Goal: Share content: Share content

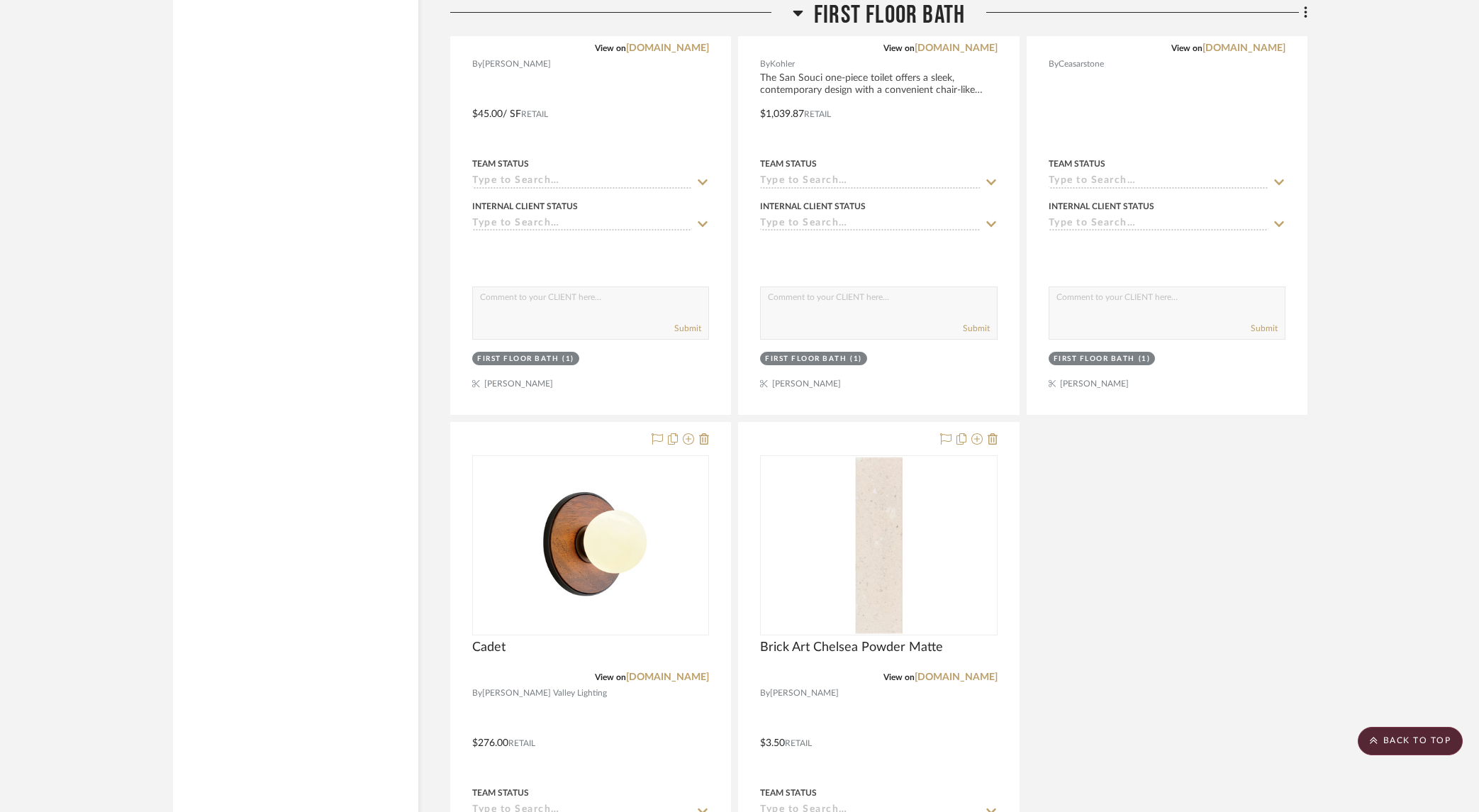
scroll to position [6262, 0]
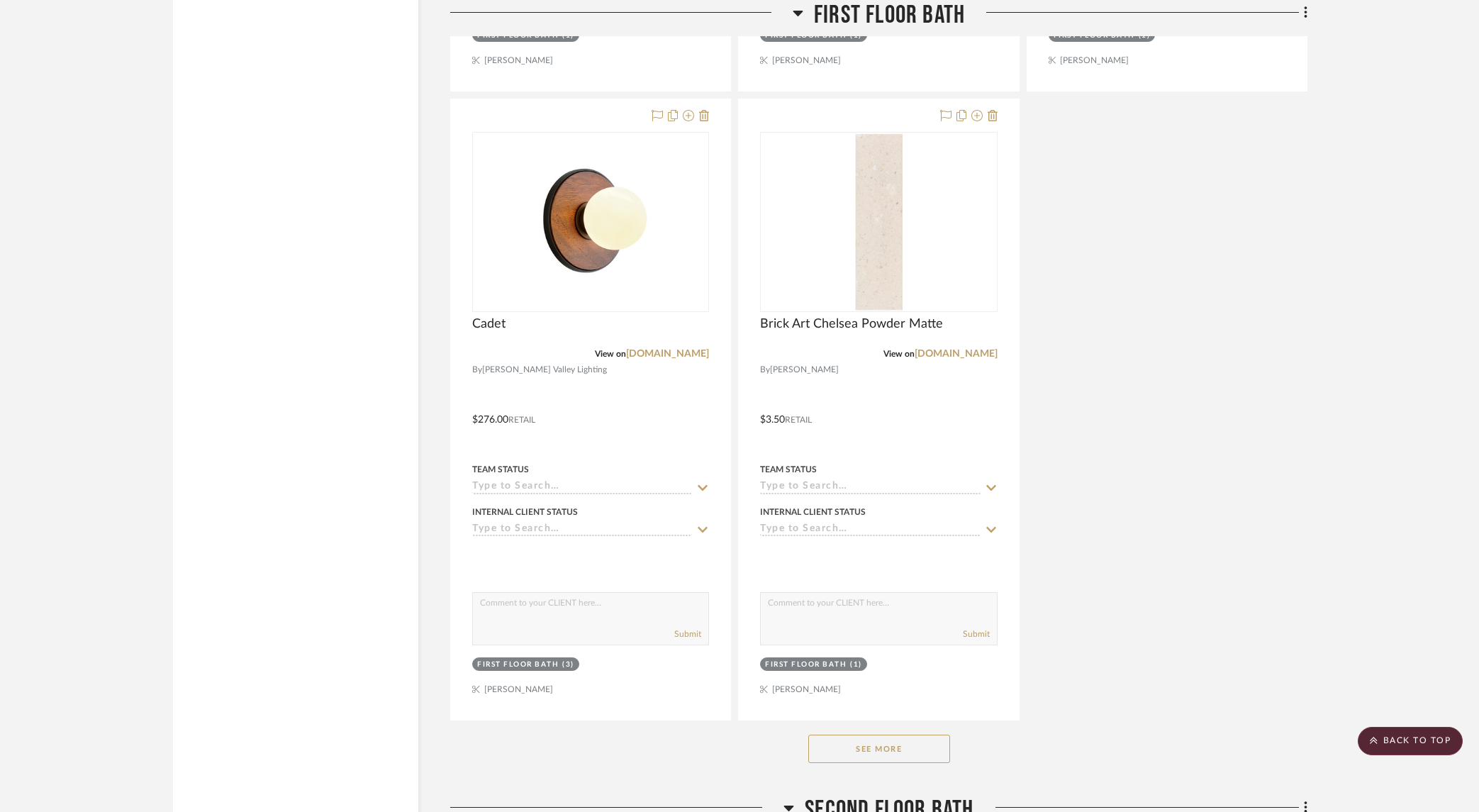
click at [892, 740] on button "See More" at bounding box center [879, 749] width 142 height 29
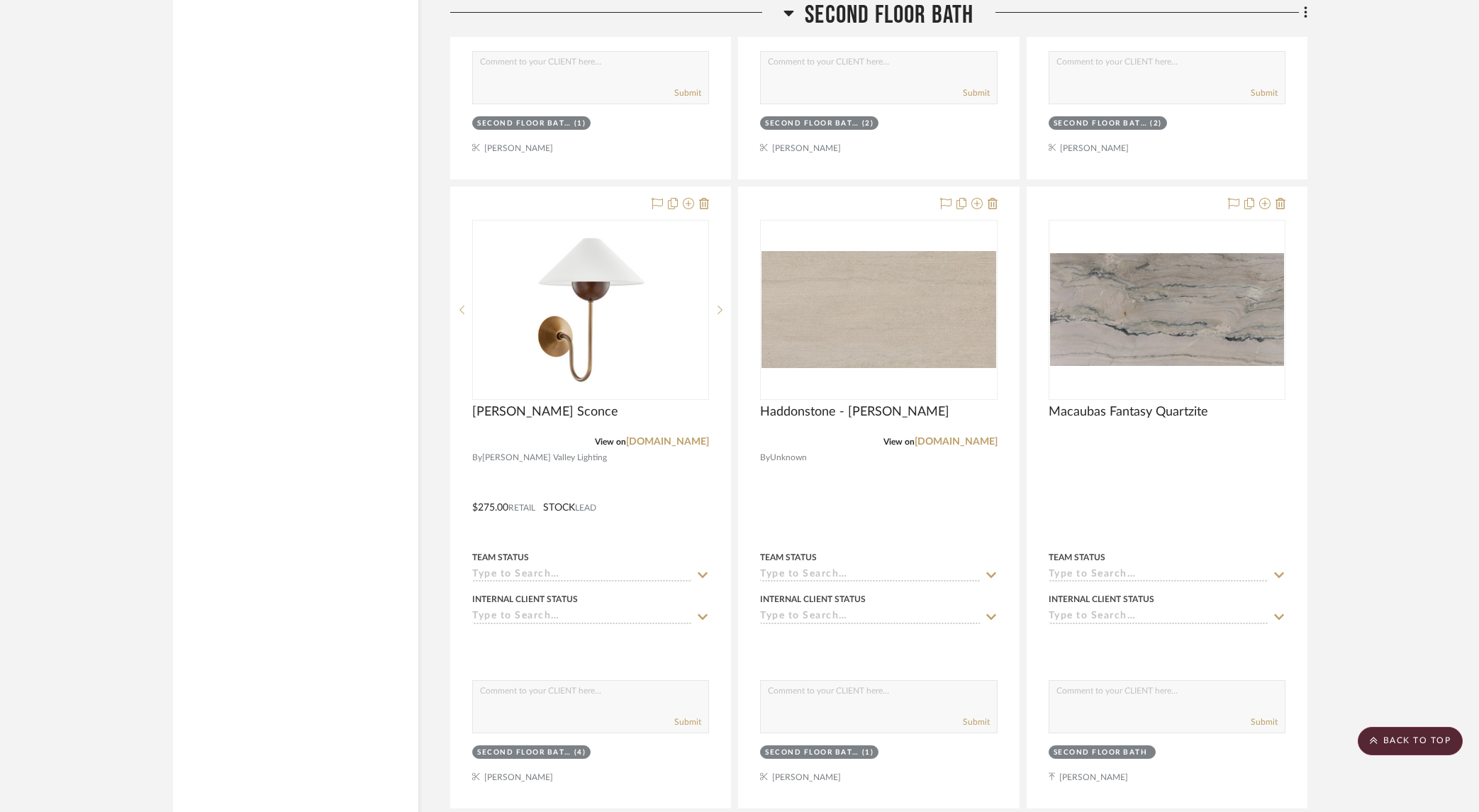
scroll to position [8024, 0]
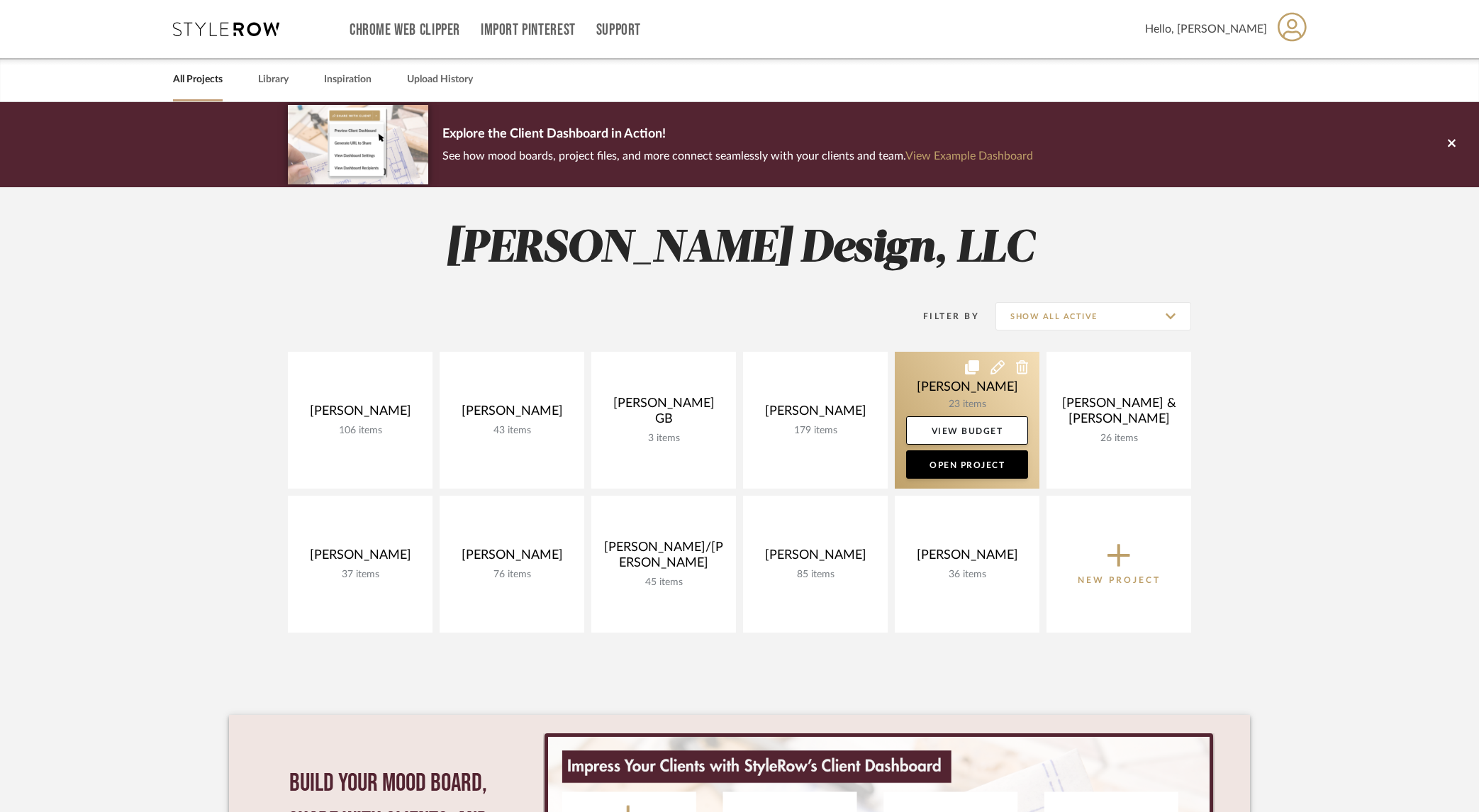
click at [974, 399] on link at bounding box center [967, 420] width 145 height 137
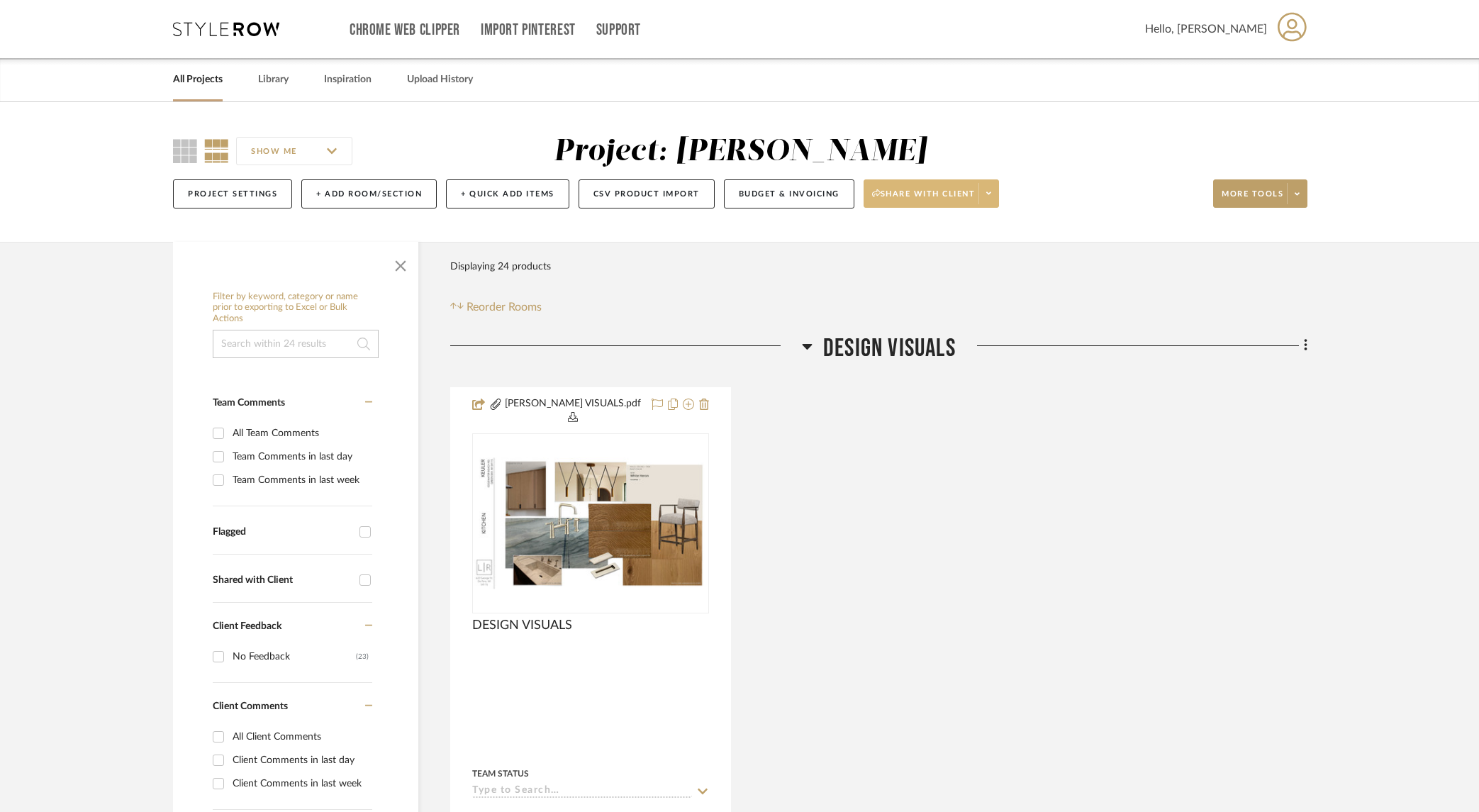
click at [992, 192] on icon at bounding box center [989, 193] width 5 height 8
drag, startPoint x: 891, startPoint y: 241, endPoint x: 917, endPoint y: 242, distance: 26.0
click at [891, 241] on button "Preview Client Dashboard" at bounding box center [936, 234] width 150 height 34
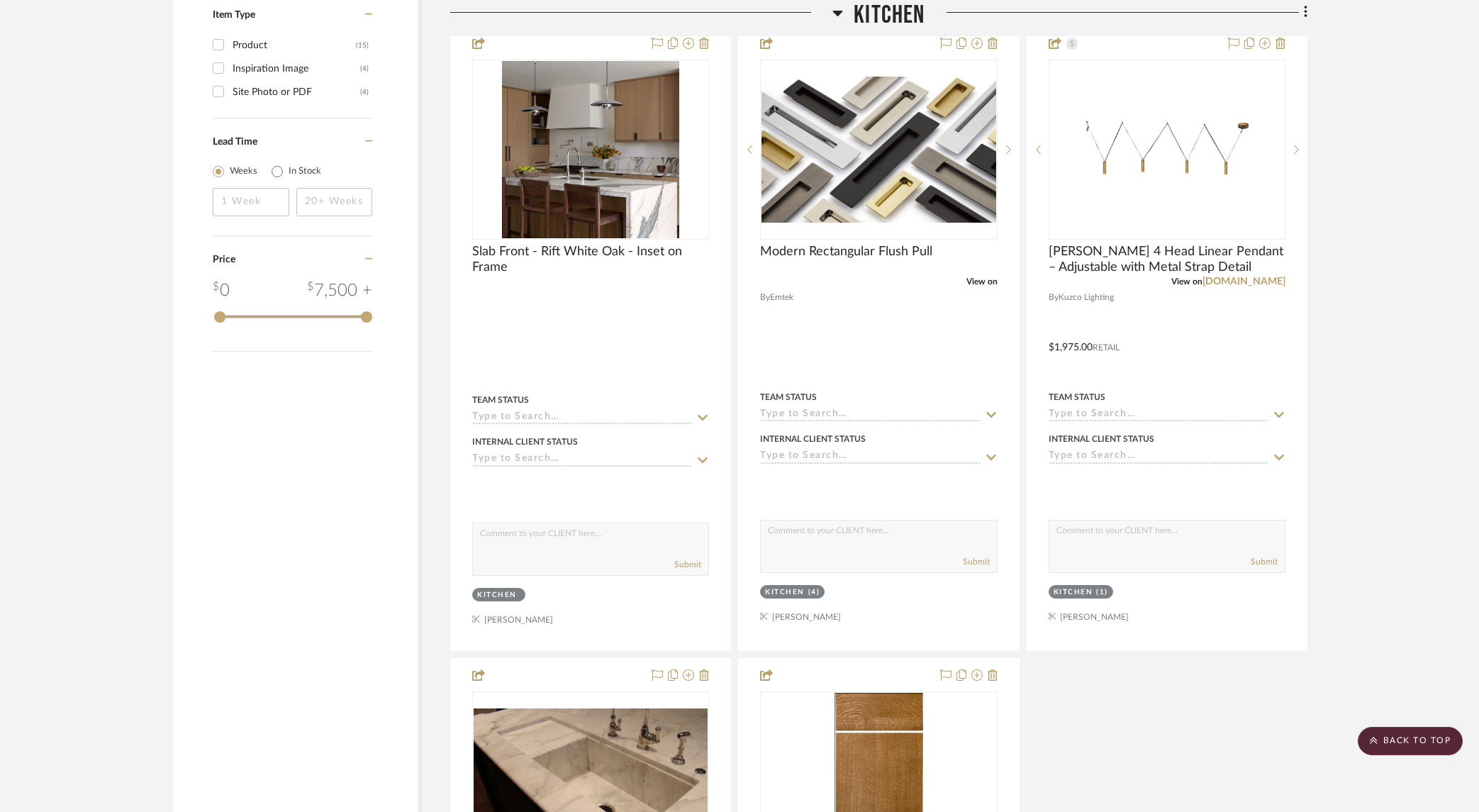
scroll to position [1697, 0]
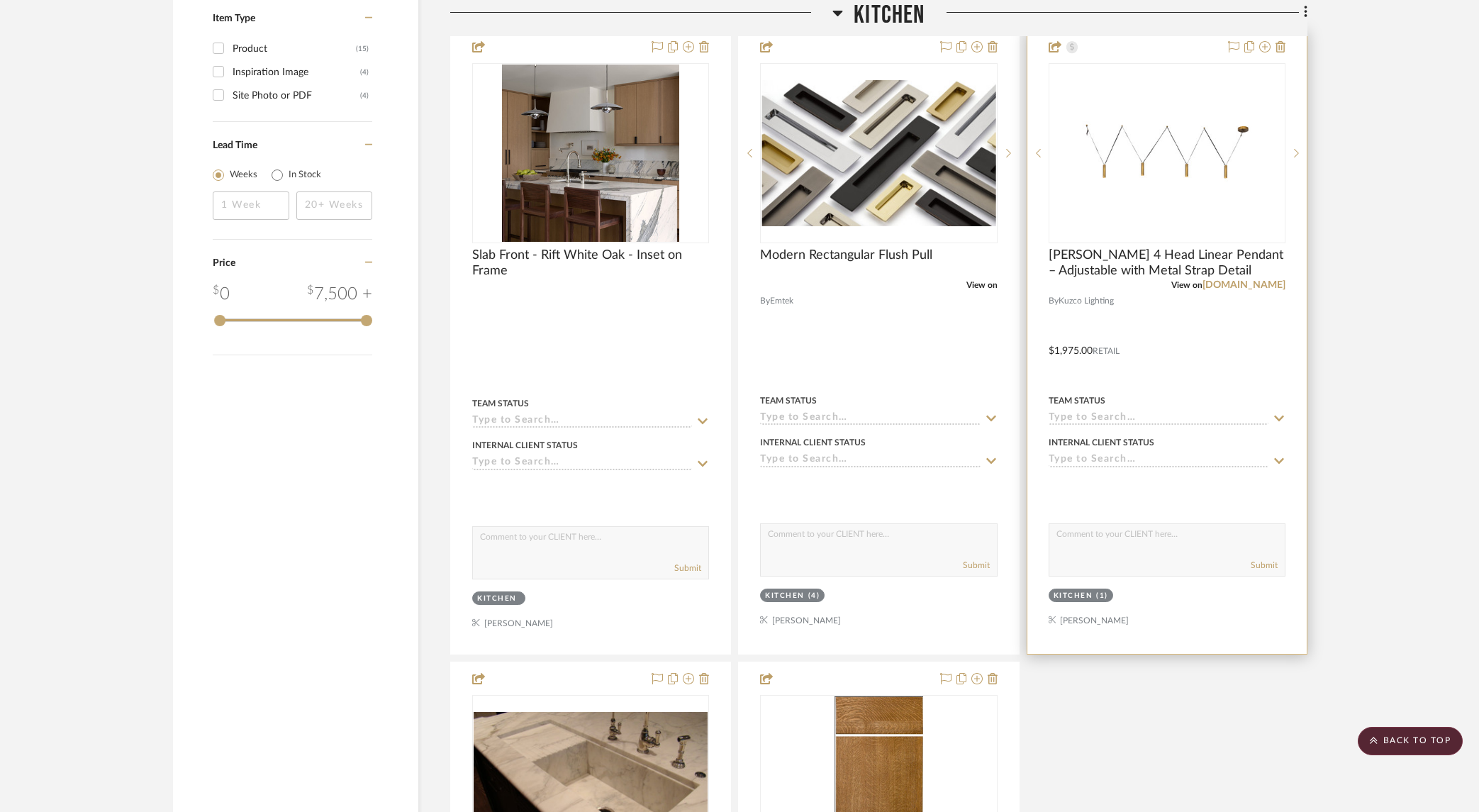
click at [1240, 337] on div at bounding box center [1168, 342] width 280 height 623
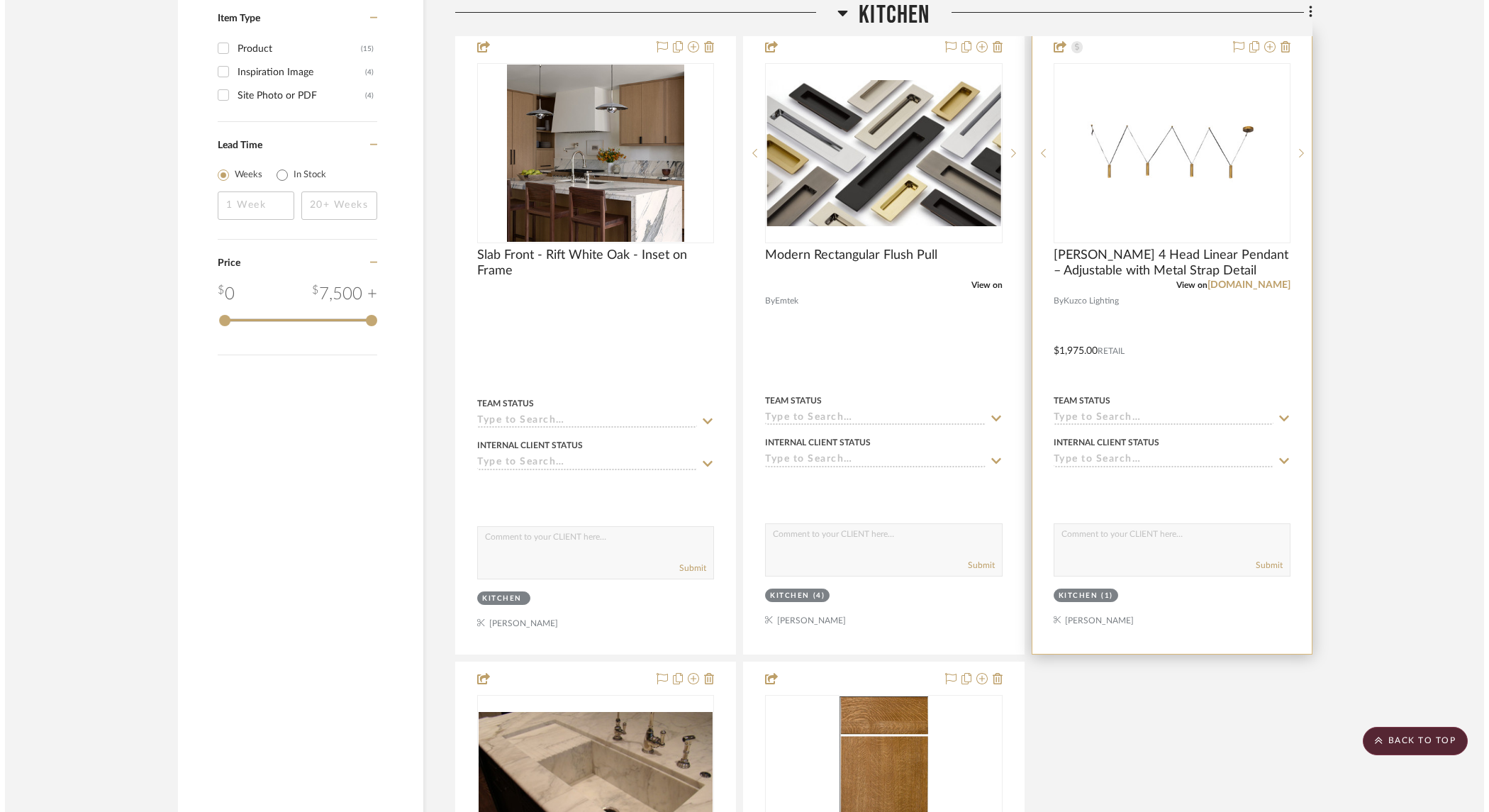
scroll to position [0, 0]
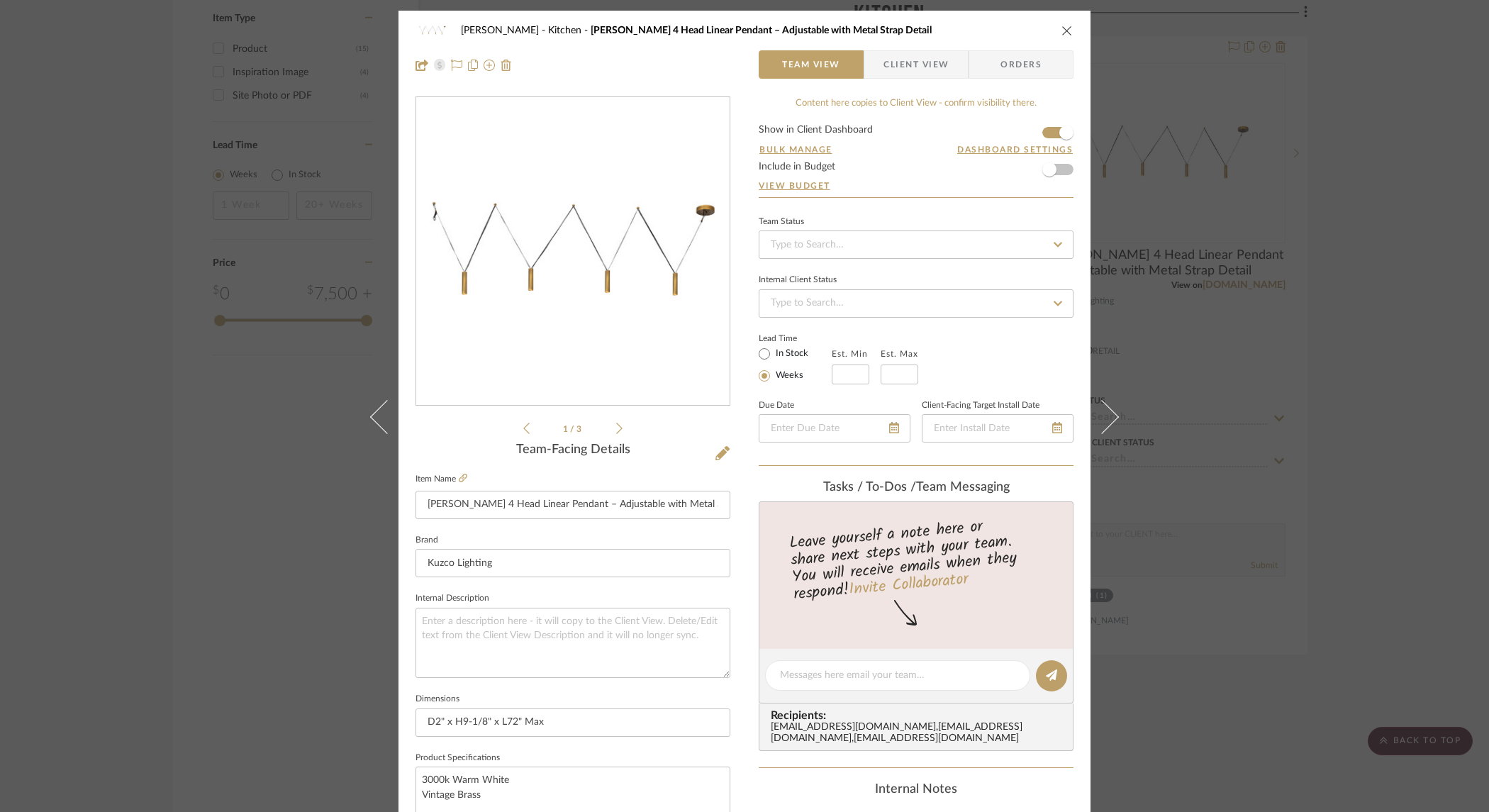
click at [931, 55] on span "Client View" at bounding box center [917, 64] width 65 height 29
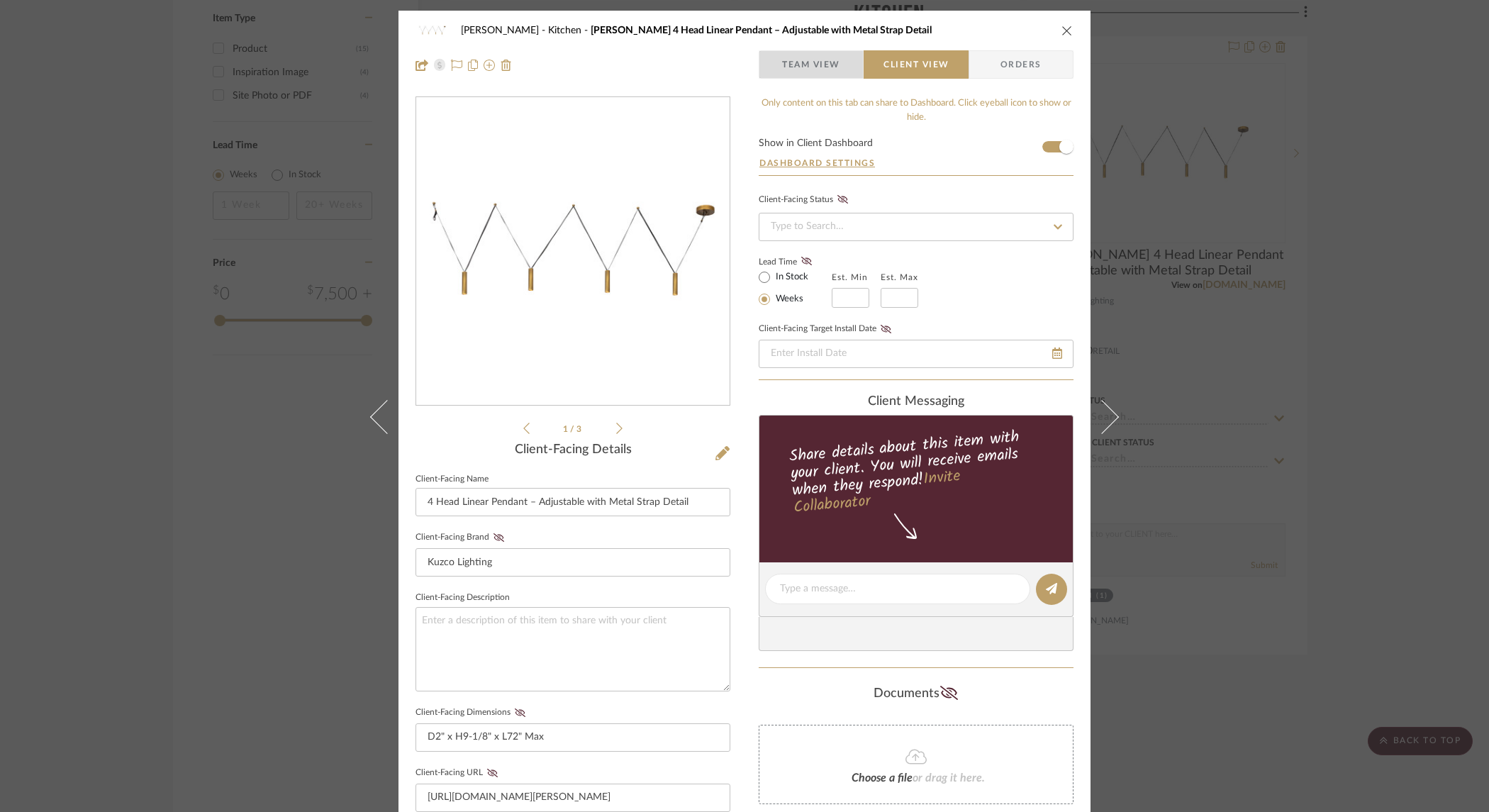
click at [810, 67] on span "Team View" at bounding box center [811, 64] width 59 height 29
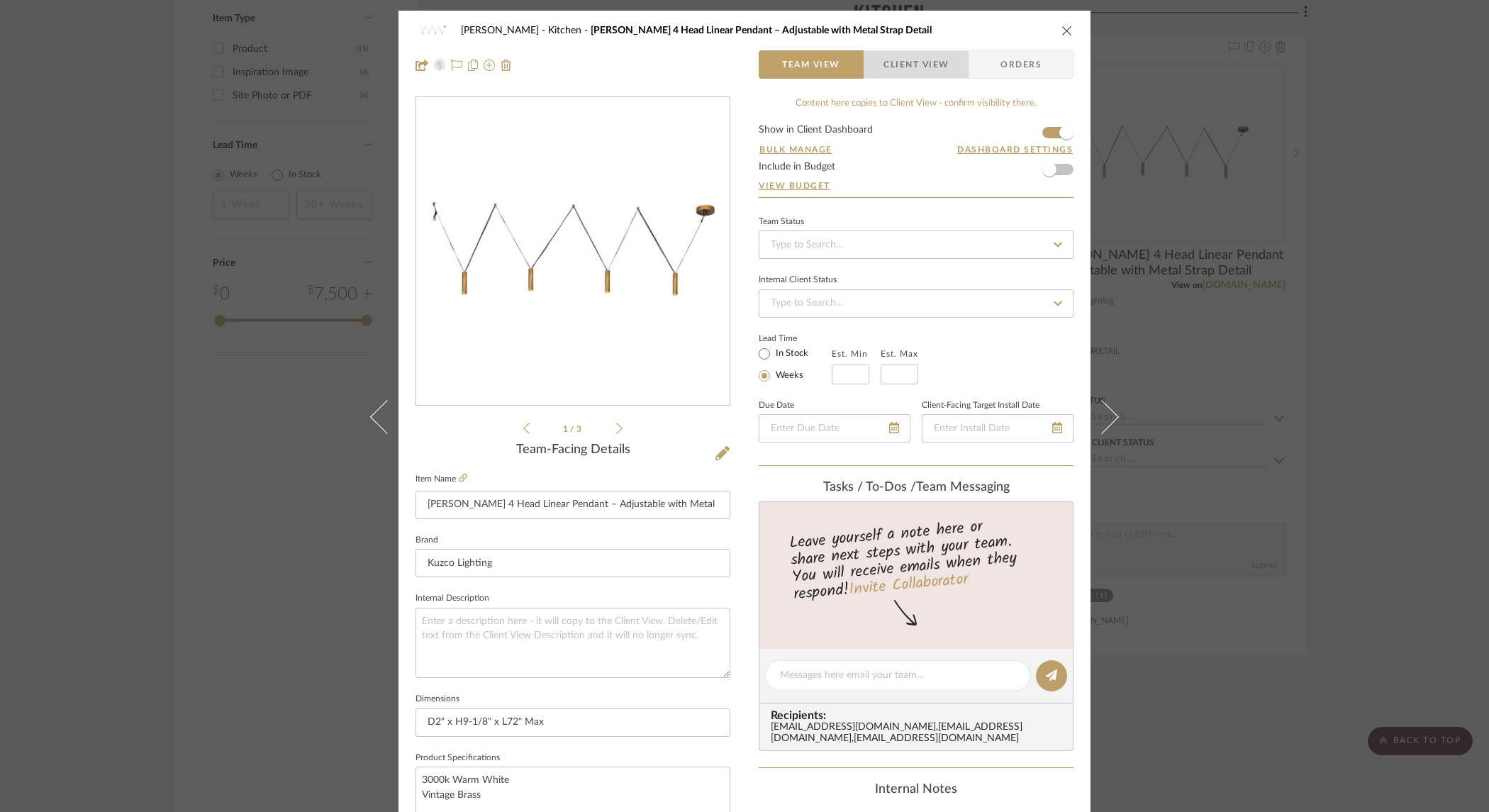
click at [895, 70] on span "Client View" at bounding box center [917, 64] width 65 height 29
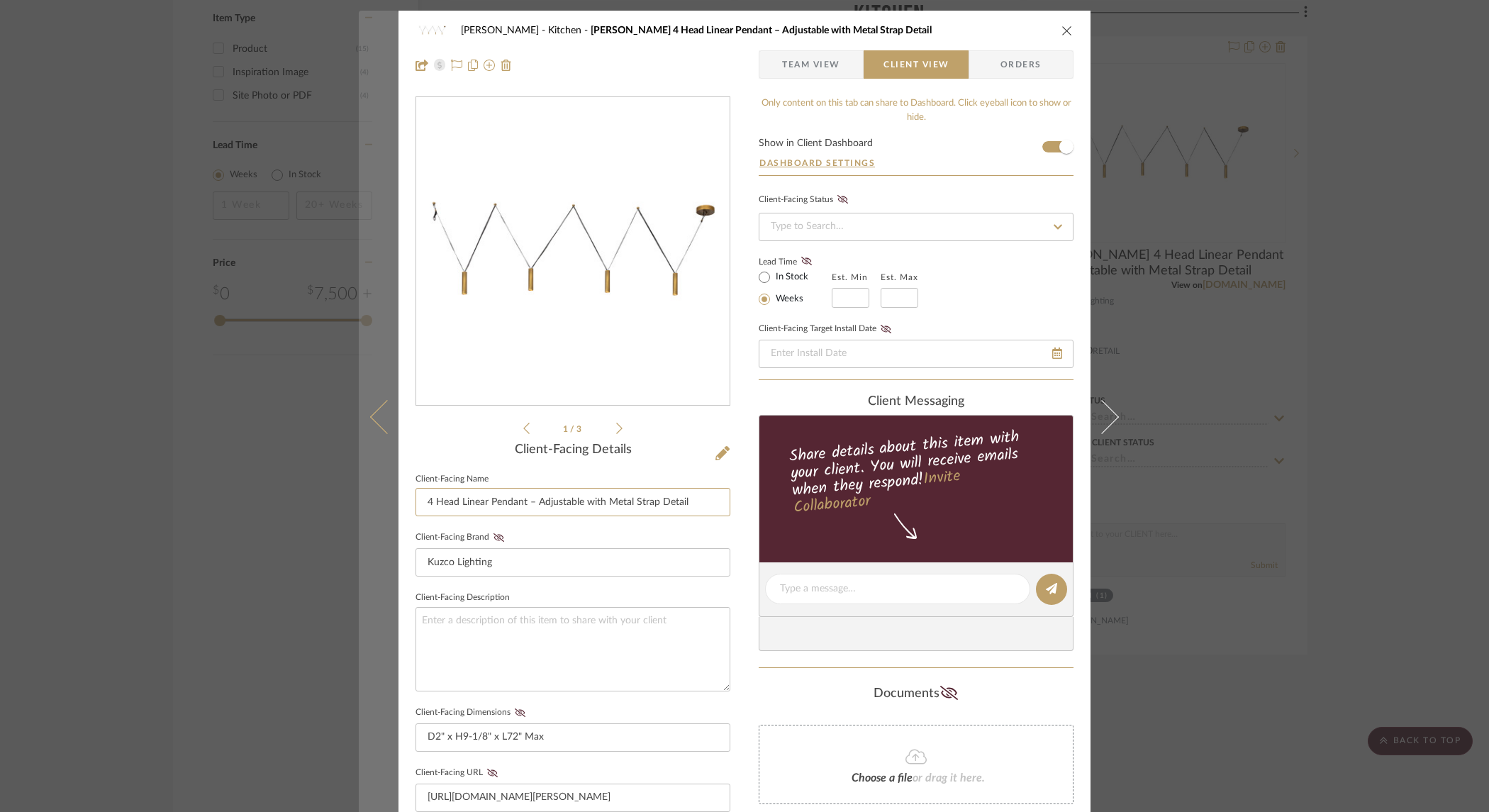
drag, startPoint x: 457, startPoint y: 499, endPoint x: 377, endPoint y: 494, distance: 80.2
click at [377, 495] on mat-dialog-content "Keuler Kitchen Mason 4 Head Linear Pendant – Adjustable with Metal Strap Detail…" at bounding box center [745, 601] width 772 height 1180
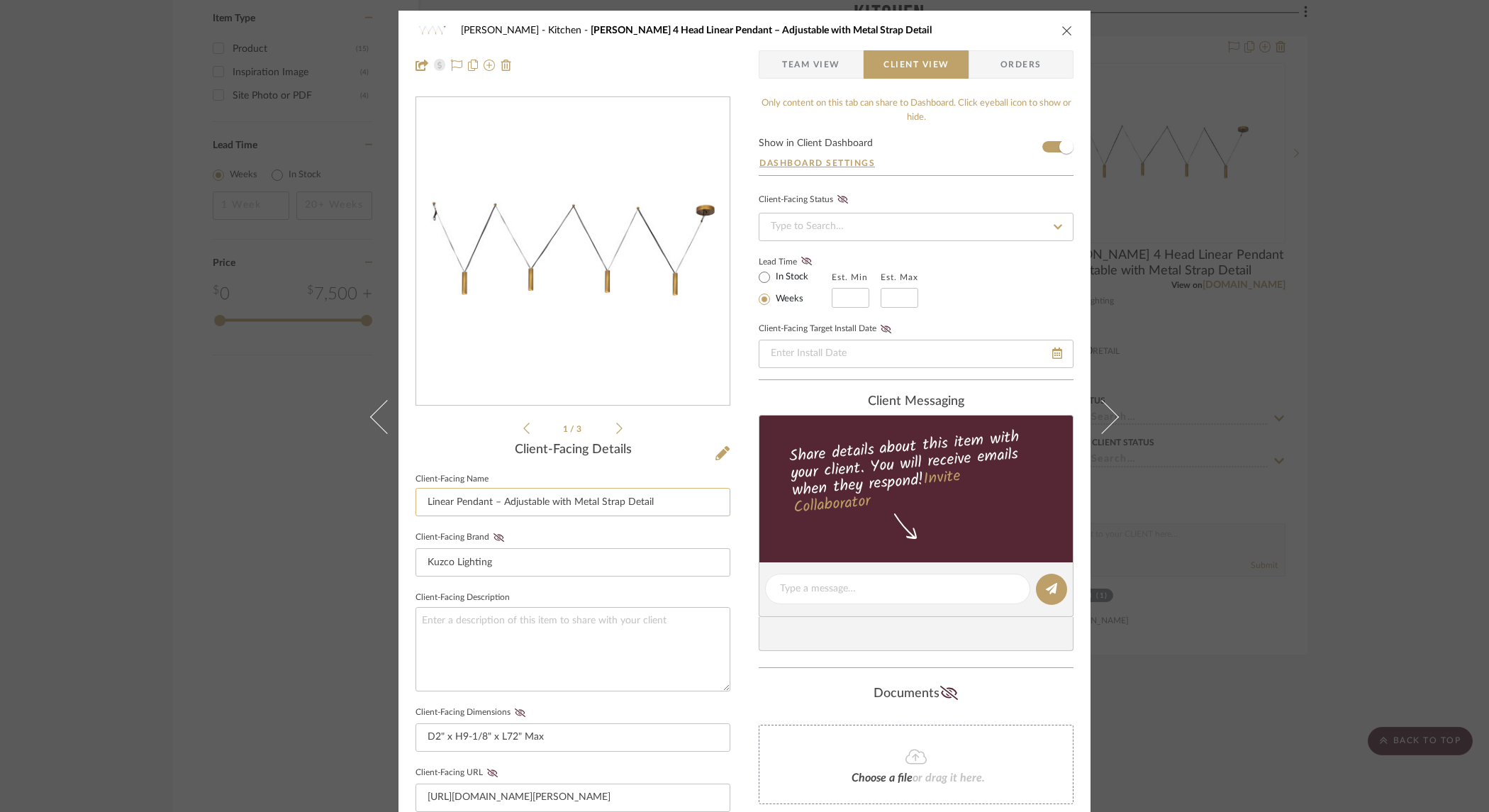
drag, startPoint x: 666, startPoint y: 504, endPoint x: 620, endPoint y: 499, distance: 46.3
click at [620, 499] on input "Linear Pendant – Adjustable with Metal Strap Detail" at bounding box center [572, 502] width 314 height 29
type input "Linear Pendant – Adjustable with Metal Strap"
click at [740, 583] on div "Keuler Kitchen Mason 4 Head Linear Pendant – Adjustable with Metal Strap Detail…" at bounding box center [745, 601] width 692 height 1180
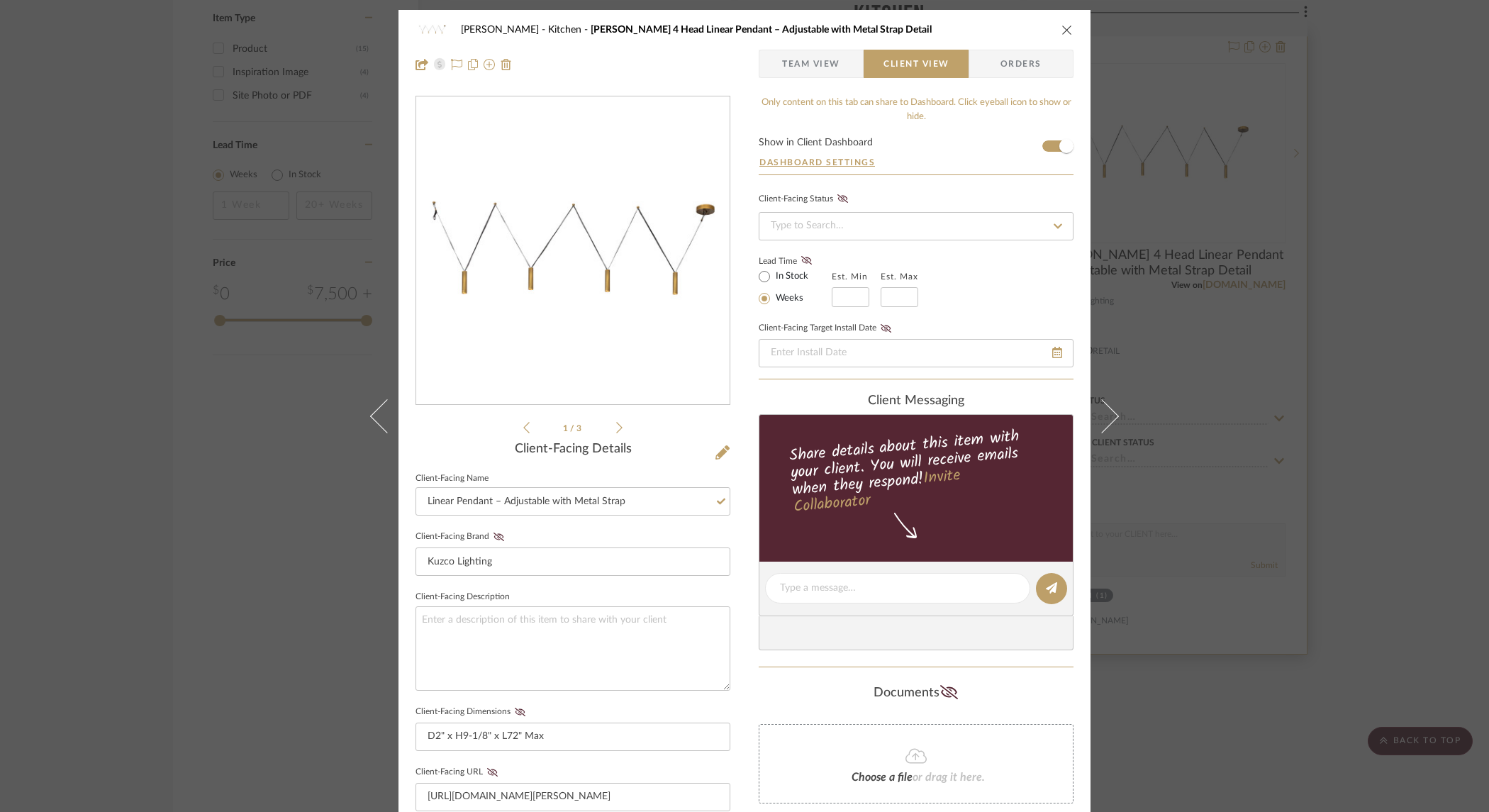
drag, startPoint x: 1061, startPoint y: 29, endPoint x: 1141, endPoint y: 111, distance: 114.6
click at [1061, 29] on icon "close" at bounding box center [1066, 29] width 11 height 11
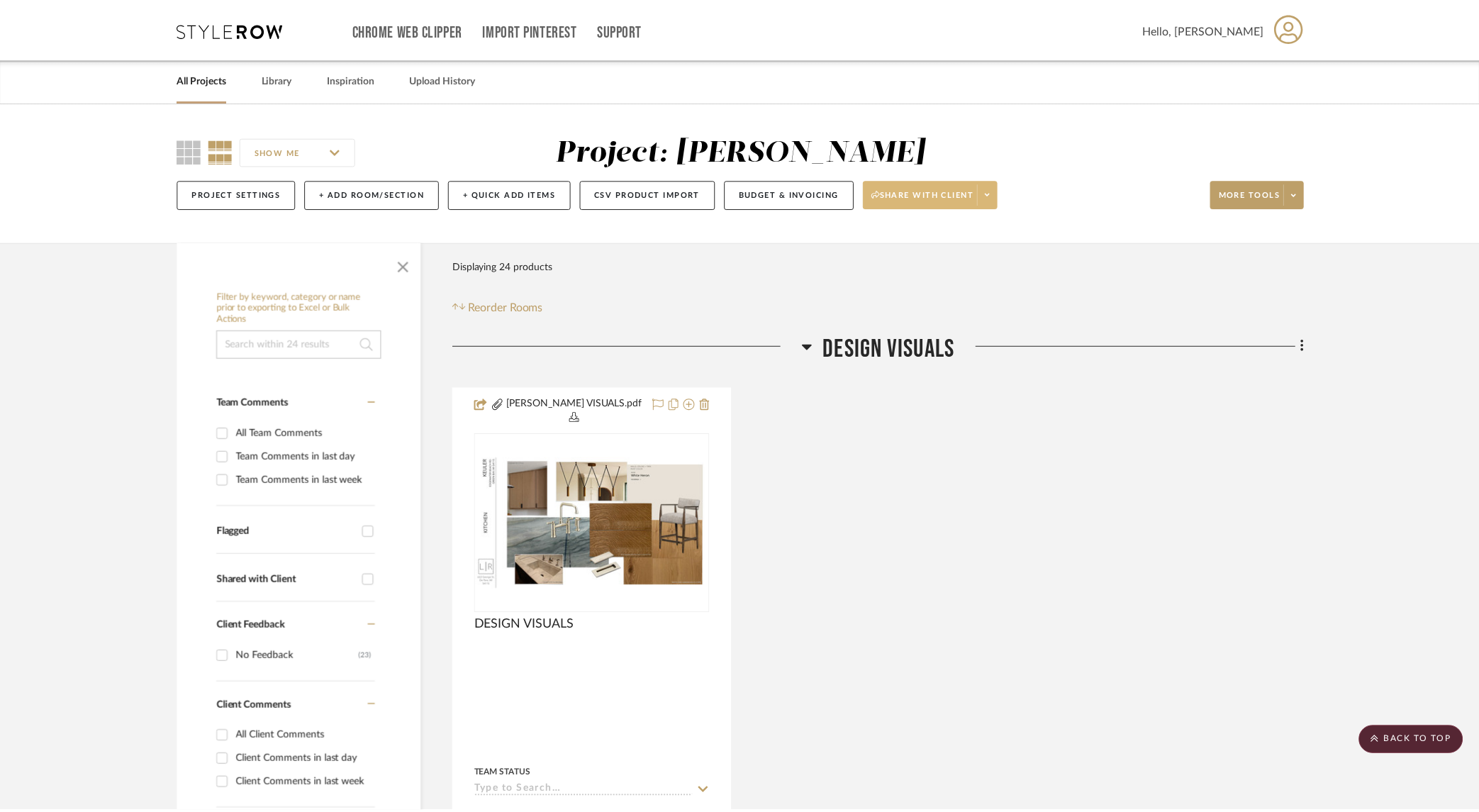
scroll to position [1697, 0]
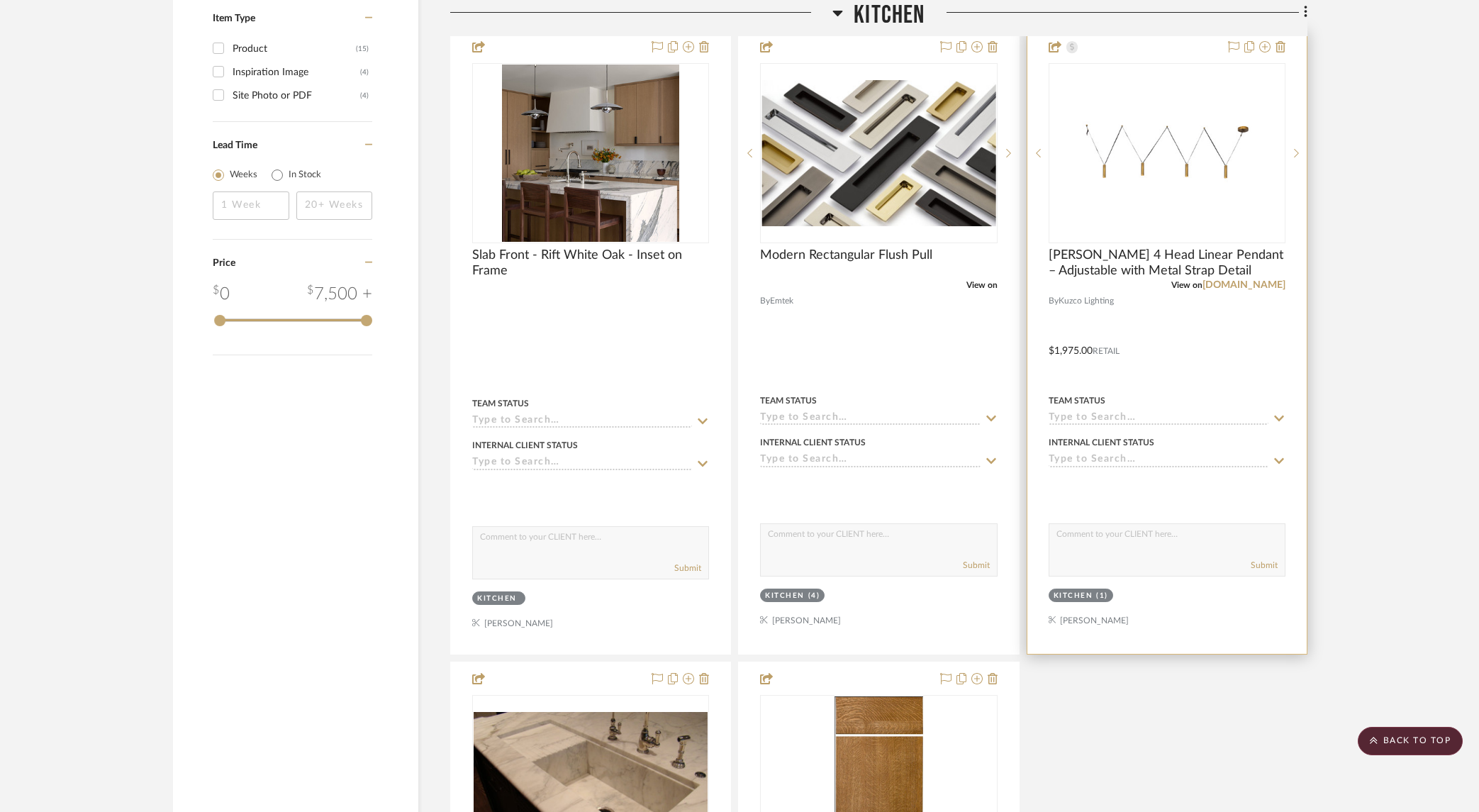
click at [1300, 233] on div at bounding box center [1168, 342] width 280 height 623
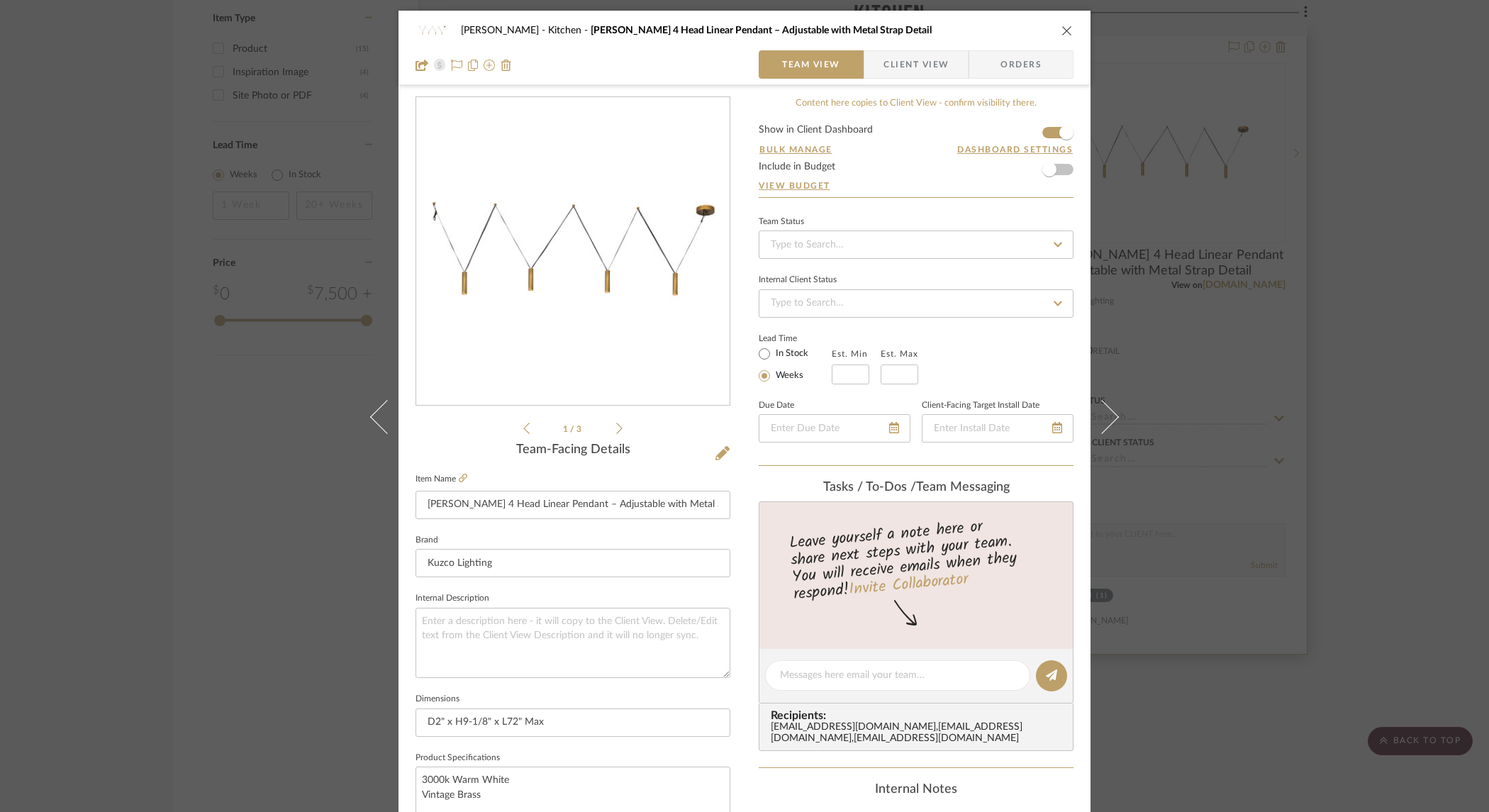
scroll to position [35, 0]
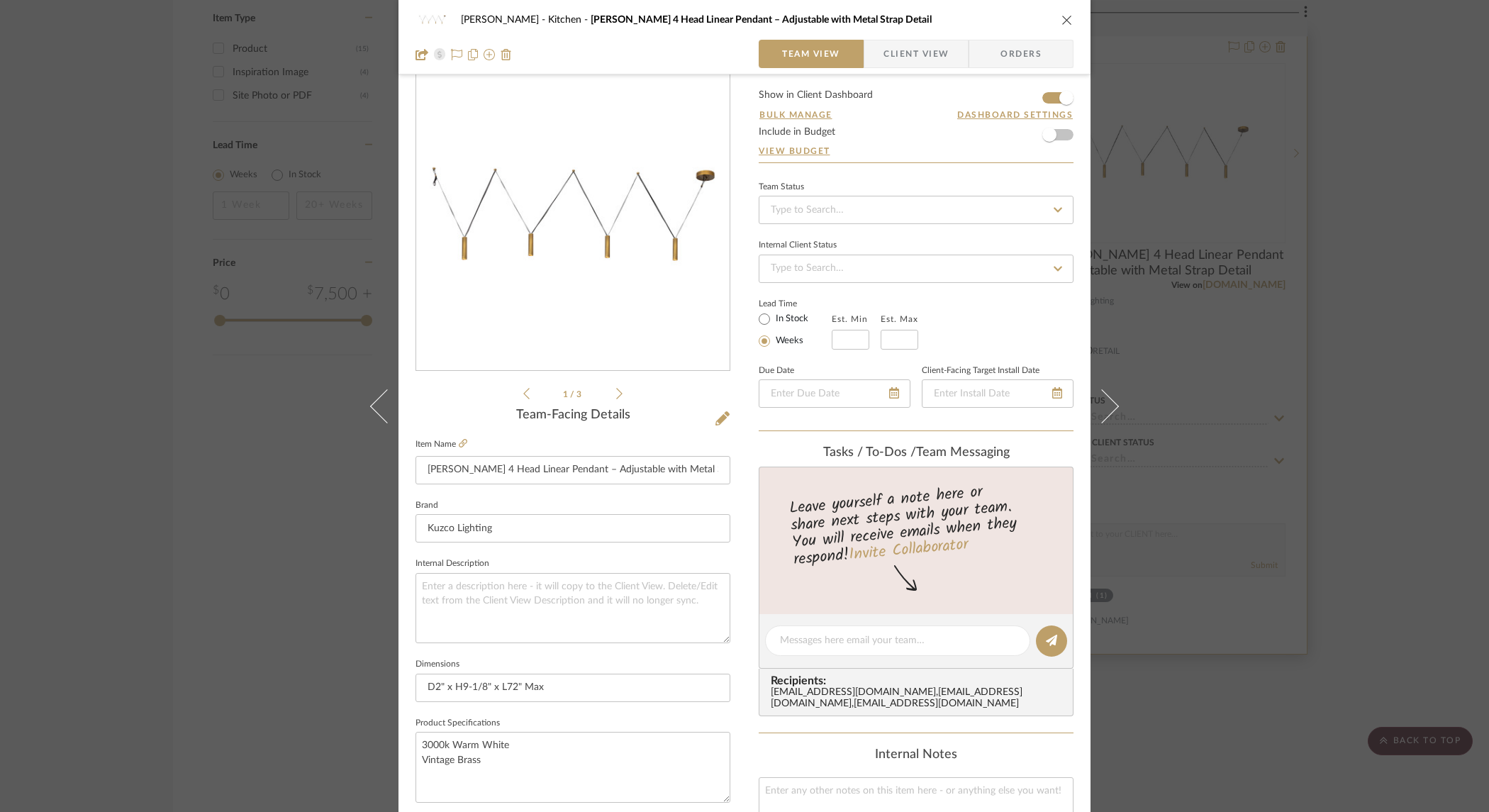
click at [1301, 233] on div "Keuler Kitchen Mason 4 Head Linear Pendant – Adjustable with Metal Strap Detail…" at bounding box center [744, 406] width 1489 height 812
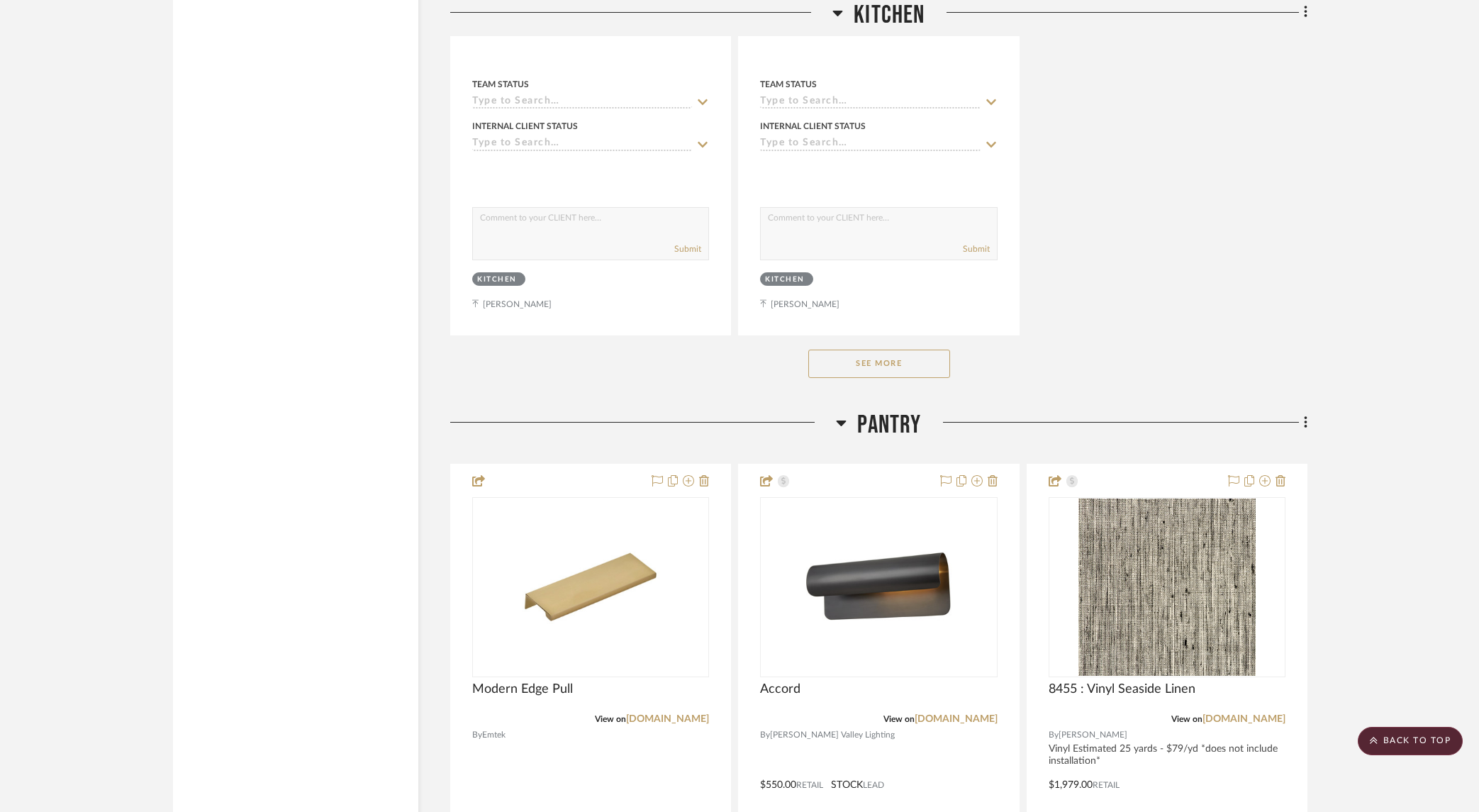
scroll to position [2754, 0]
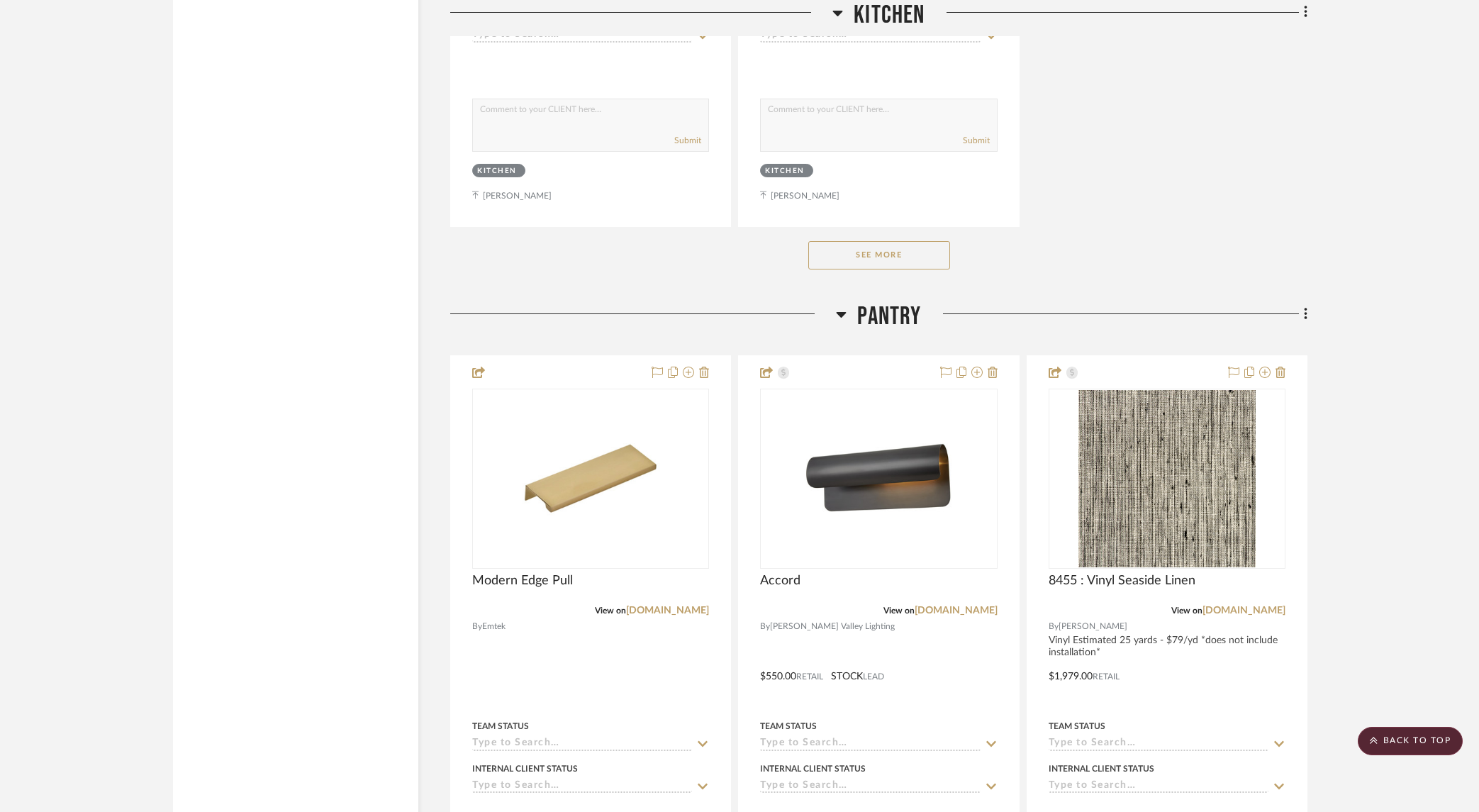
drag, startPoint x: 894, startPoint y: 235, endPoint x: 1131, endPoint y: 224, distance: 237.3
click at [894, 241] on button "See More" at bounding box center [879, 255] width 142 height 29
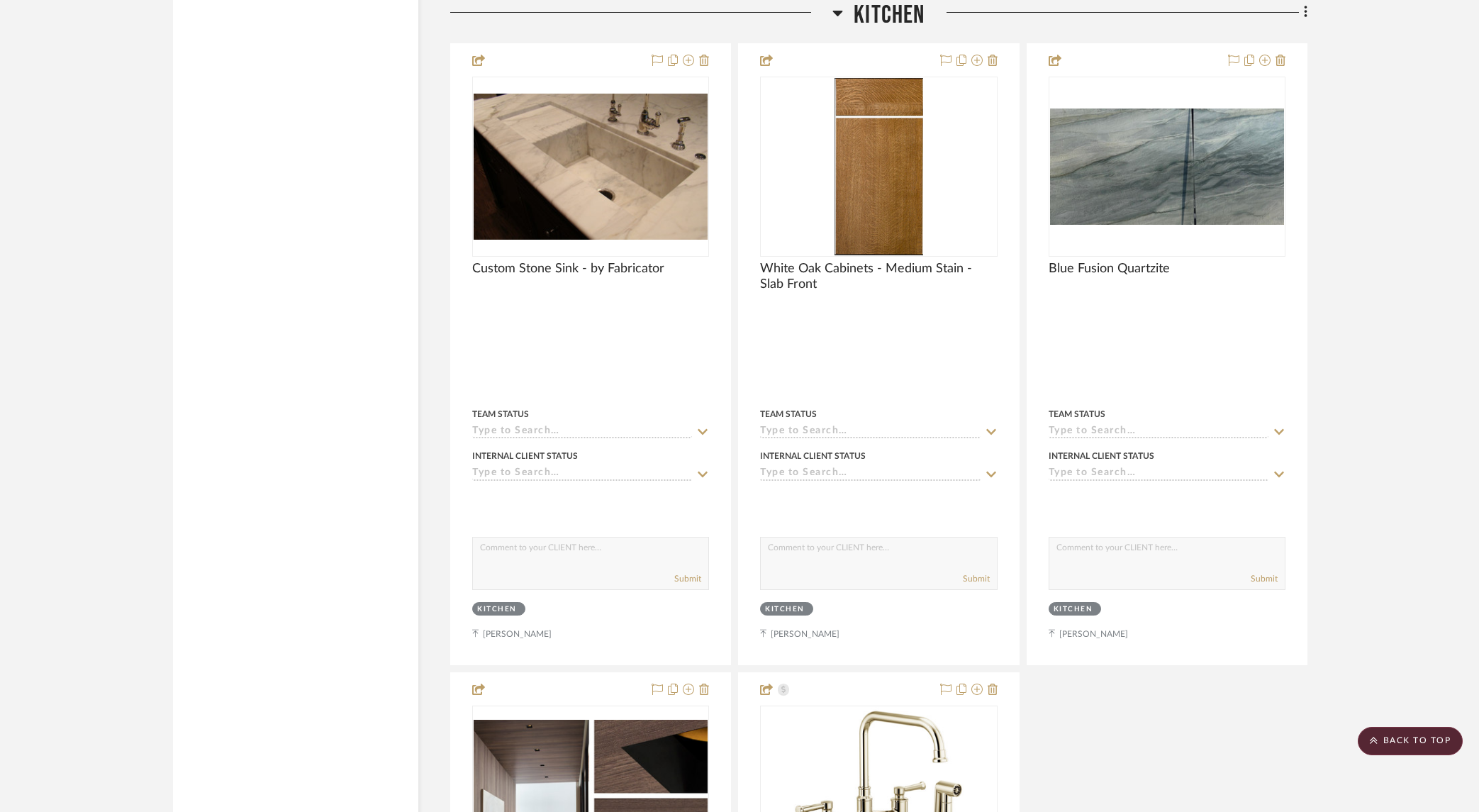
scroll to position [2307, 0]
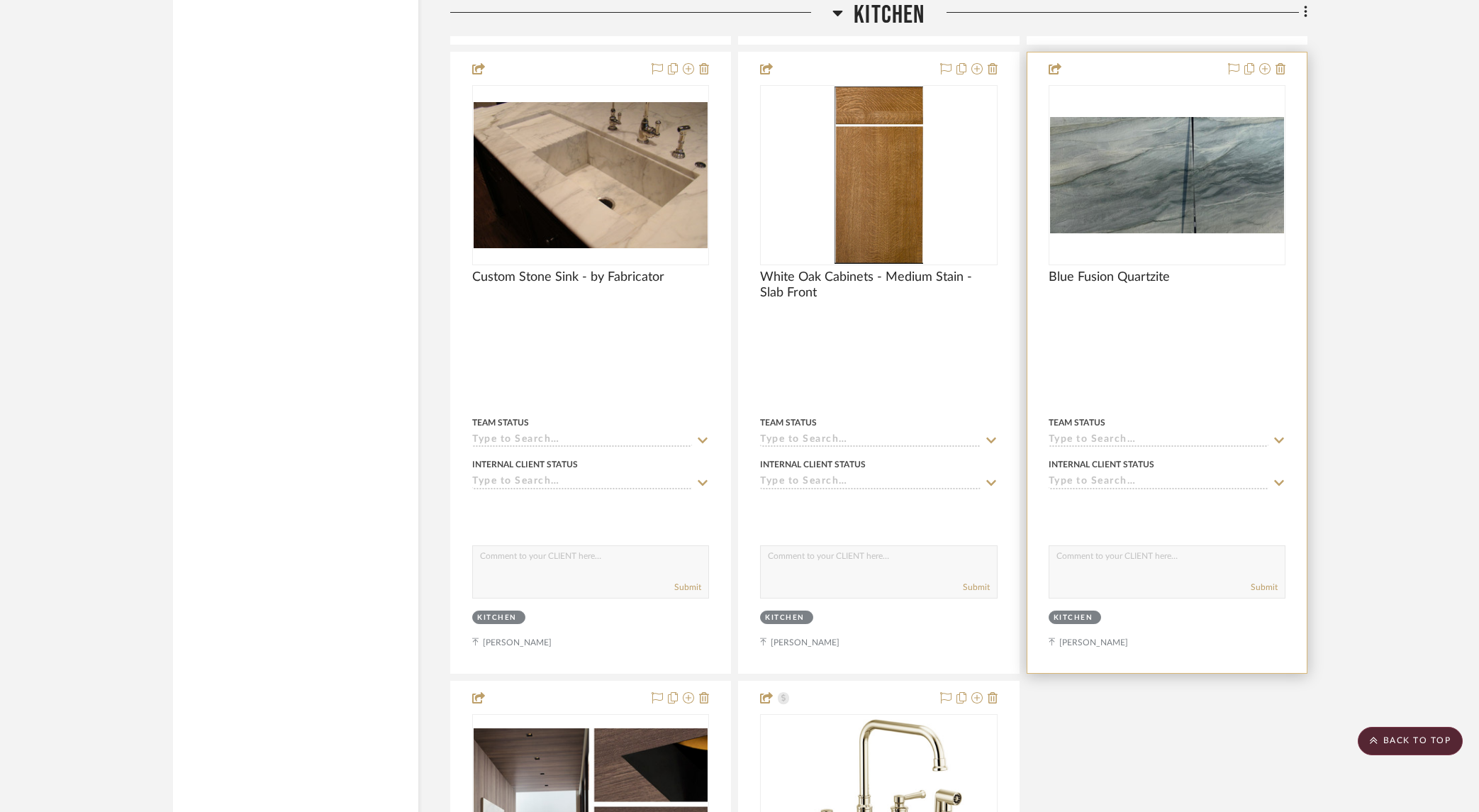
click at [1224, 278] on div "Blue Fusion Quartzite" at bounding box center [1167, 285] width 237 height 31
click at [1168, 86] on div "0" at bounding box center [1167, 175] width 235 height 178
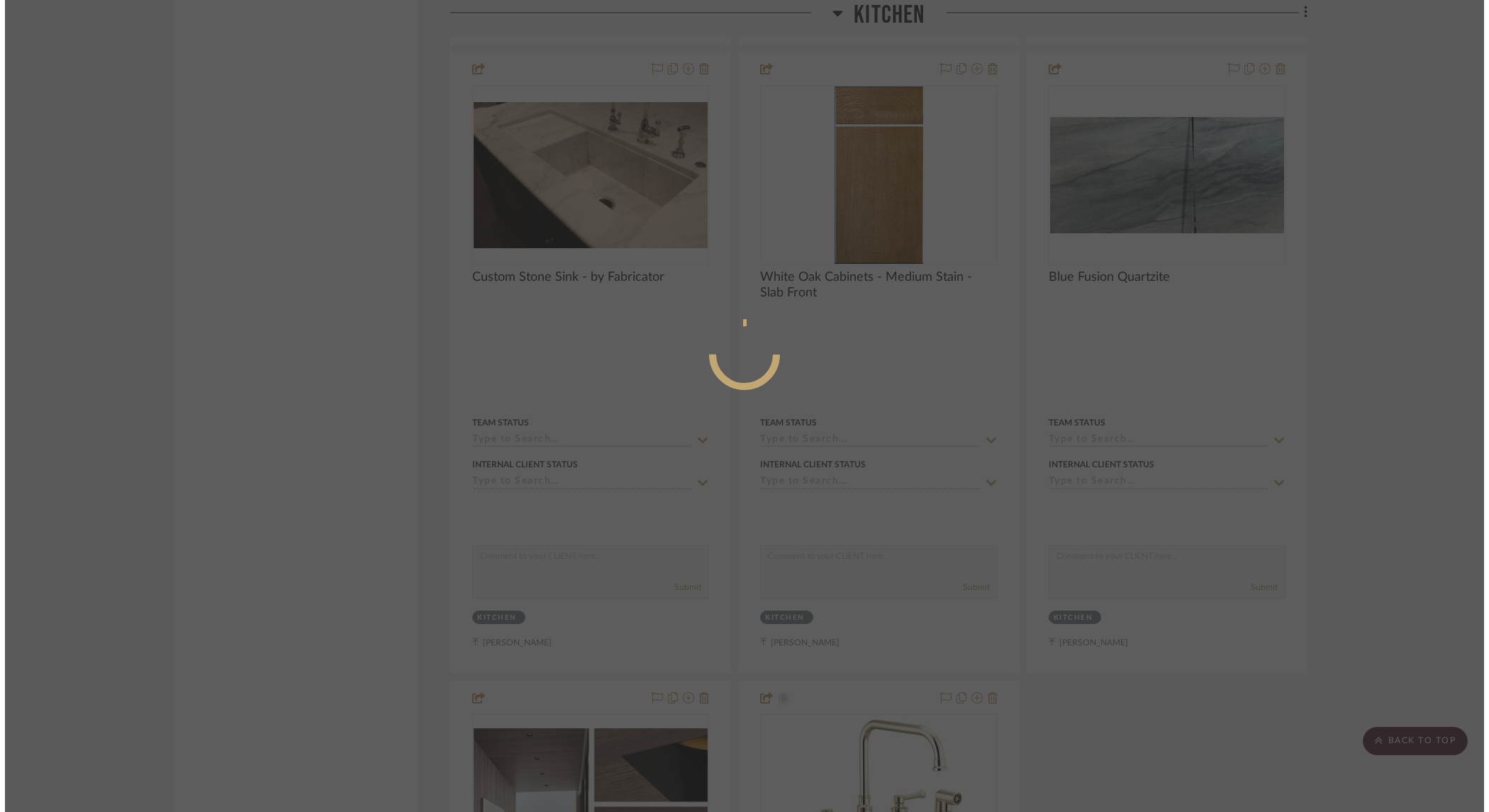
scroll to position [0, 0]
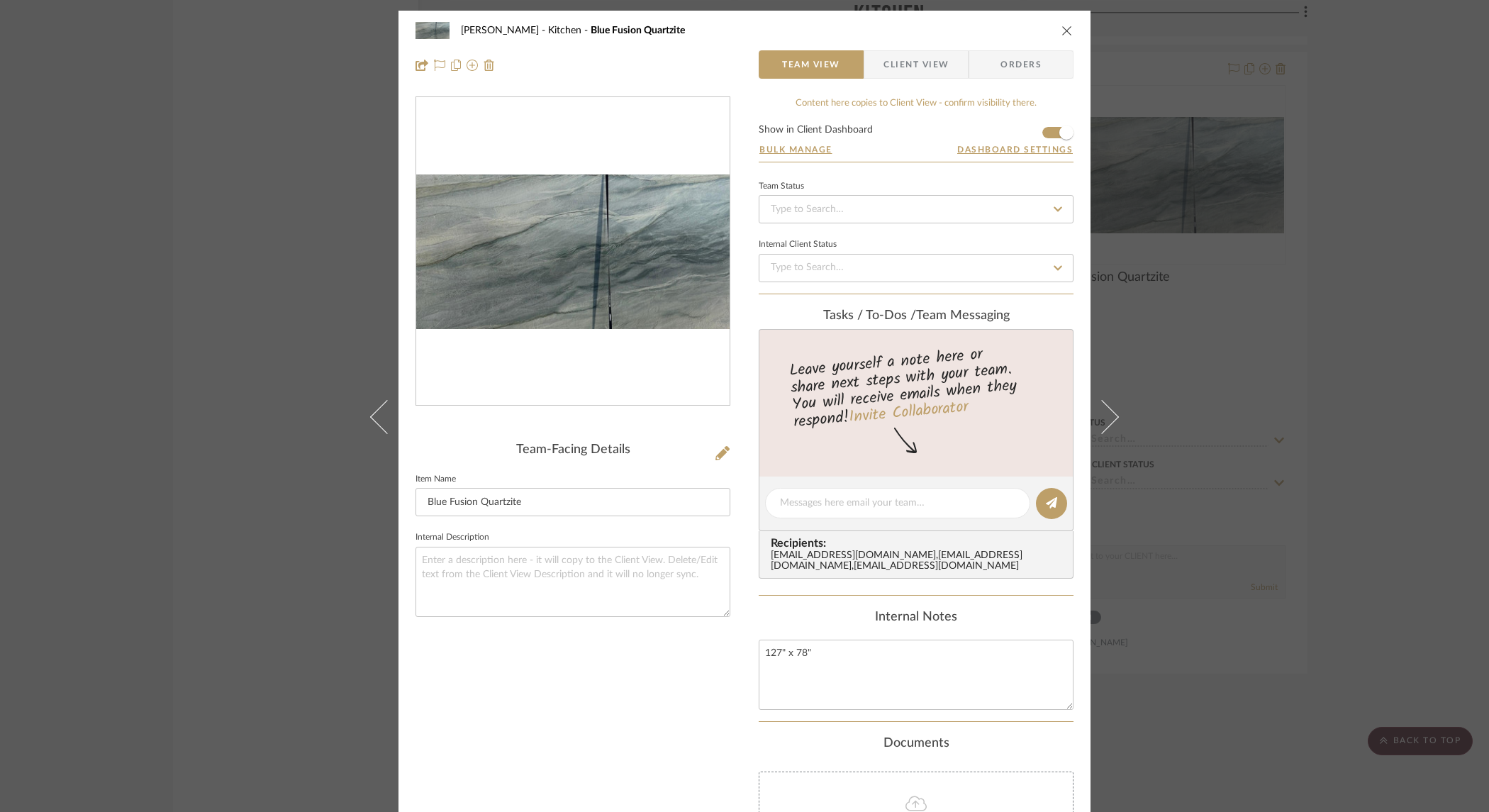
click at [1061, 25] on icon "close" at bounding box center [1066, 30] width 11 height 11
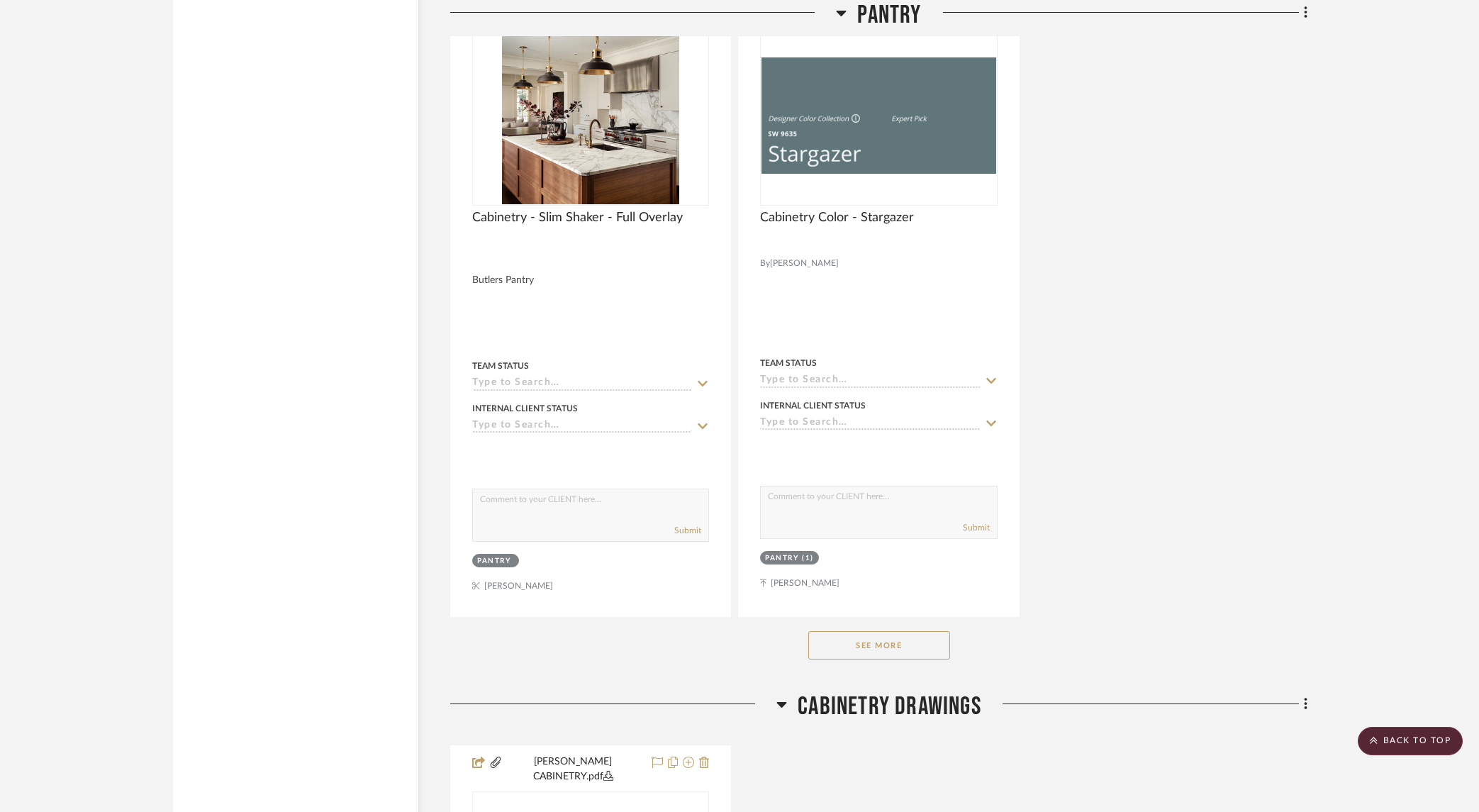
scroll to position [5161, 0]
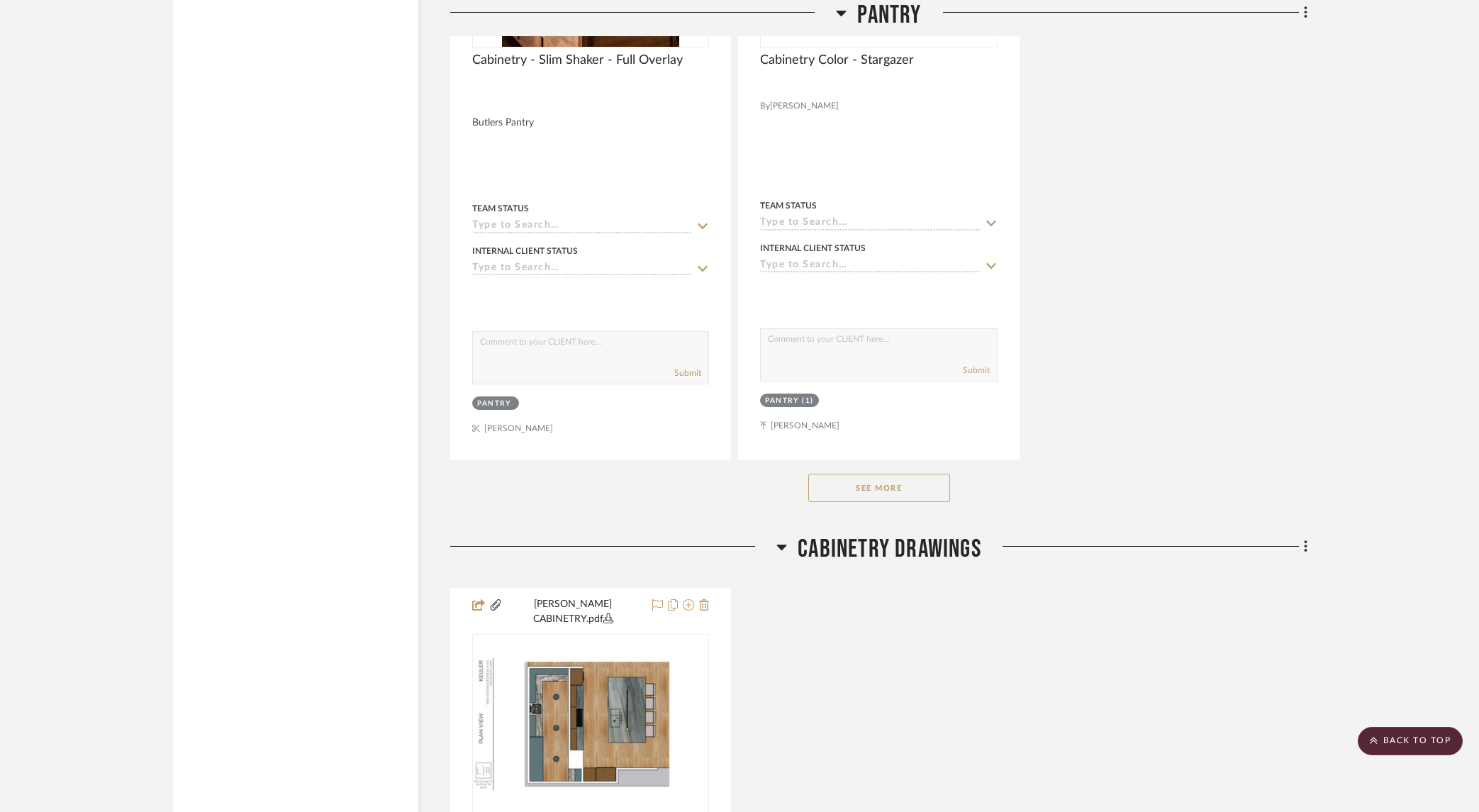
drag, startPoint x: 905, startPoint y: 466, endPoint x: 997, endPoint y: 441, distance: 95.3
click at [908, 474] on button "See More" at bounding box center [879, 488] width 142 height 29
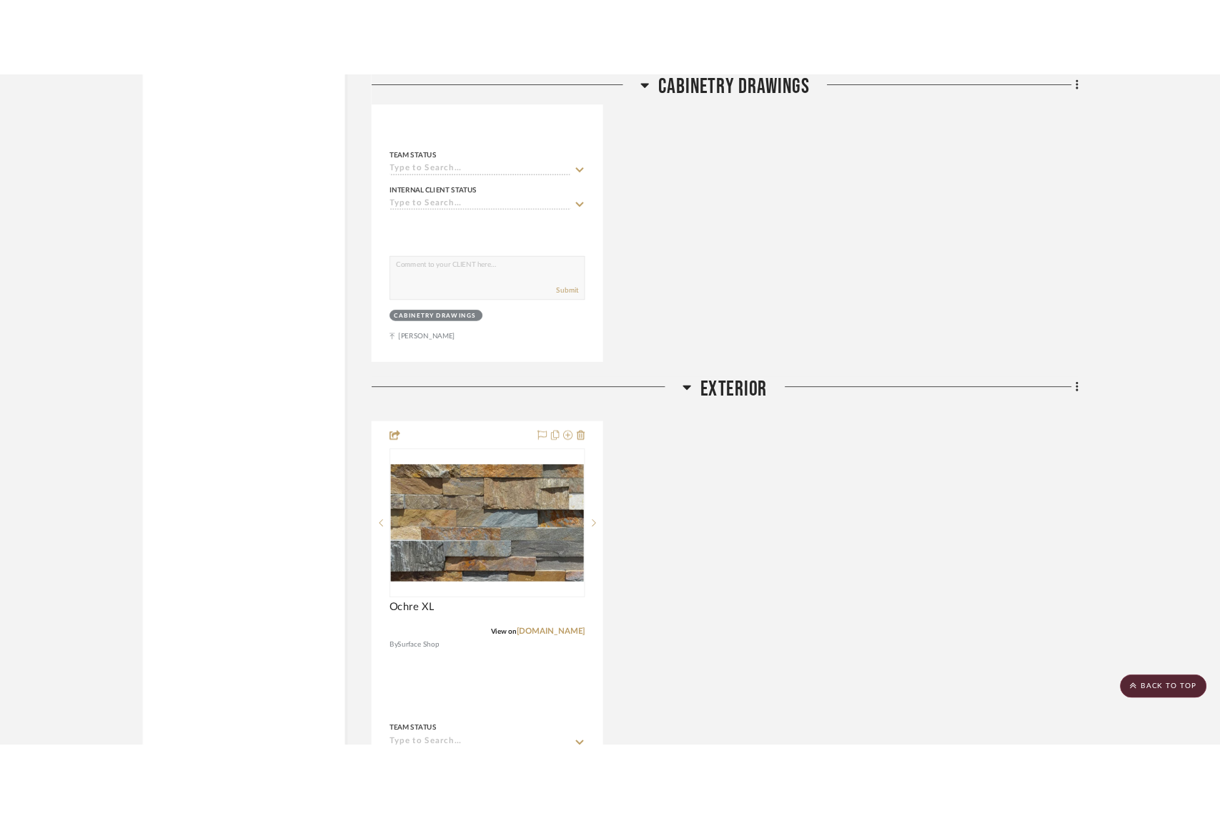
scroll to position [7010, 0]
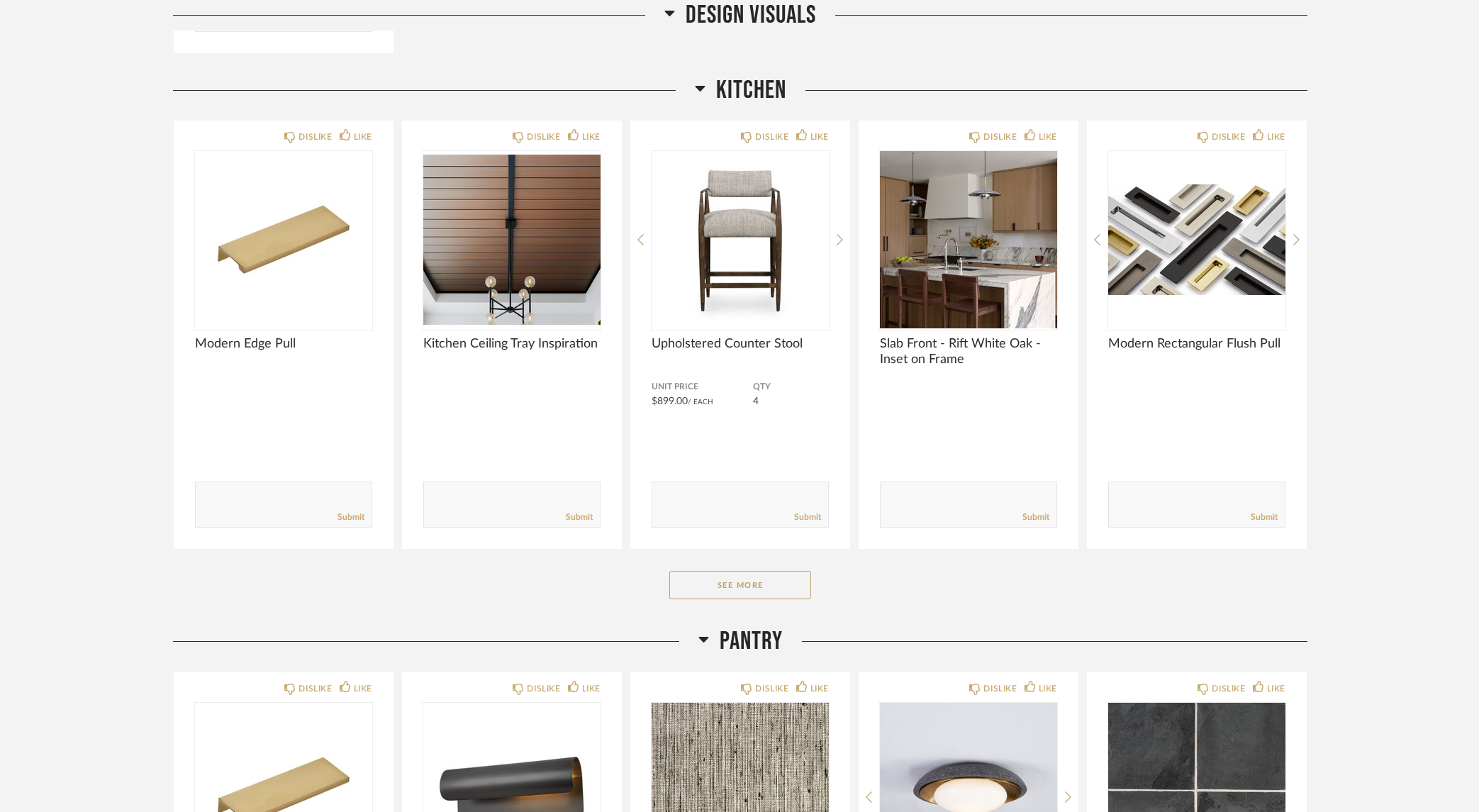
scroll to position [641, 0]
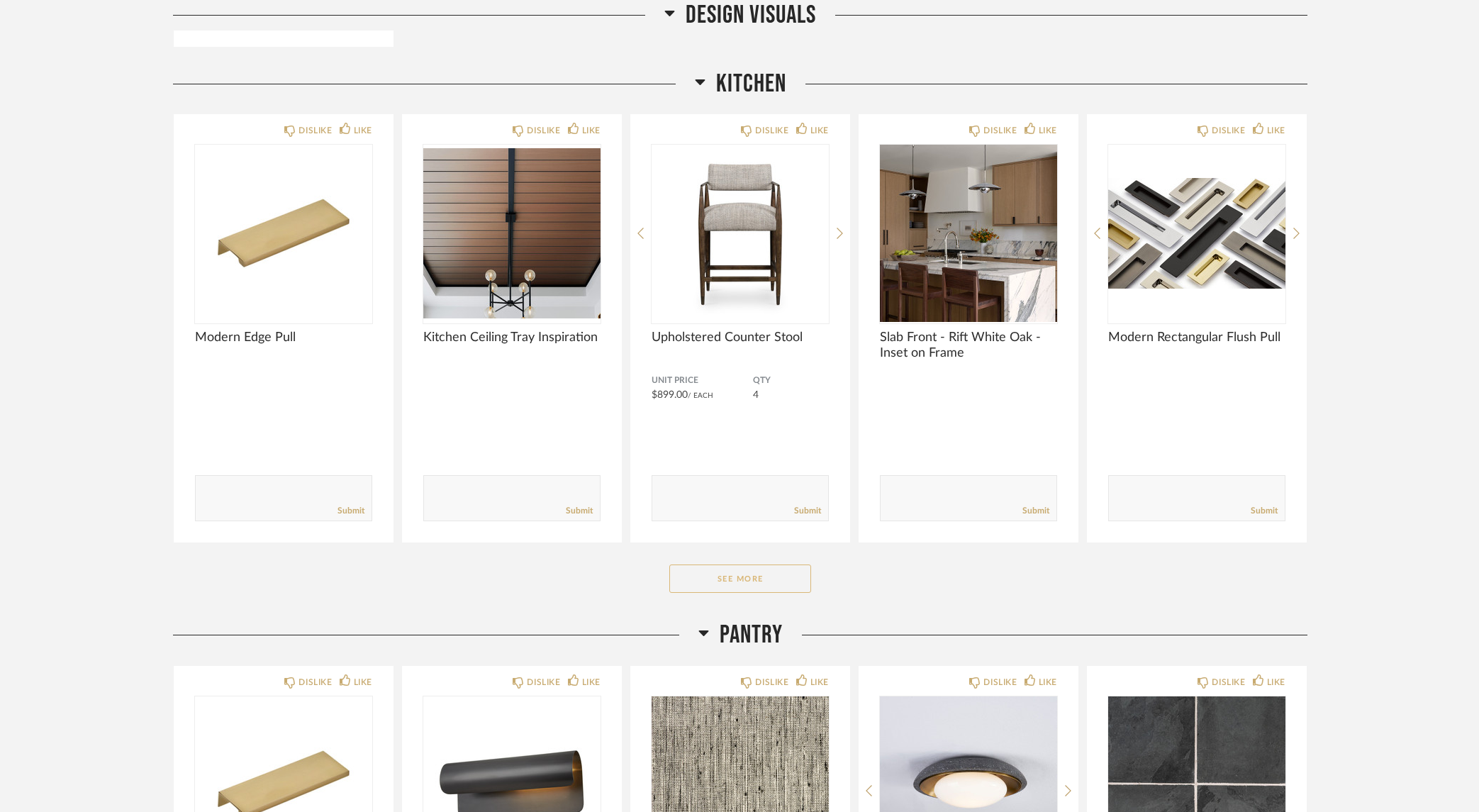
click at [751, 583] on button "See More" at bounding box center [740, 578] width 142 height 29
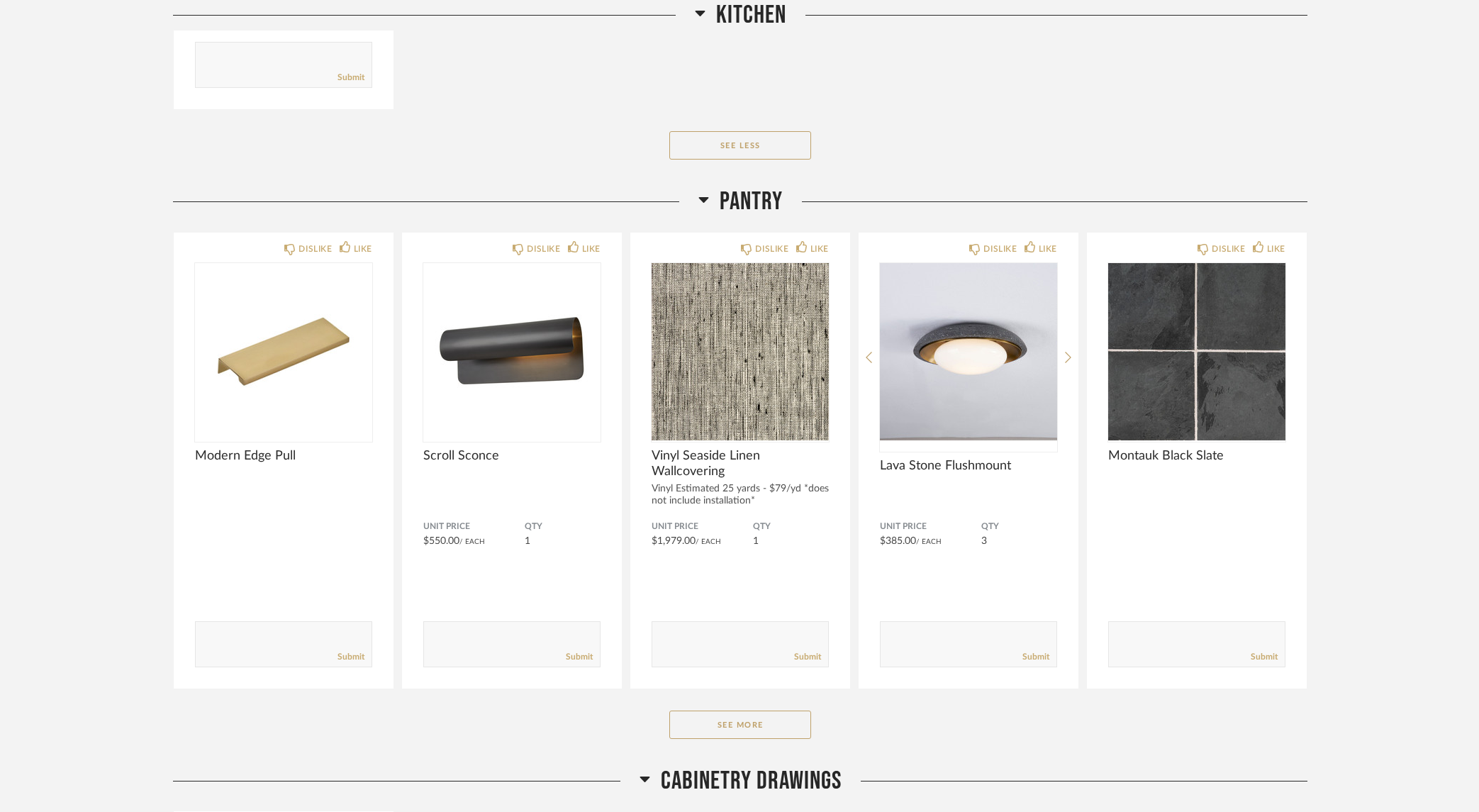
scroll to position [1976, 0]
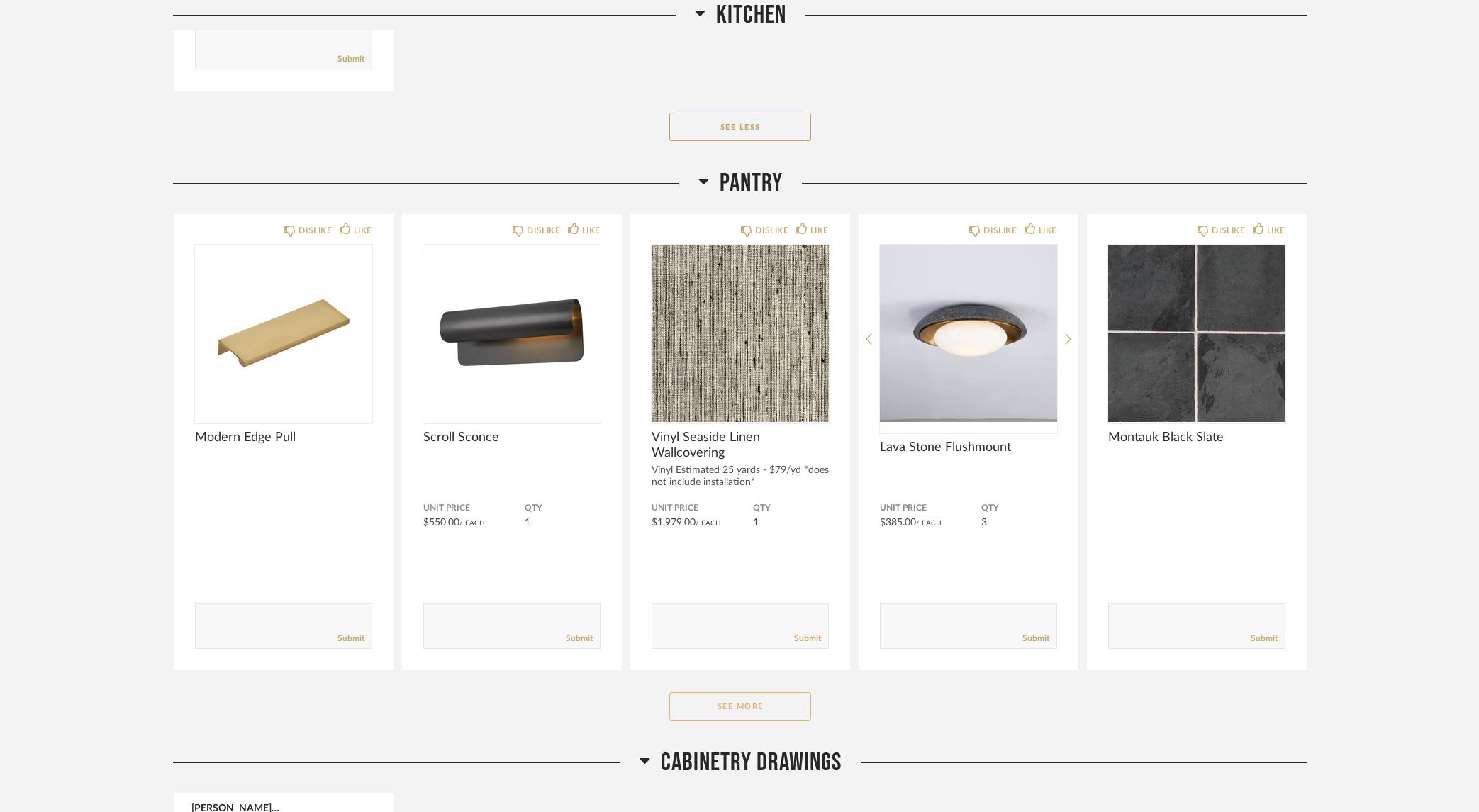
click at [731, 710] on button "See More" at bounding box center [740, 706] width 142 height 29
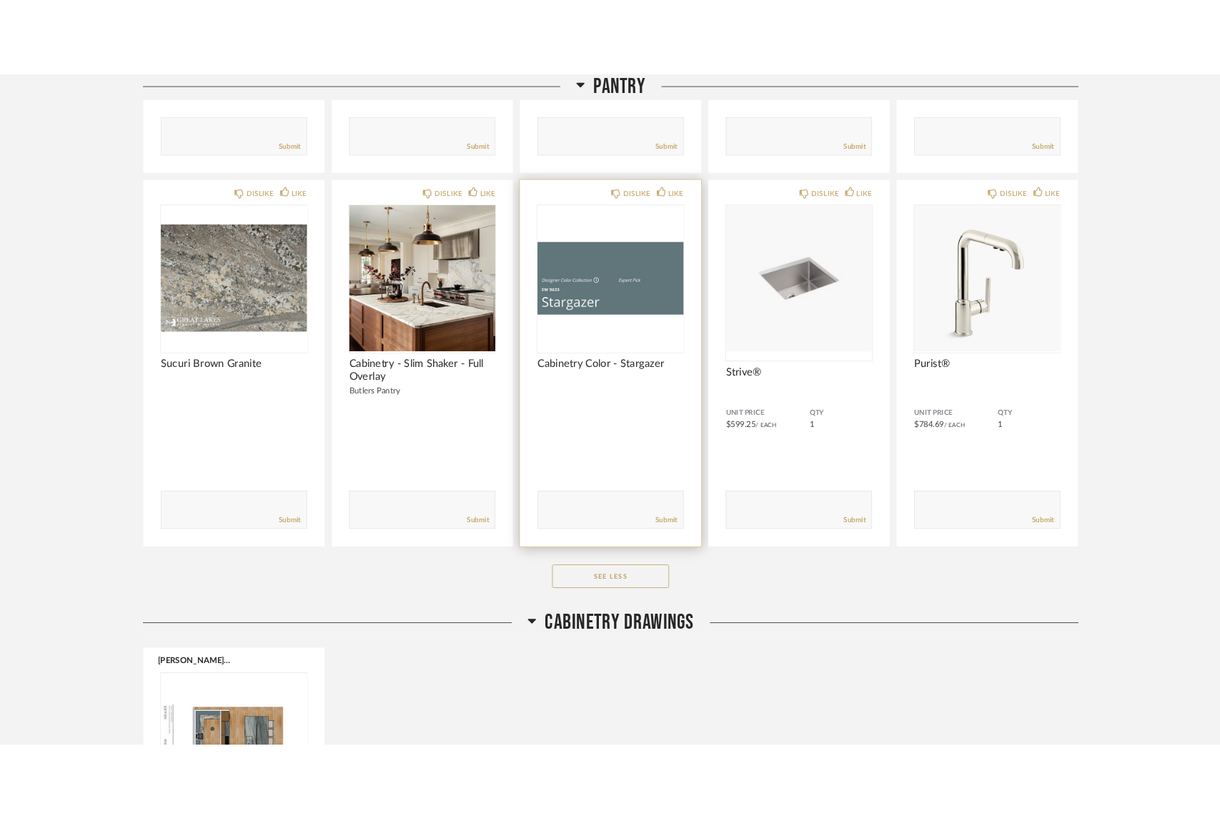
scroll to position [2148, 0]
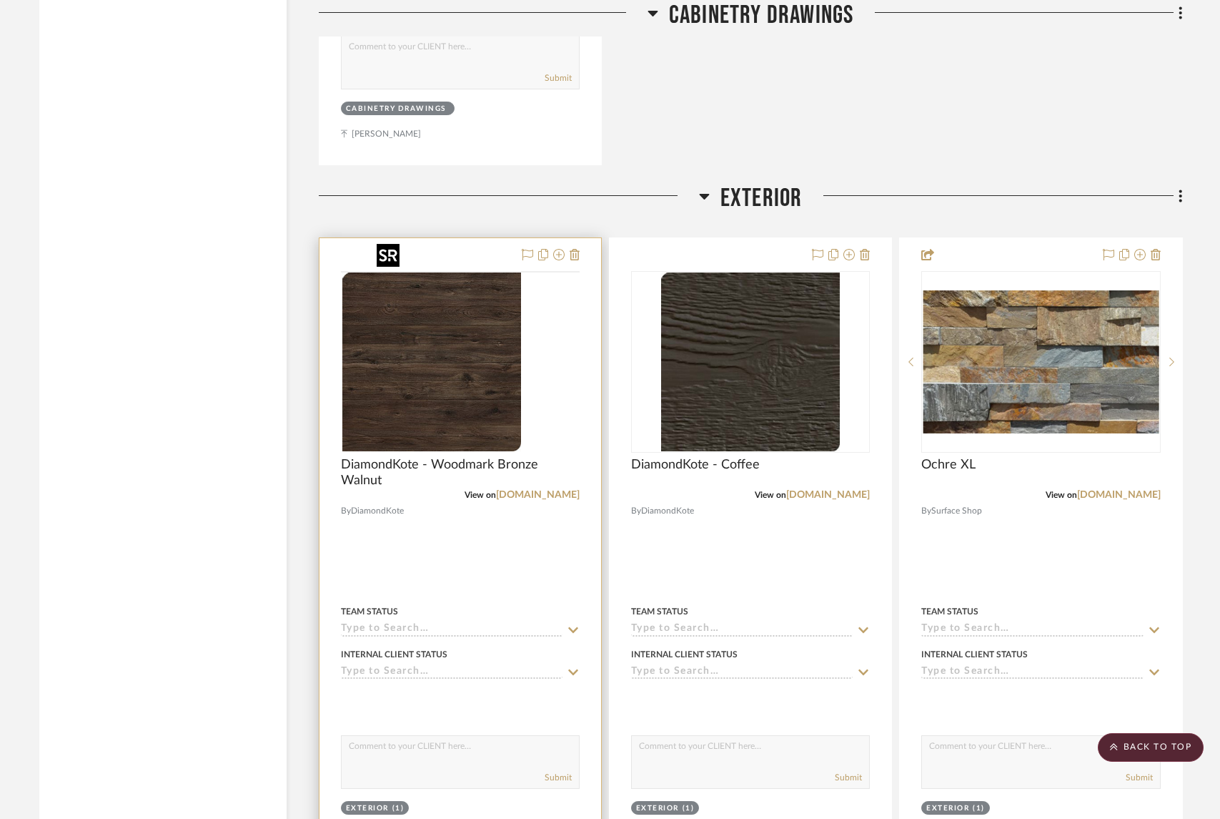
scroll to position [5640, 0]
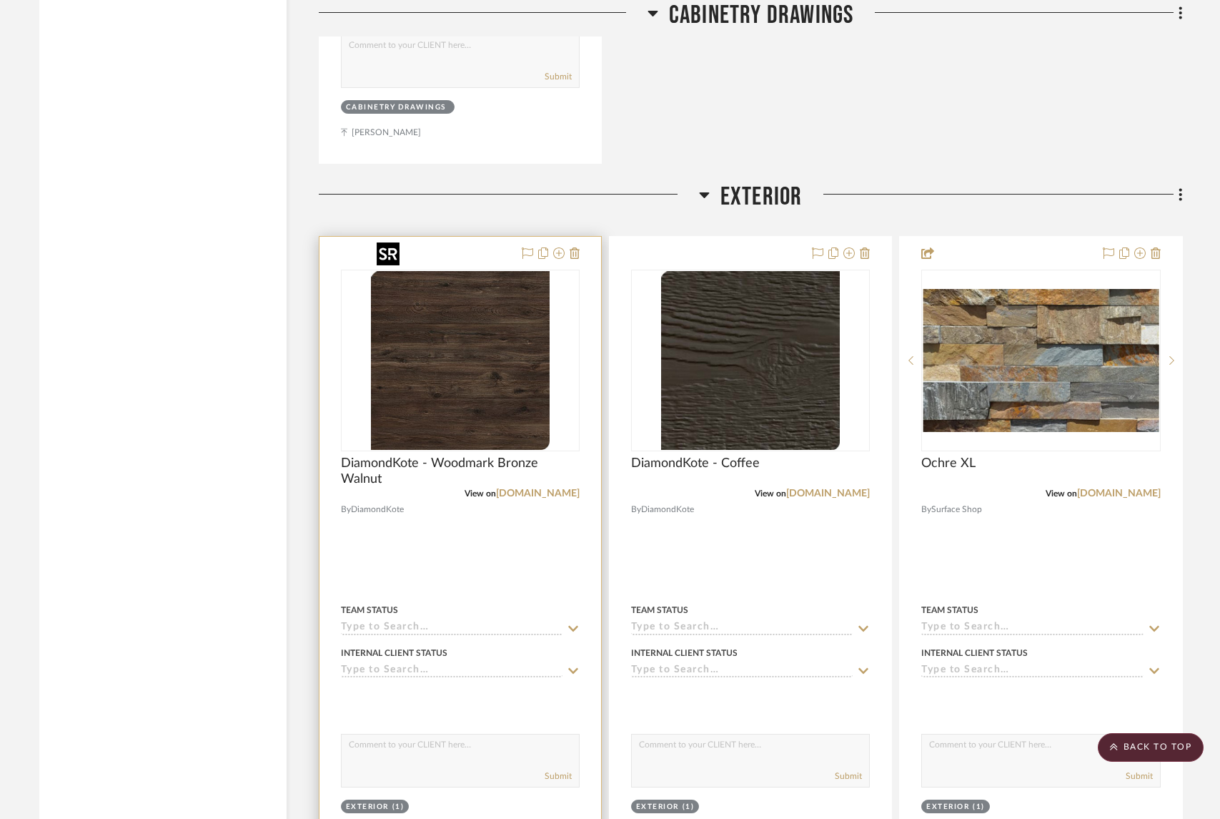
click at [0, 0] on img at bounding box center [0, 0] width 0 height 0
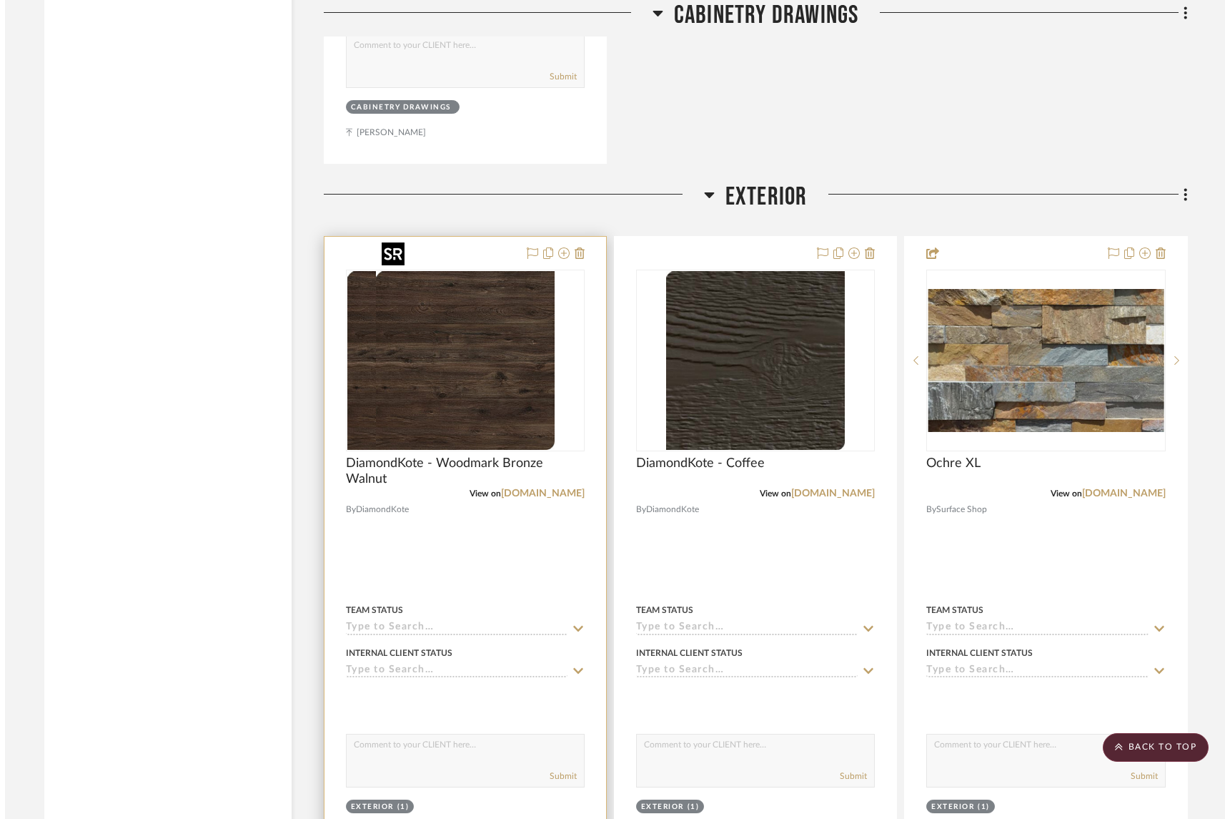
scroll to position [0, 0]
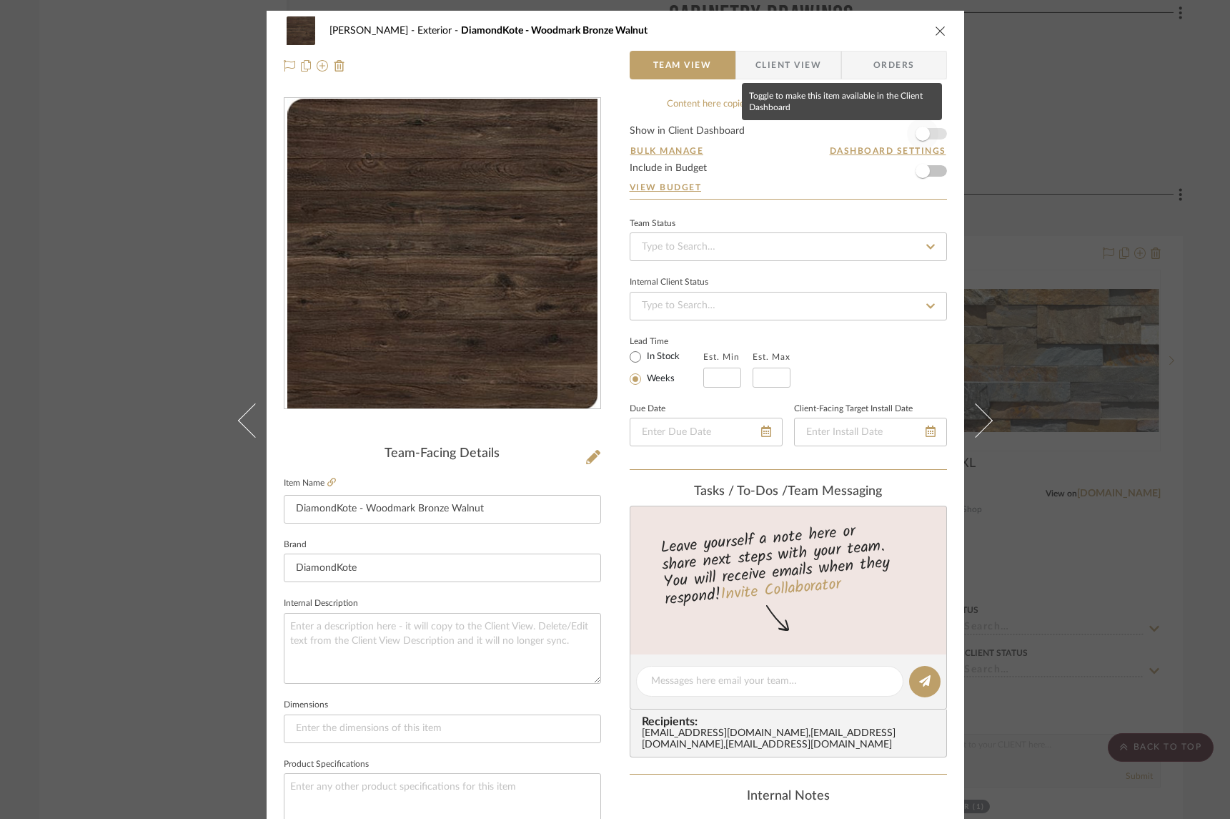
click at [919, 131] on span "button" at bounding box center [923, 134] width 14 height 14
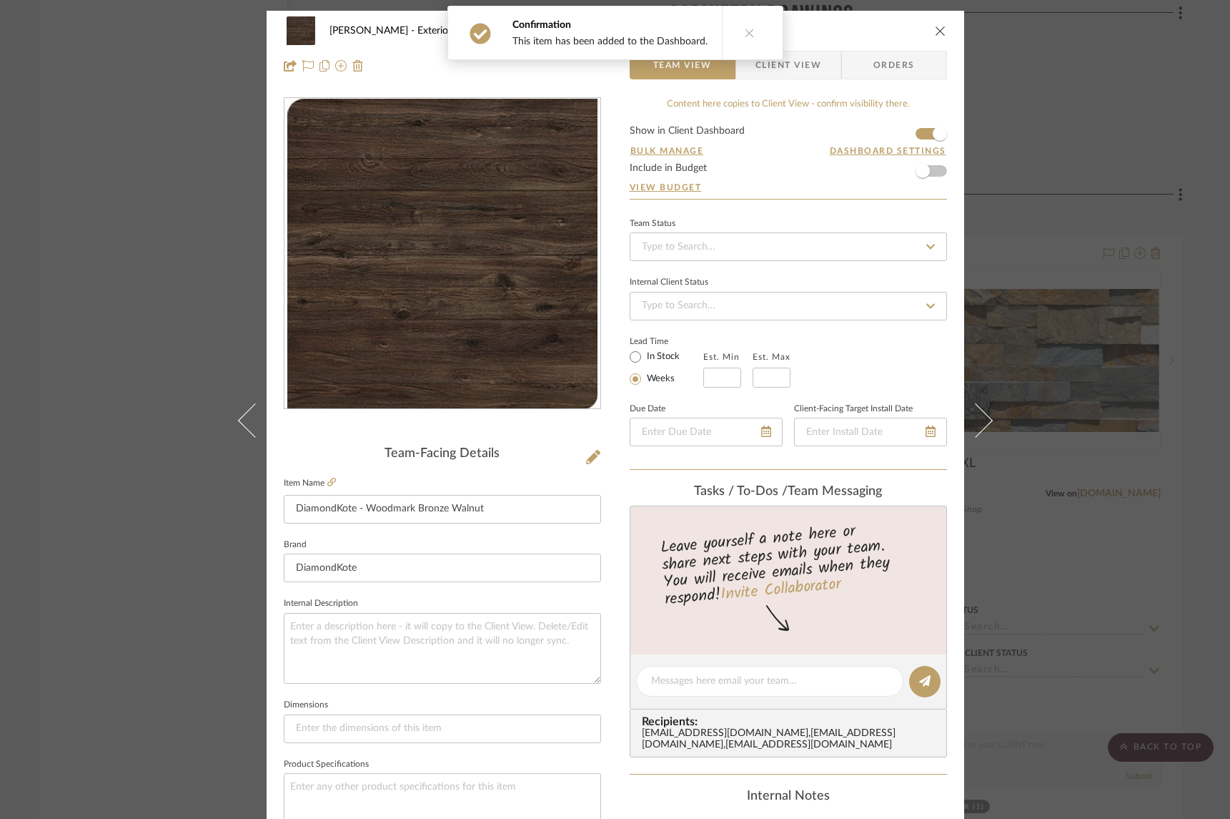
click at [800, 61] on span "Client View" at bounding box center [789, 65] width 66 height 29
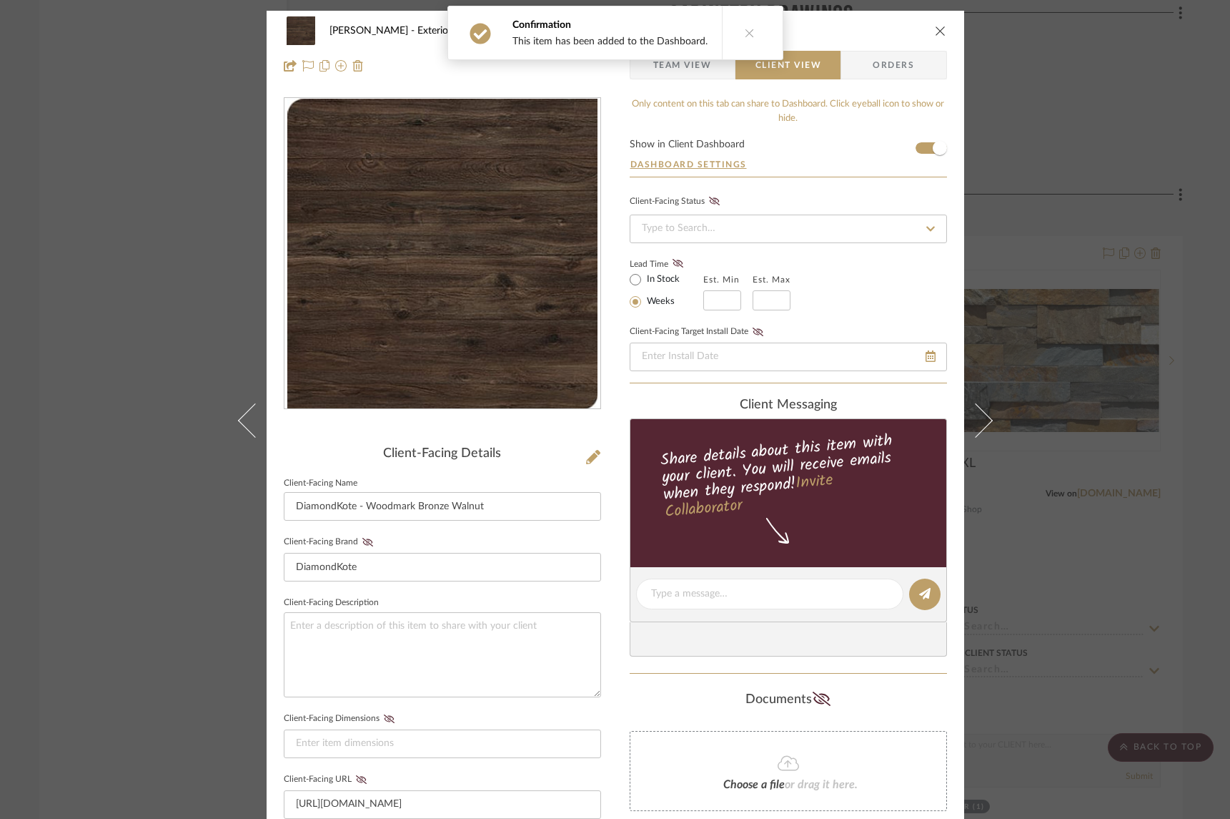
click at [935, 29] on icon "close" at bounding box center [940, 30] width 11 height 11
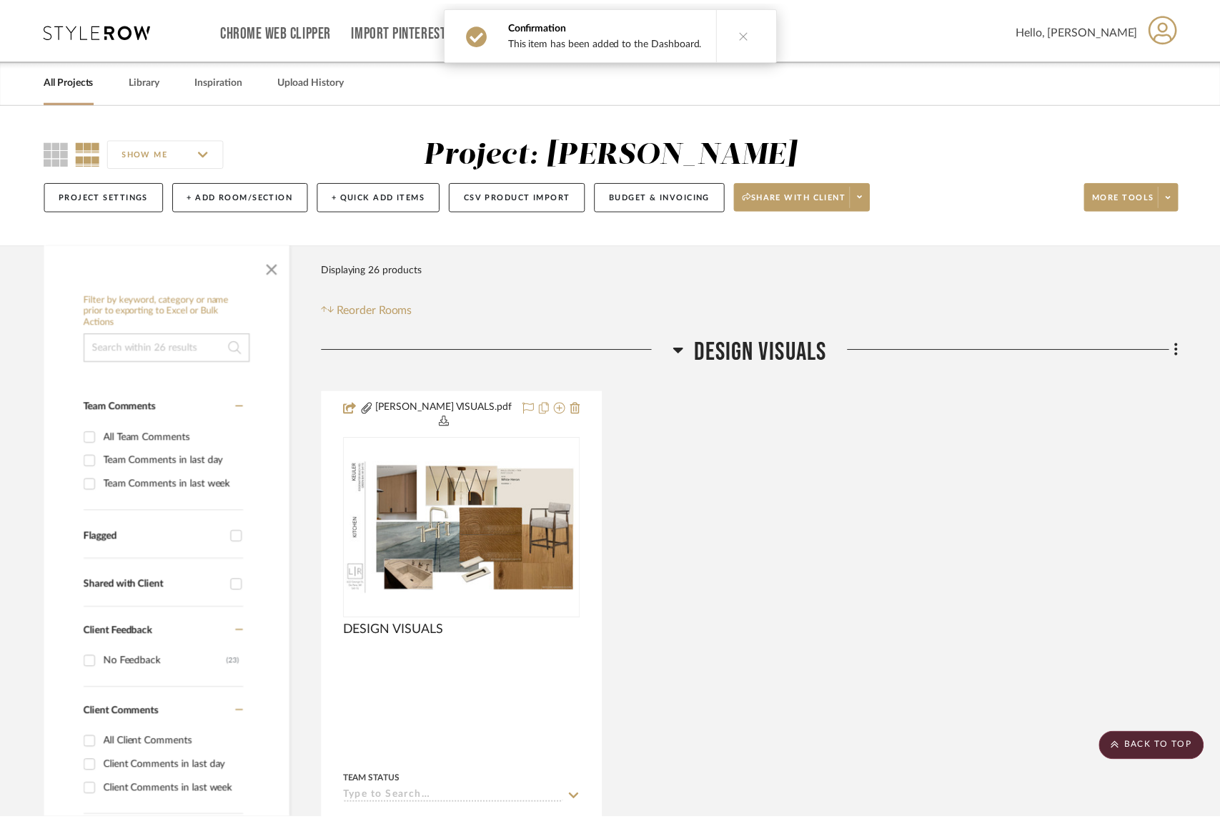
scroll to position [5640, 0]
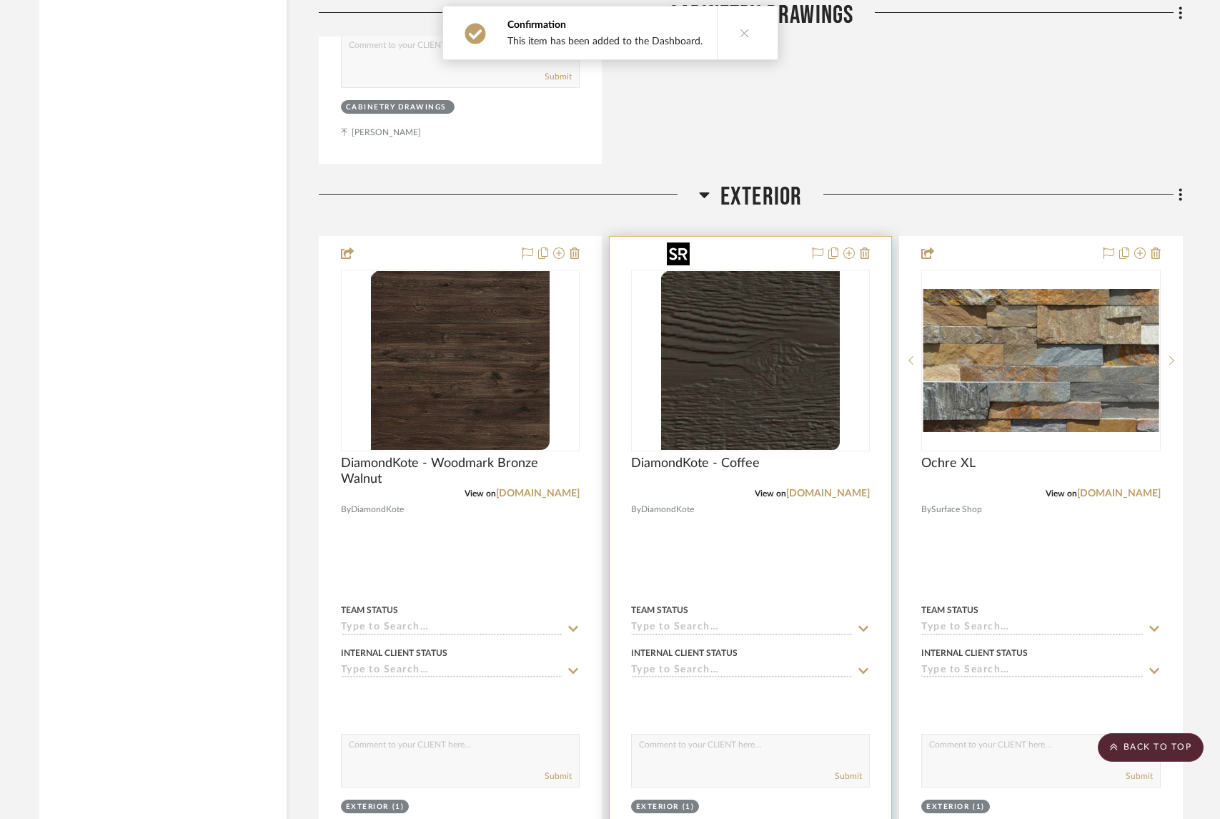
click at [758, 319] on img "0" at bounding box center [750, 360] width 179 height 179
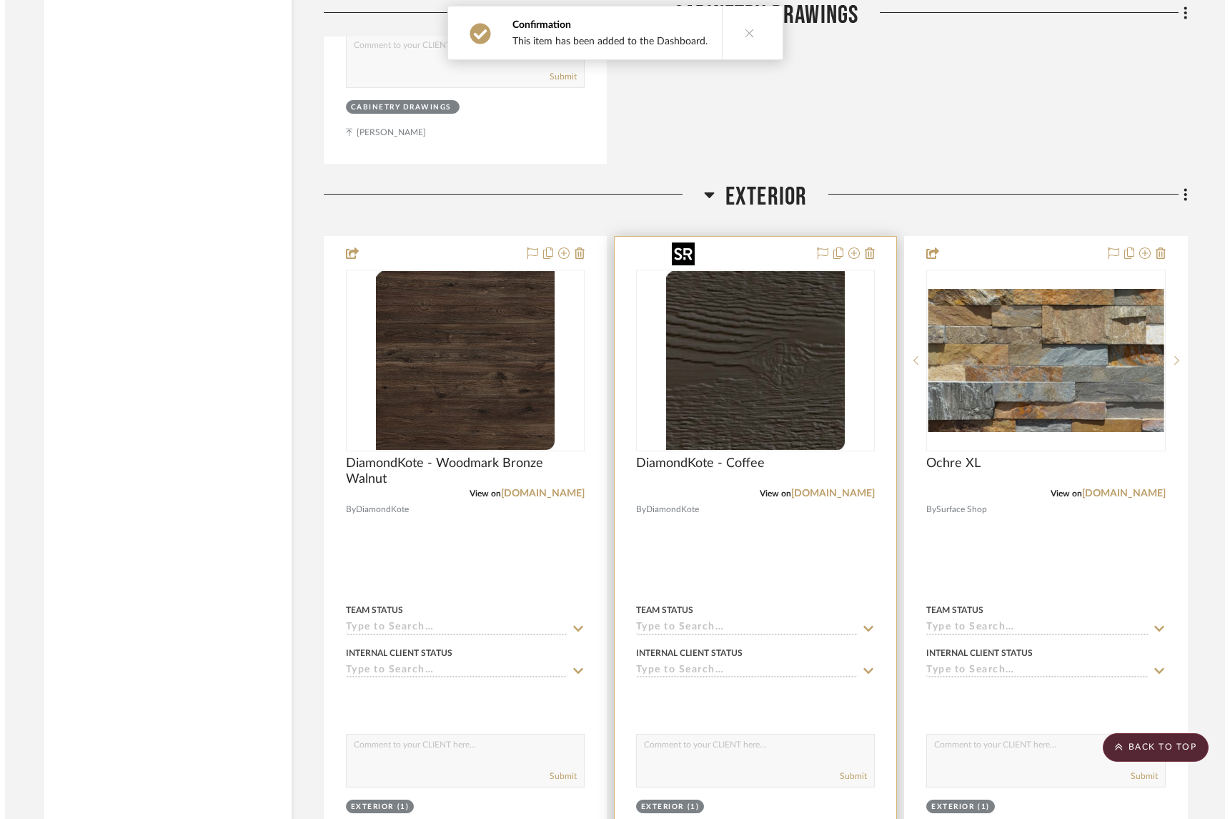
scroll to position [0, 0]
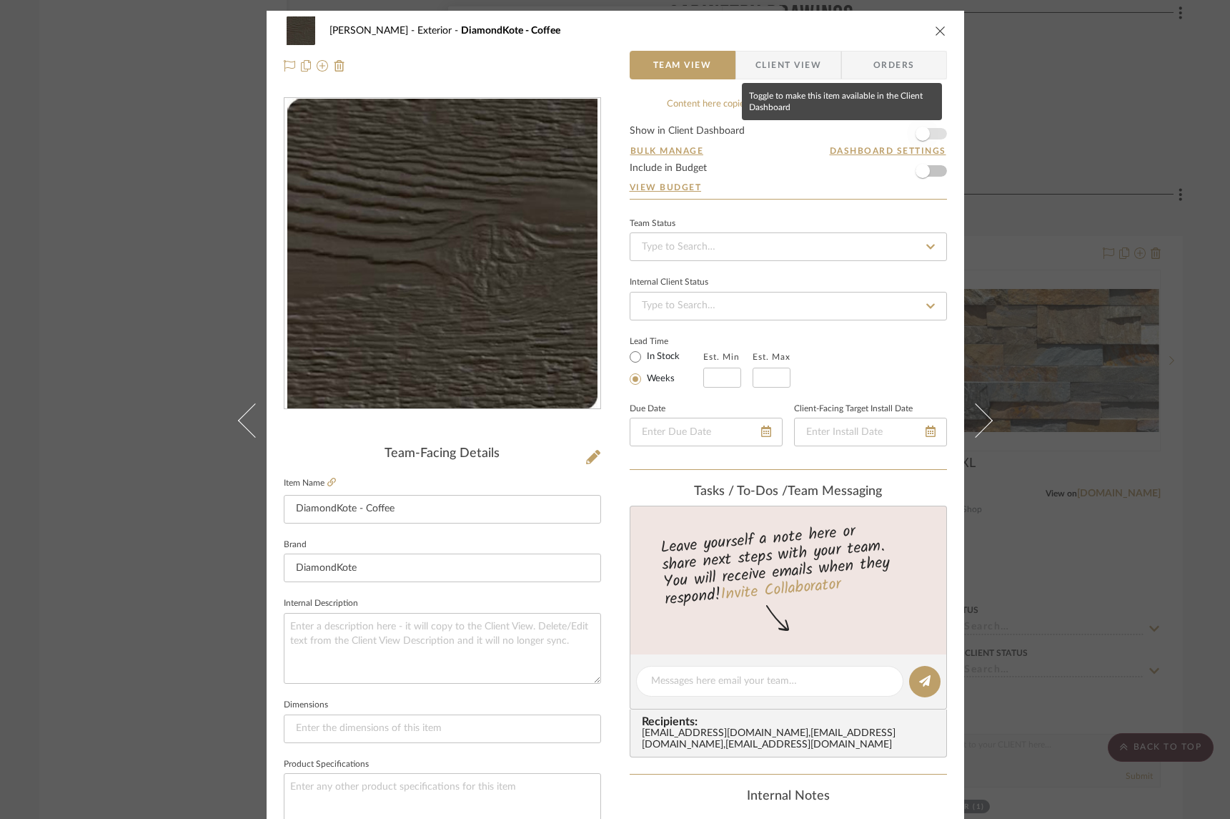
click at [921, 137] on span "button" at bounding box center [923, 134] width 14 height 14
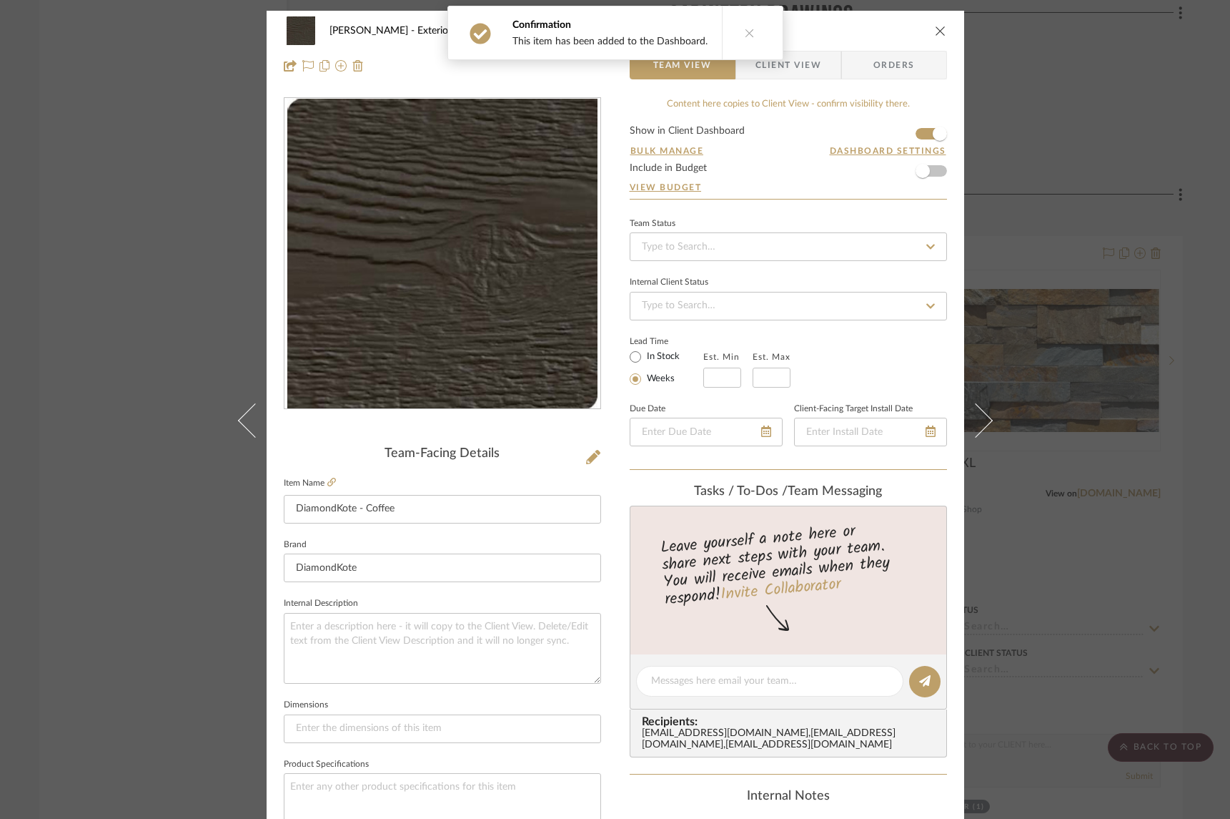
click at [808, 68] on span "Client View" at bounding box center [789, 65] width 66 height 29
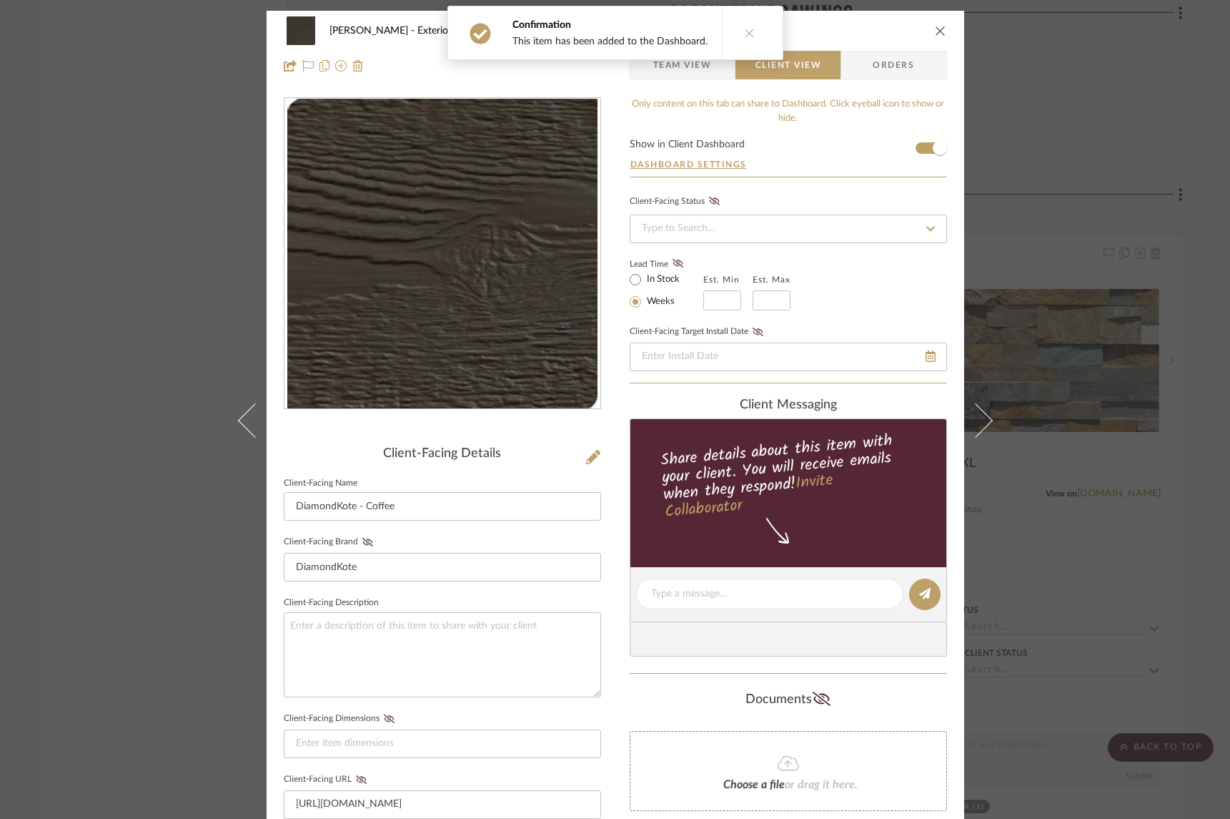
click at [934, 29] on button "close" at bounding box center [940, 30] width 13 height 13
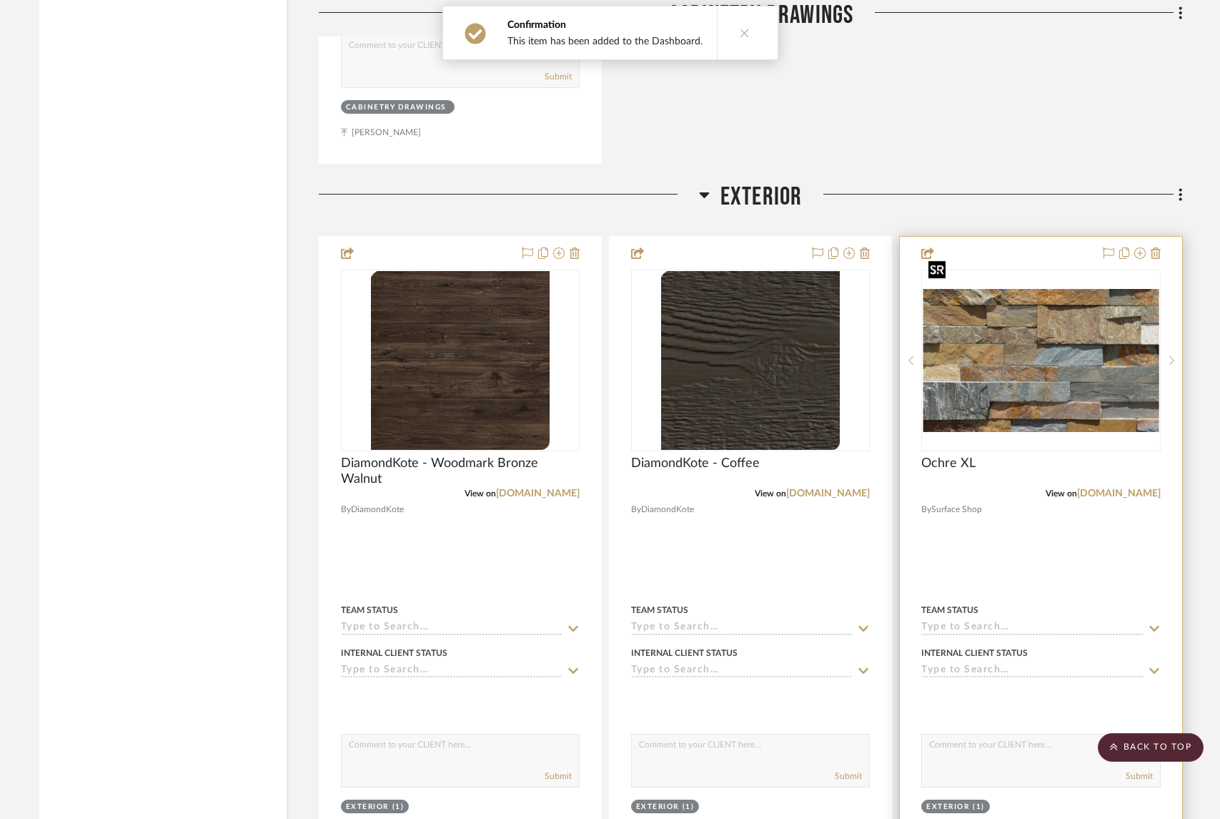
scroll to position [5743, 0]
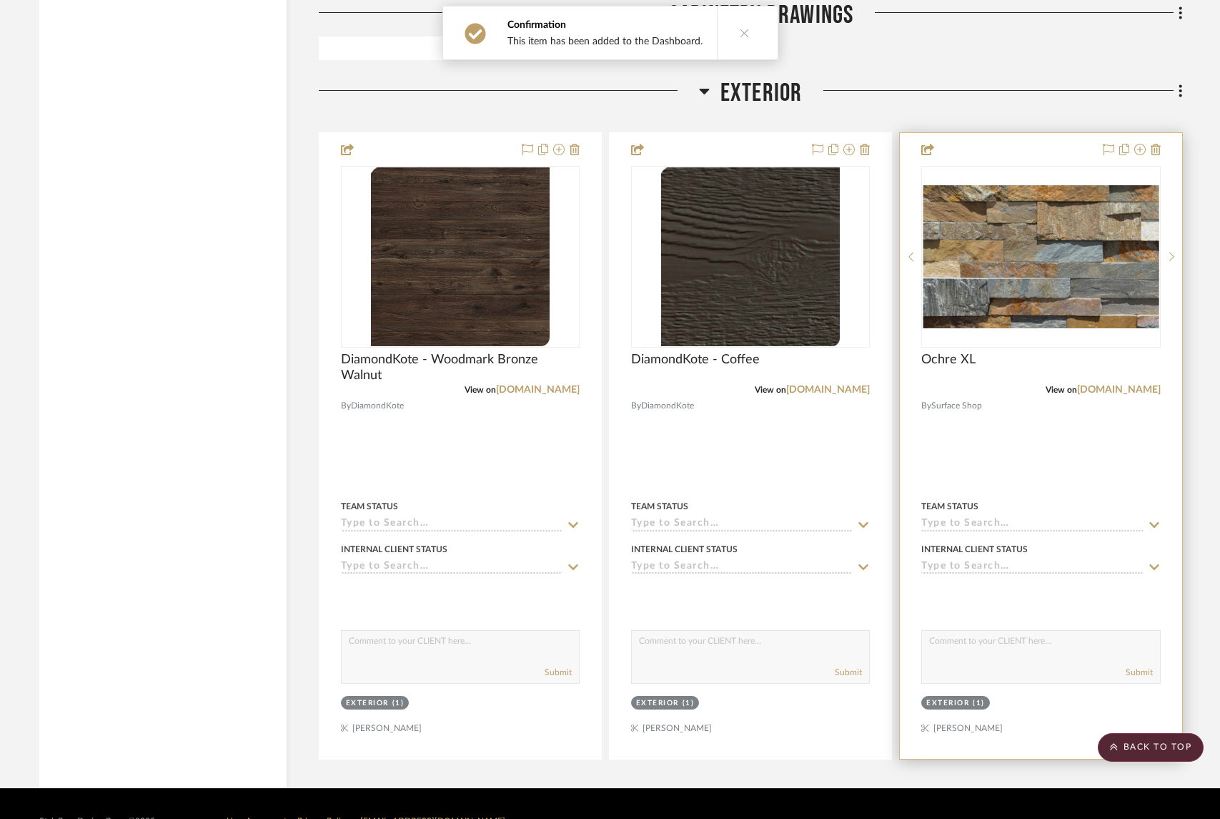
click at [1001, 383] on div "View on thesurfaceshop.com" at bounding box center [1041, 389] width 239 height 13
click at [1017, 133] on div at bounding box center [1041, 446] width 282 height 626
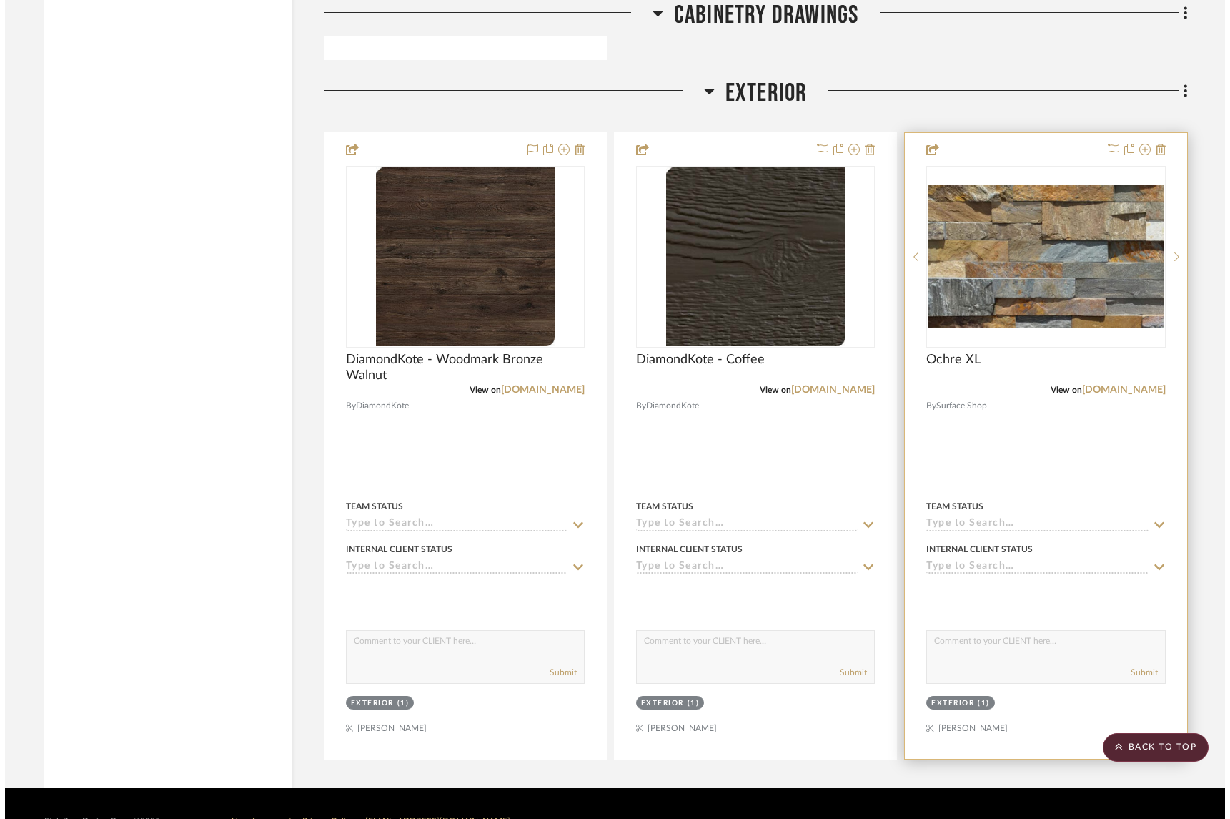
scroll to position [0, 0]
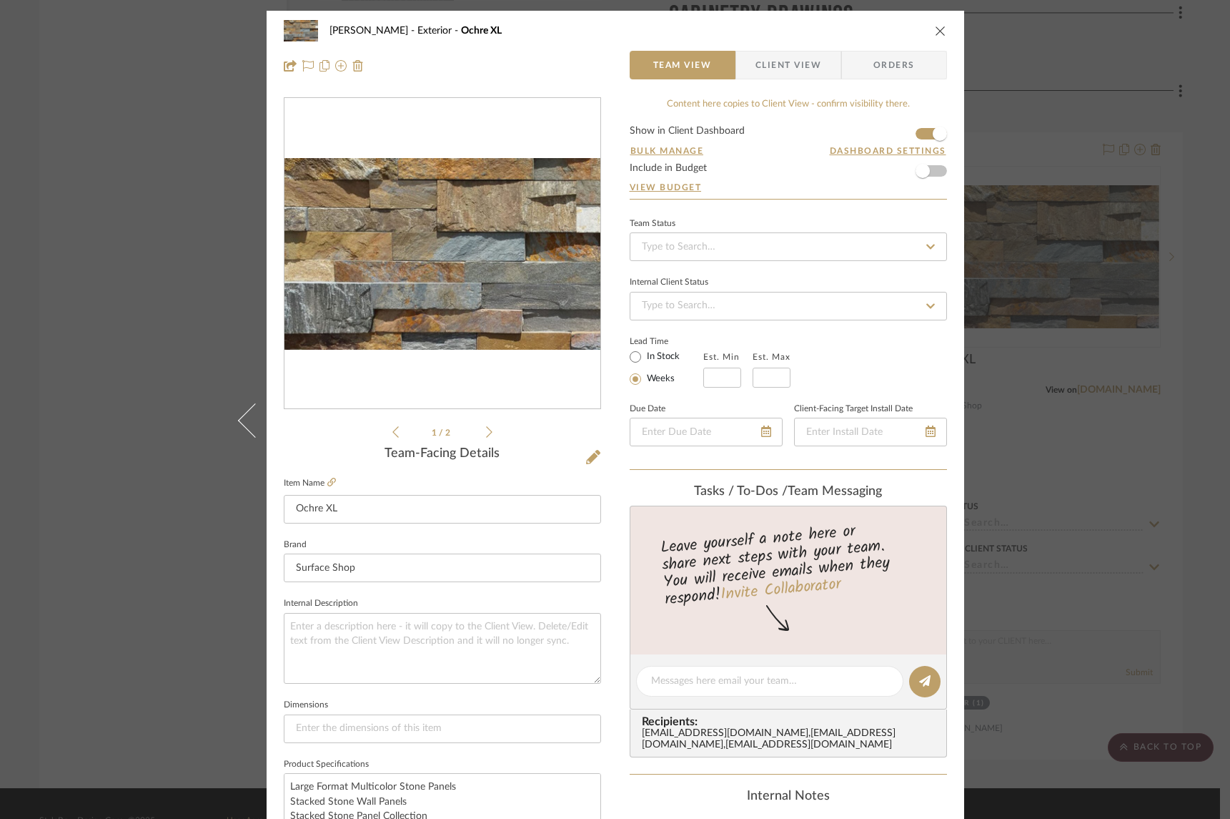
click at [938, 28] on icon "close" at bounding box center [940, 30] width 11 height 11
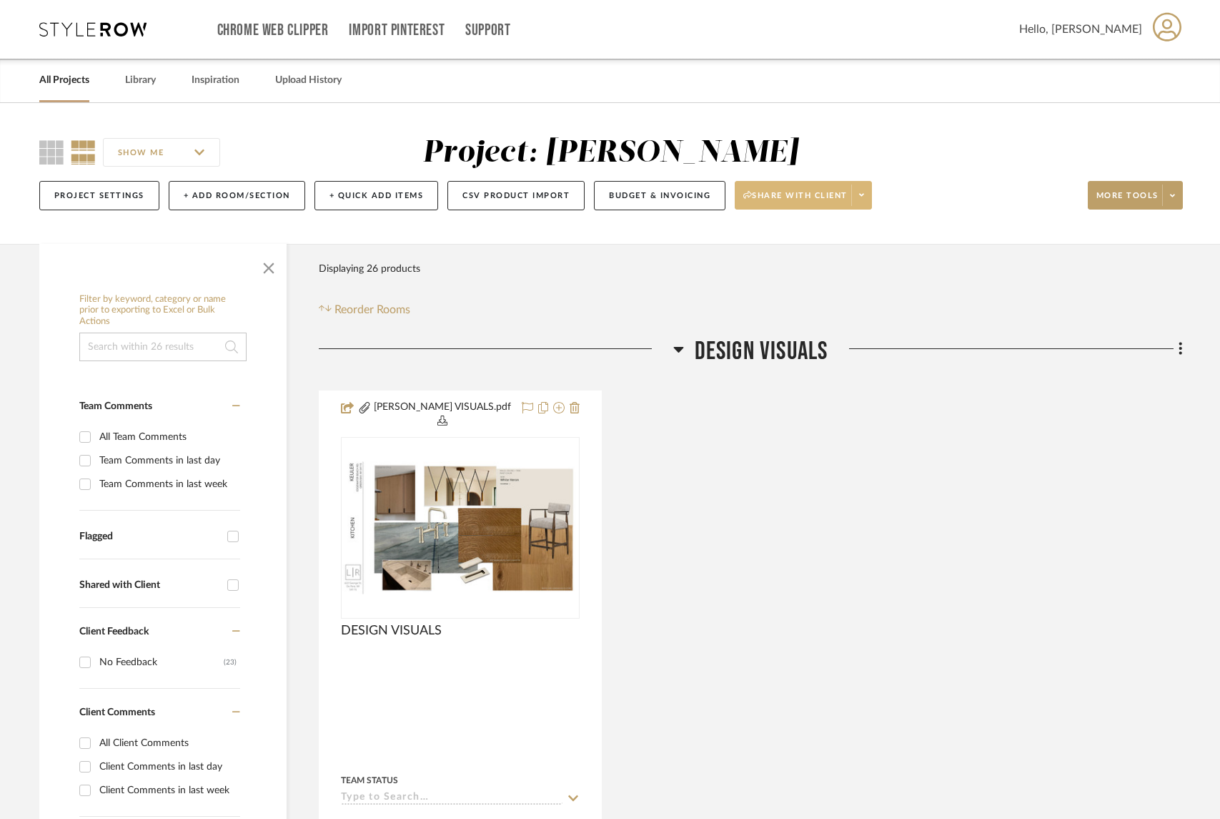
click at [851, 199] on button "Share with client" at bounding box center [803, 195] width 137 height 29
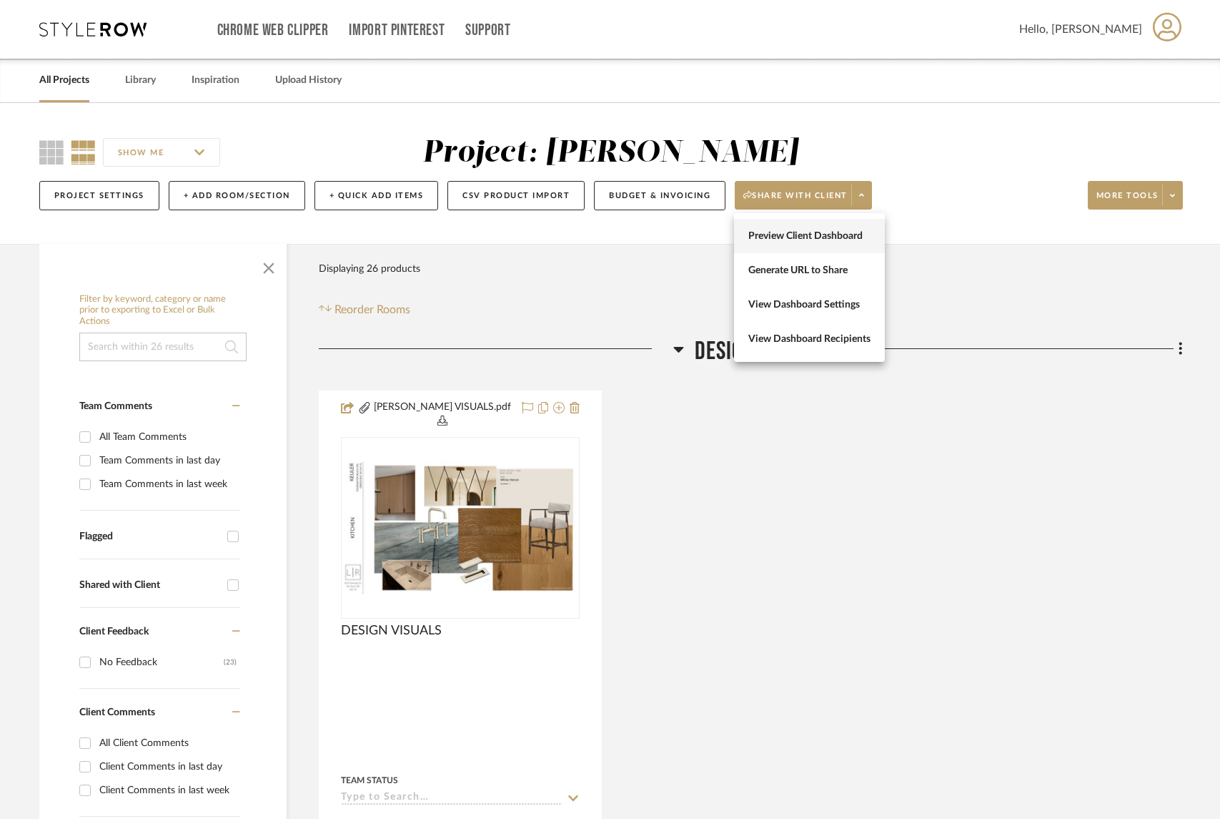
click at [831, 242] on button "Preview Client Dashboard" at bounding box center [809, 236] width 151 height 34
drag, startPoint x: 644, startPoint y: 40, endPoint x: 641, endPoint y: 5, distance: 35.2
click at [644, 40] on div "Chrome Web Clipper Import Pinterest Support" at bounding box center [618, 29] width 802 height 59
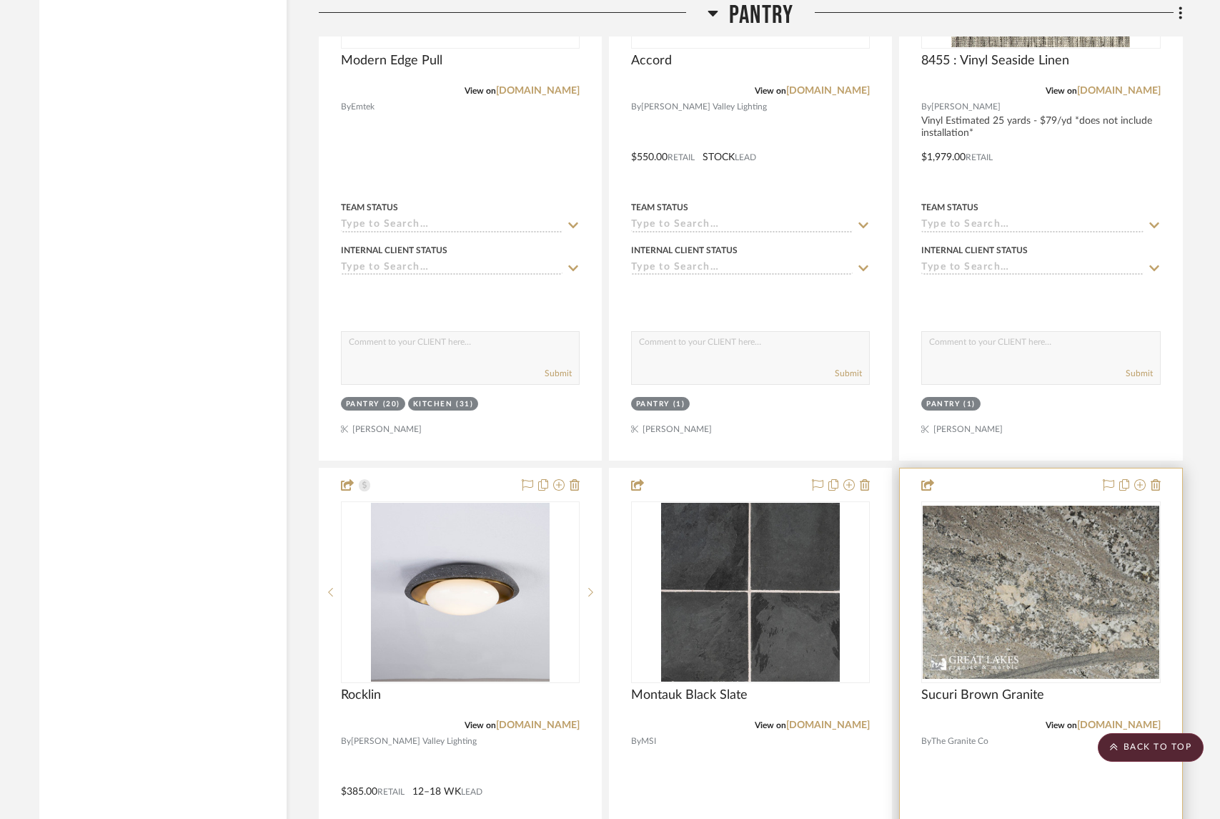
scroll to position [3662, 0]
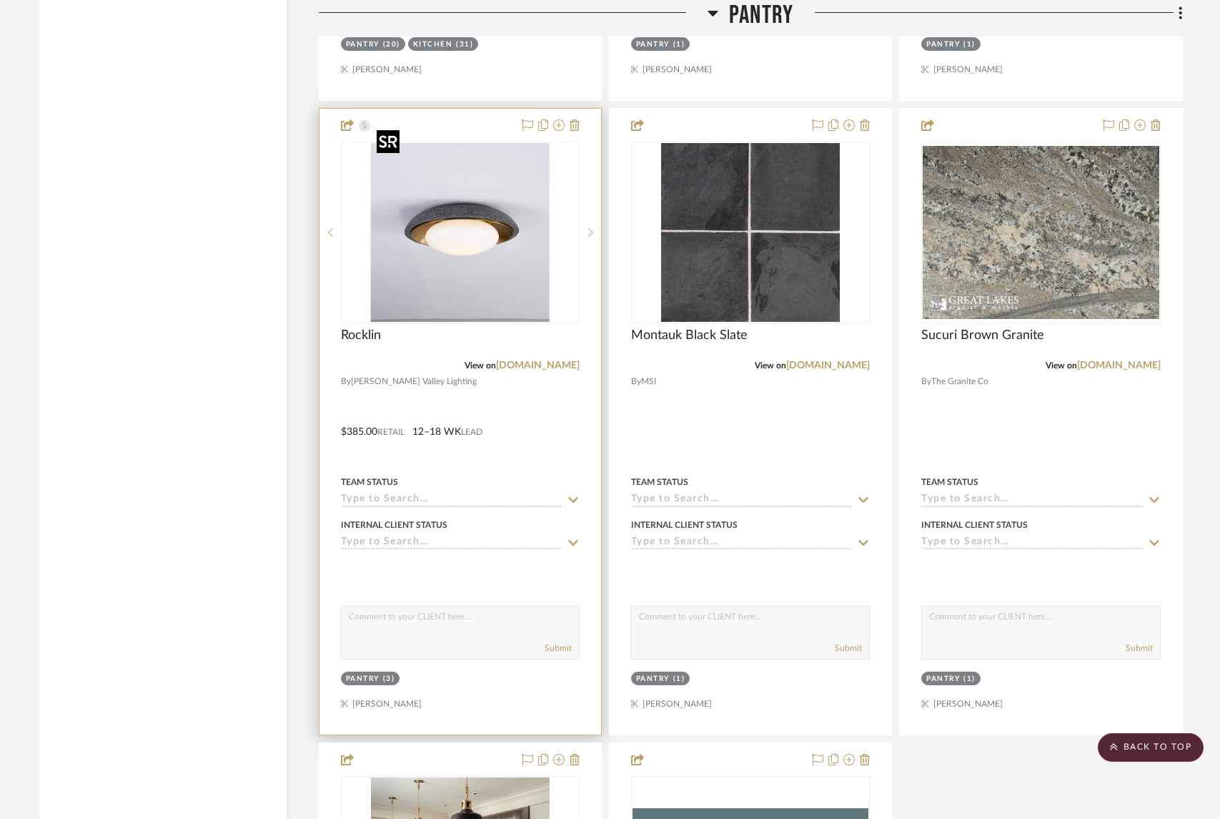
click at [0, 0] on img at bounding box center [0, 0] width 0 height 0
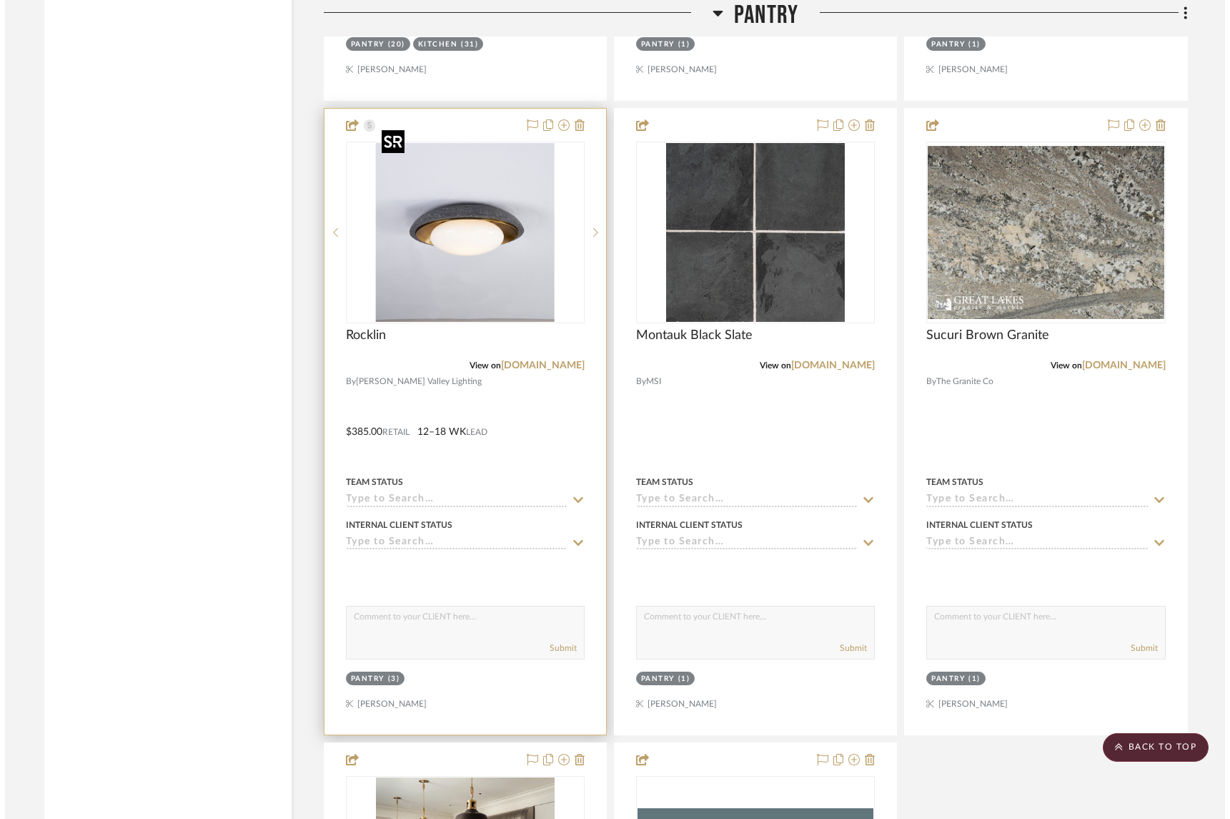
scroll to position [0, 0]
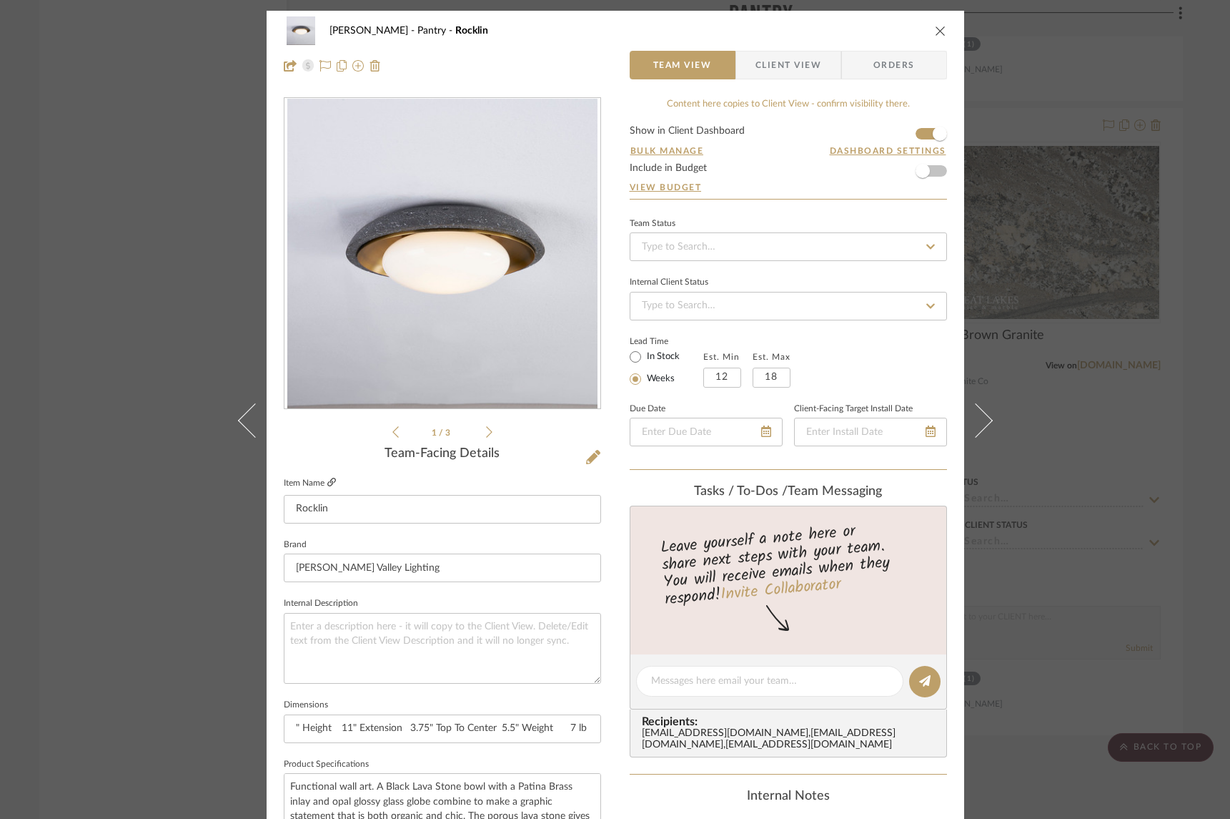
click at [330, 483] on icon at bounding box center [331, 482] width 9 height 9
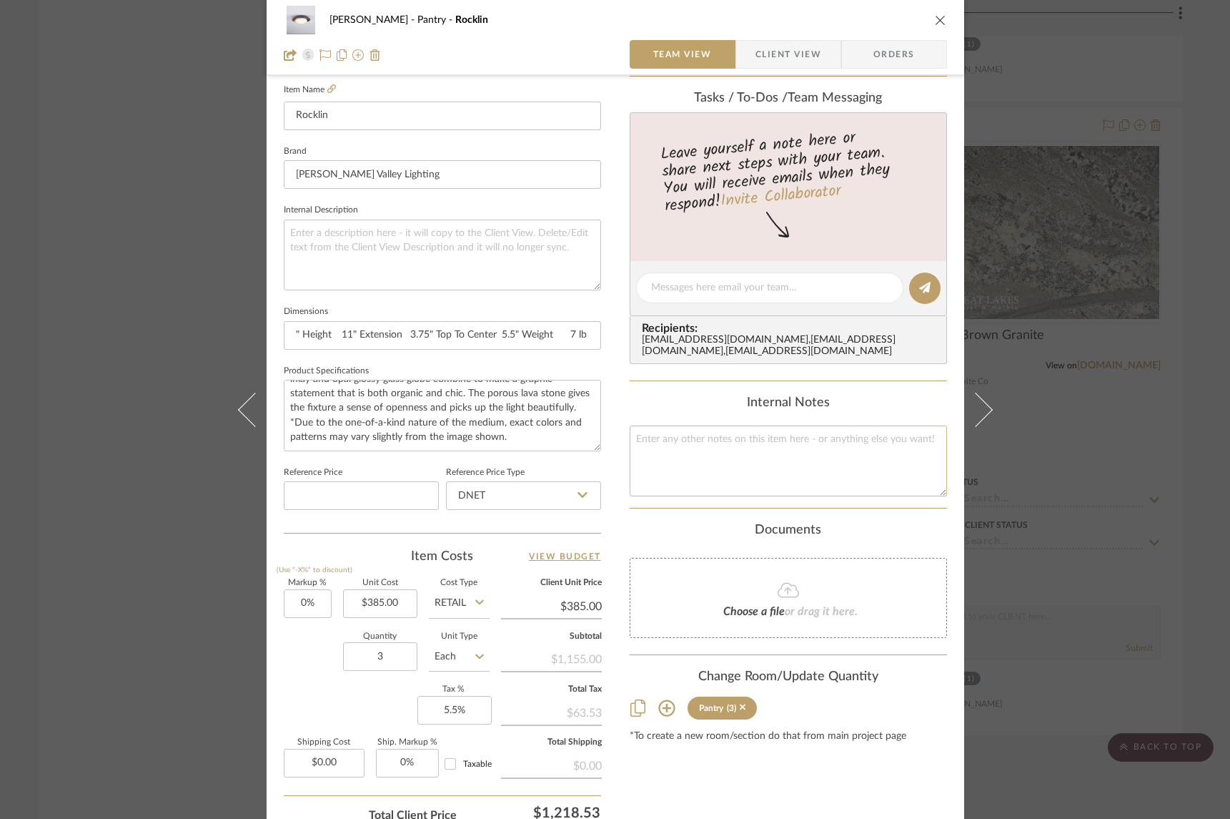
scroll to position [499, 0]
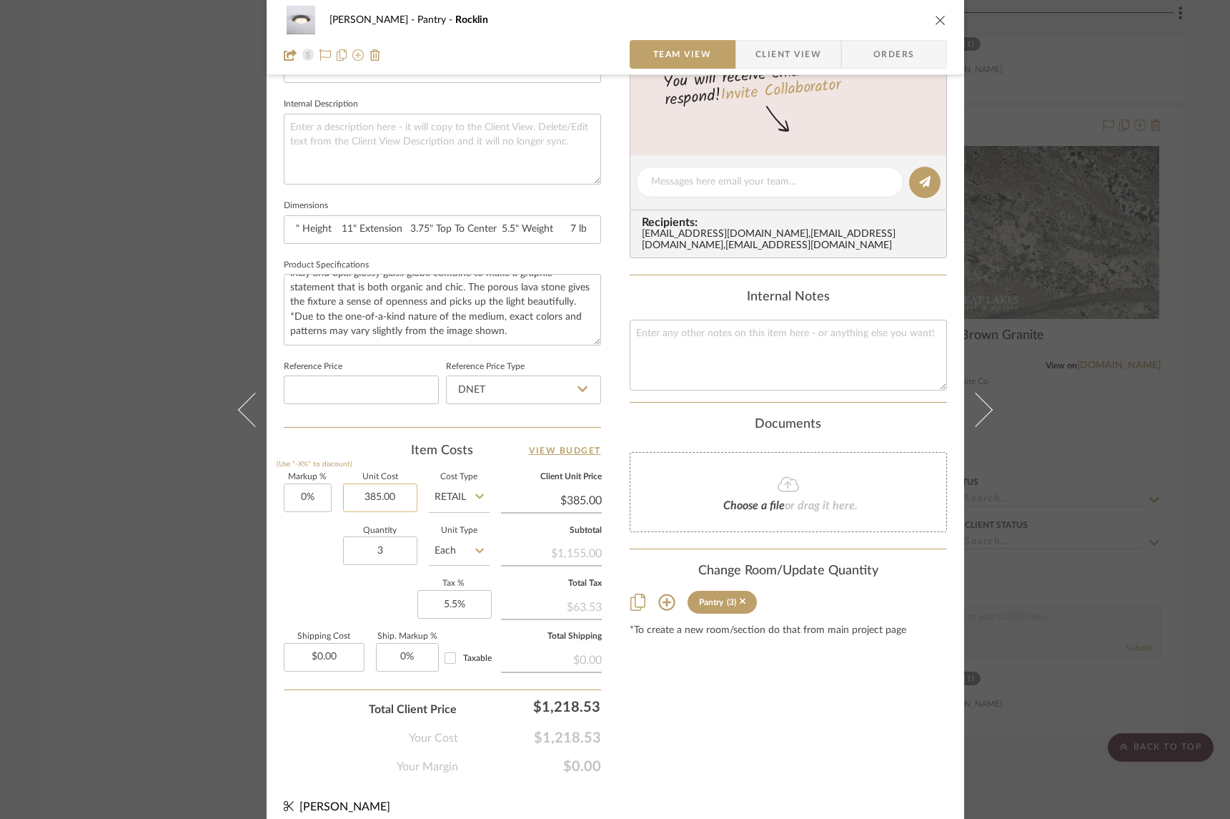
click at [370, 493] on input "385.00" at bounding box center [380, 497] width 74 height 29
type input "$465.00"
click at [702, 679] on div "Content here copies to Client View - confirm visibility there. Show in Client D…" at bounding box center [788, 186] width 317 height 1177
type input "$465.00"
click at [1106, 407] on div "Keuler Pantry Rocklin Team View Client View Orders 1 / 3 Team-Facing Details It…" at bounding box center [615, 409] width 1230 height 819
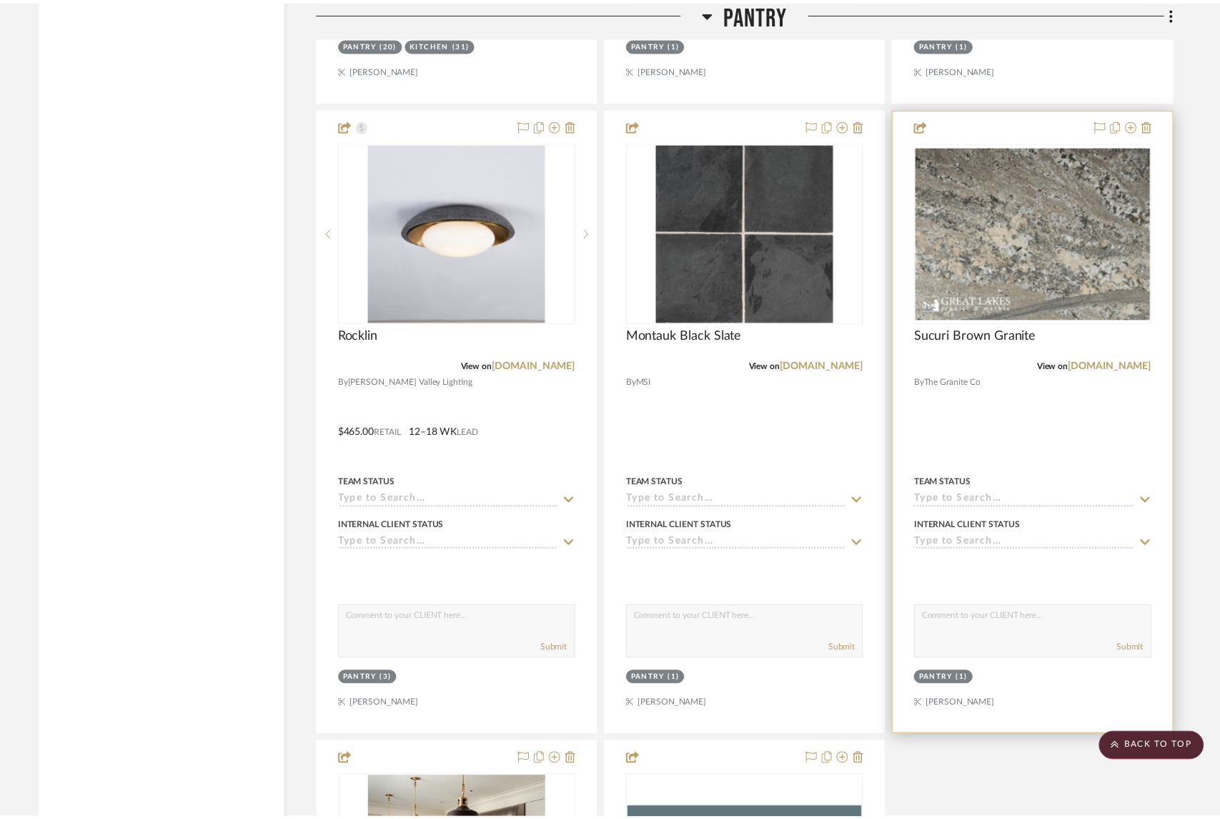
scroll to position [3662, 0]
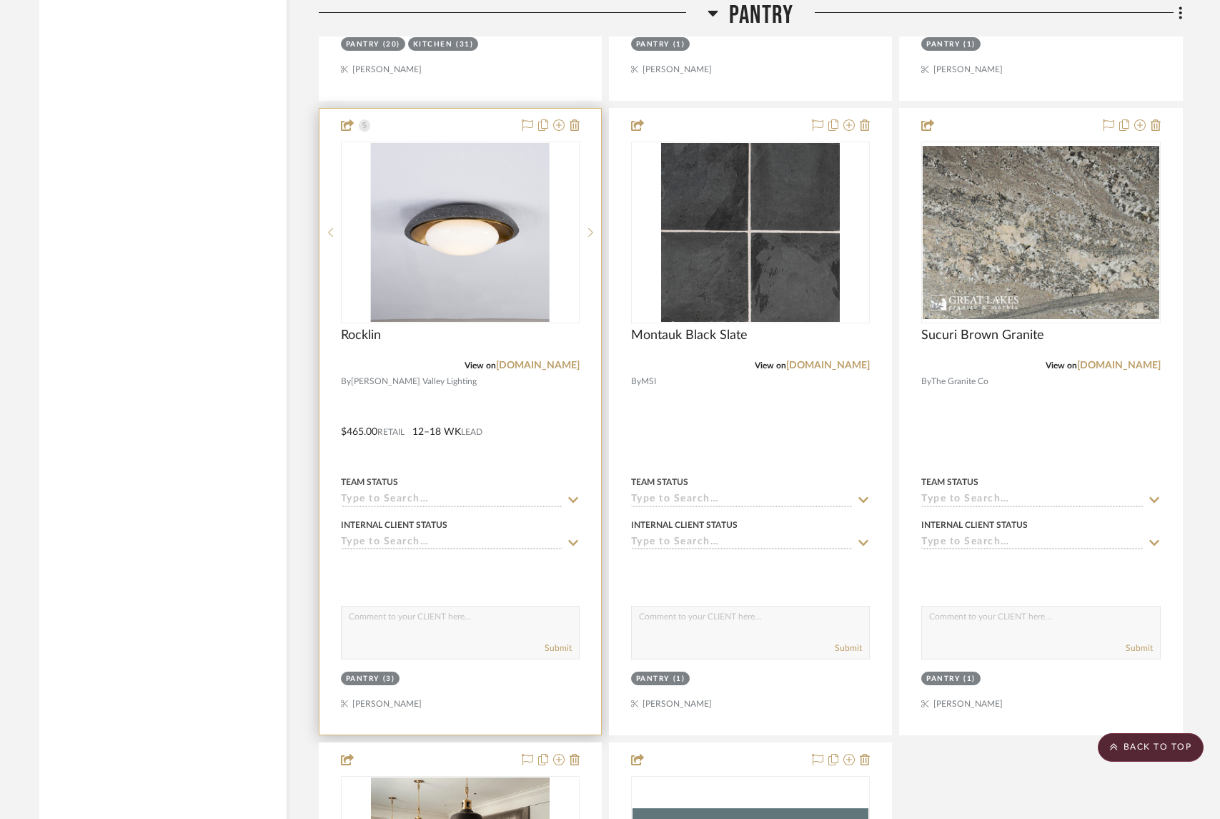
click at [505, 406] on div at bounding box center [461, 422] width 282 height 626
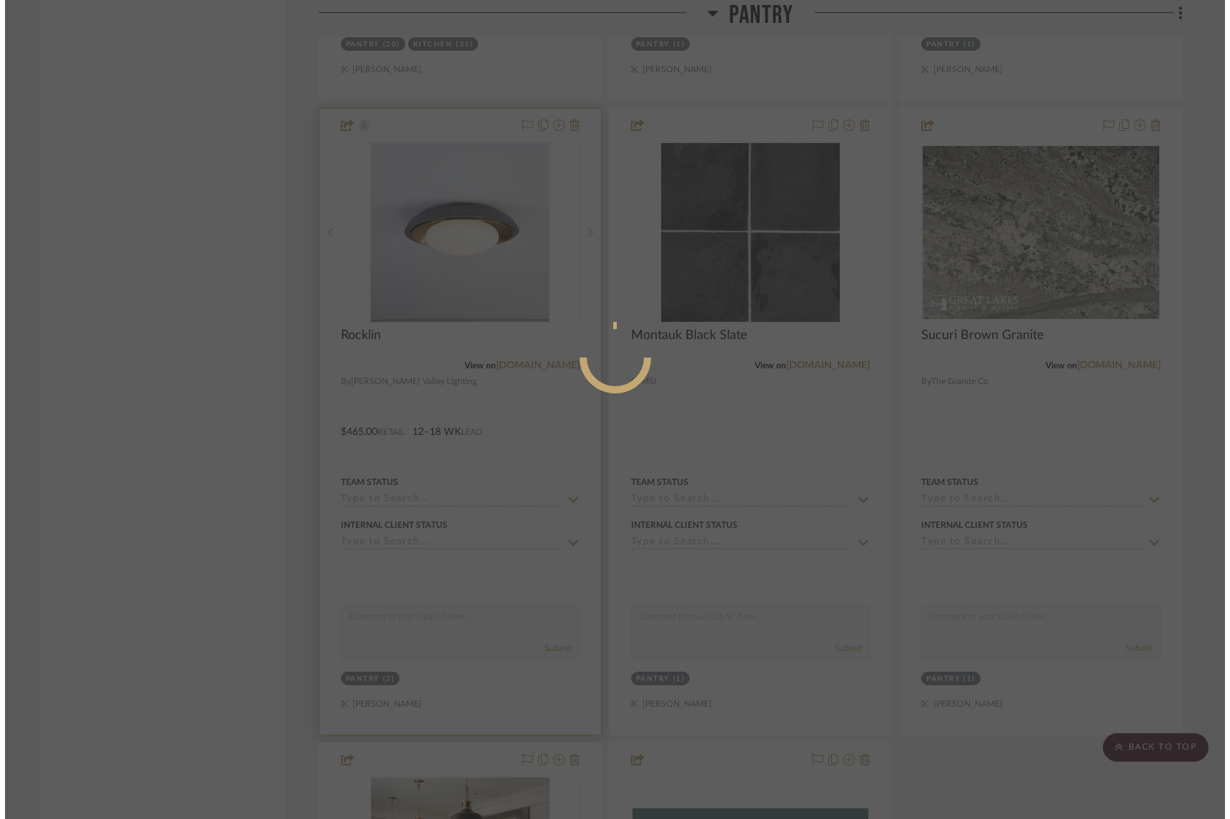
scroll to position [0, 0]
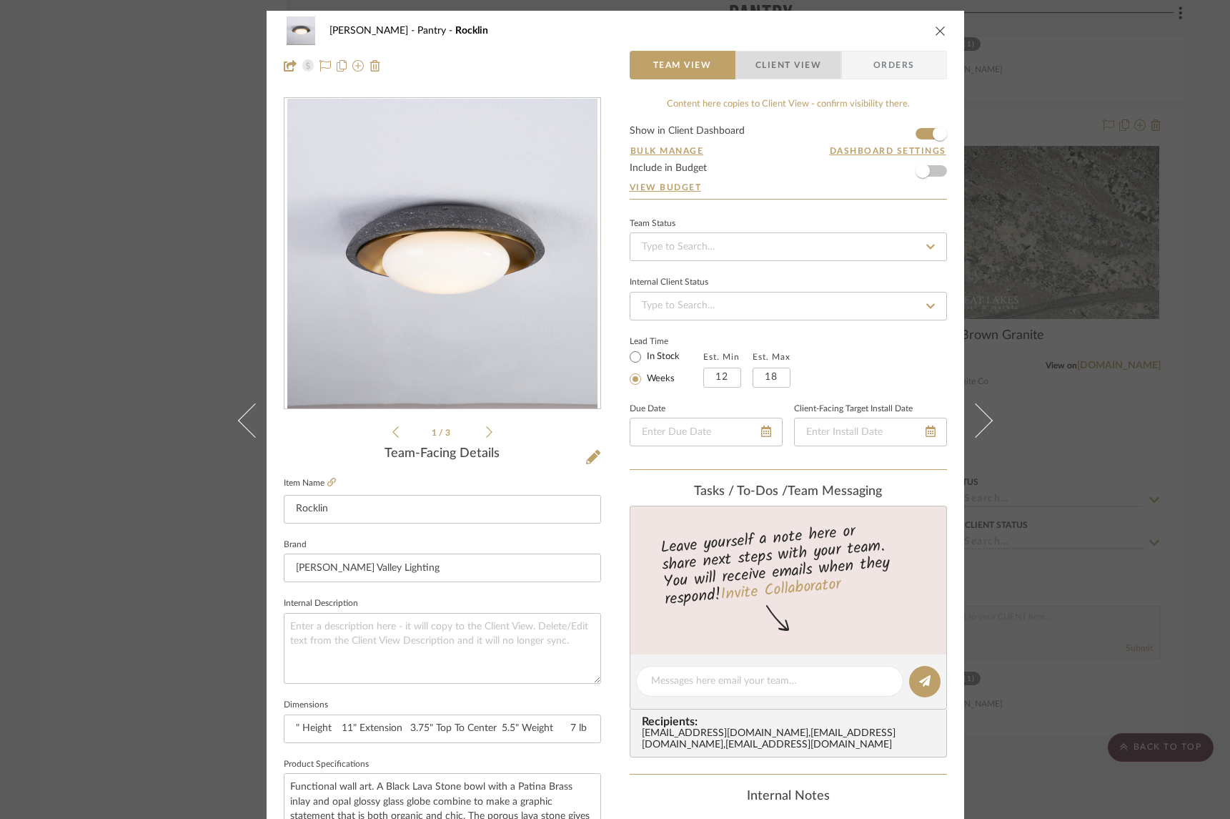
click at [791, 52] on span "Client View" at bounding box center [789, 65] width 66 height 29
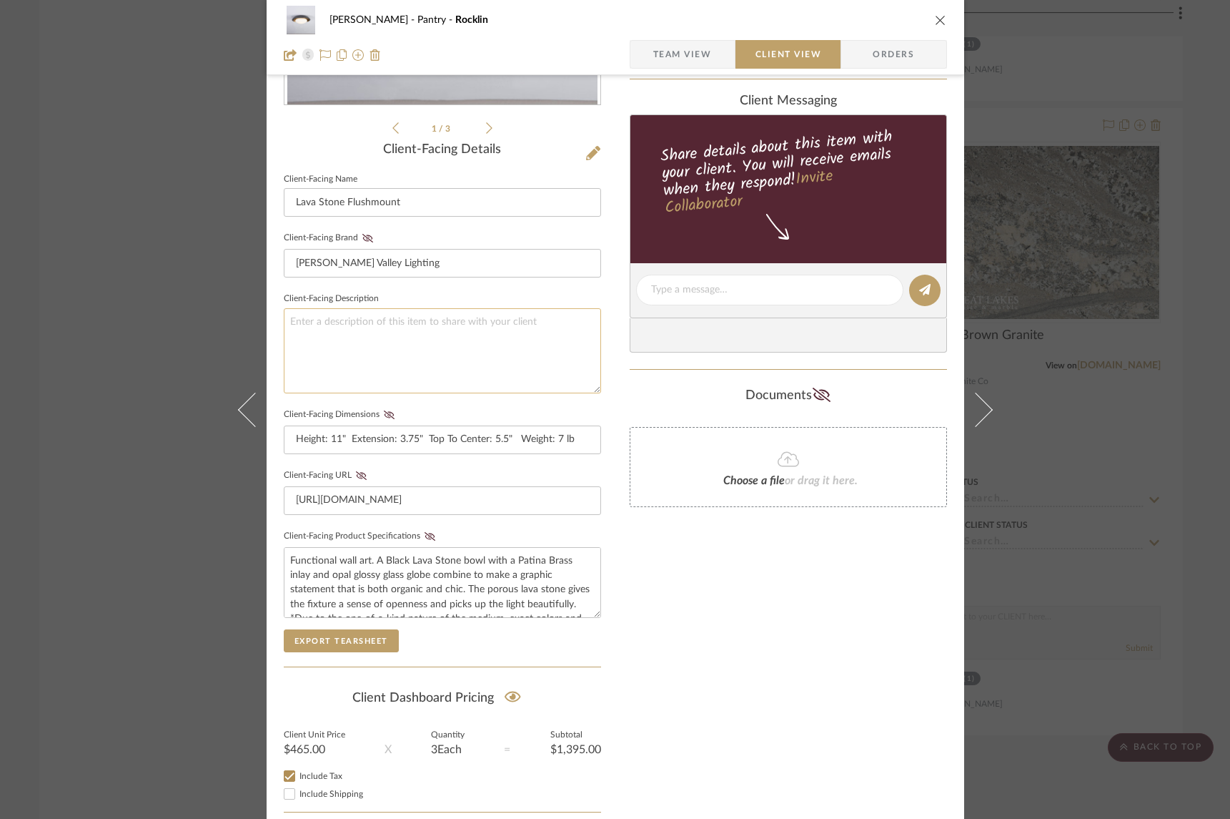
scroll to position [382, 0]
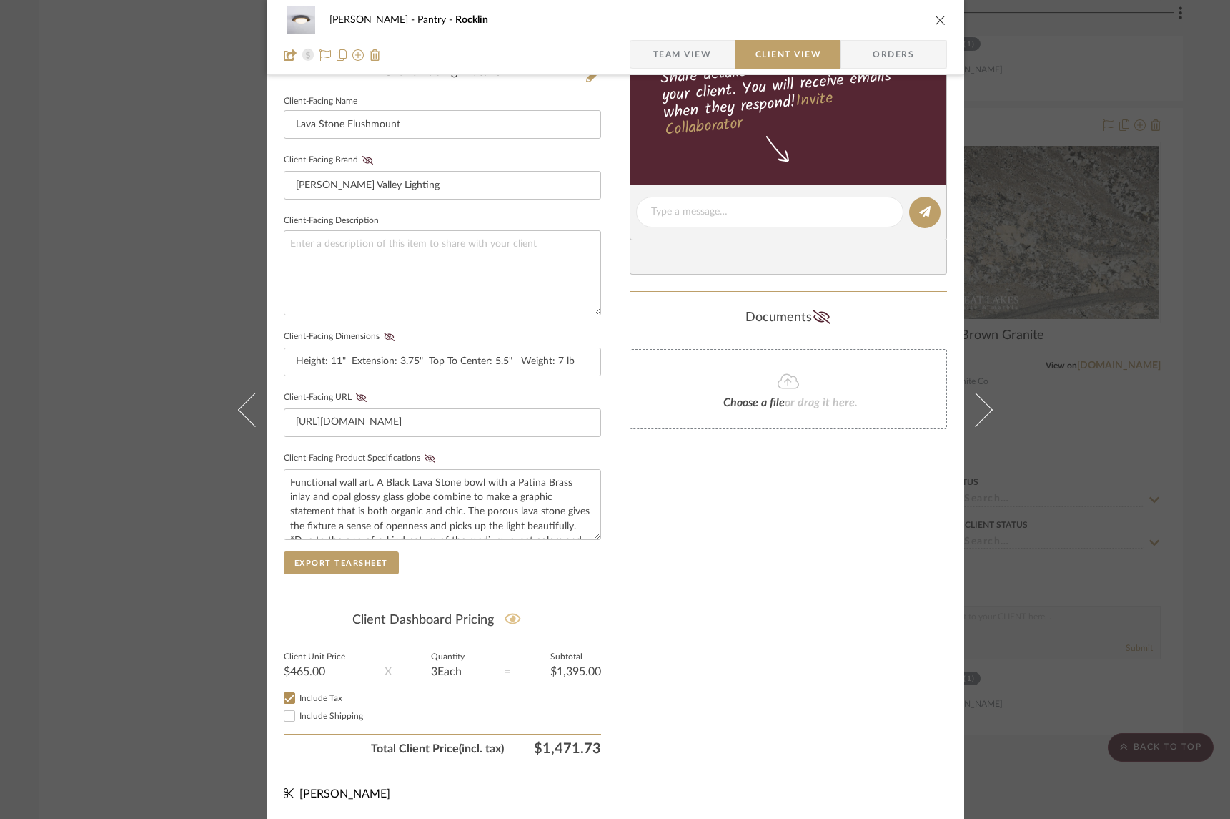
click at [512, 616] on icon at bounding box center [513, 618] width 16 height 14
click at [766, 34] on icon at bounding box center [771, 32] width 10 height 10
click at [168, 398] on div "Keuler Pantry Rocklin Team View Client View Orders 1 / 3 Client-Facing Details …" at bounding box center [615, 409] width 1230 height 819
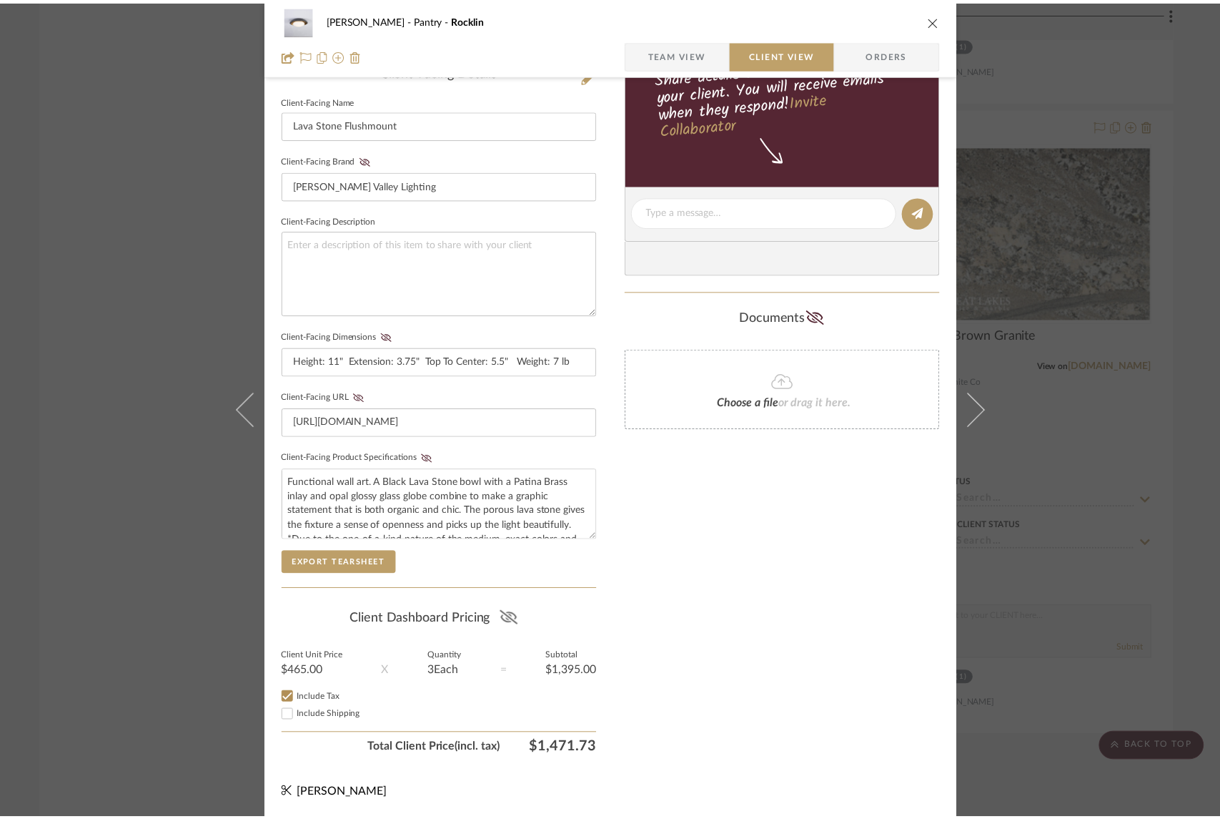
scroll to position [3662, 0]
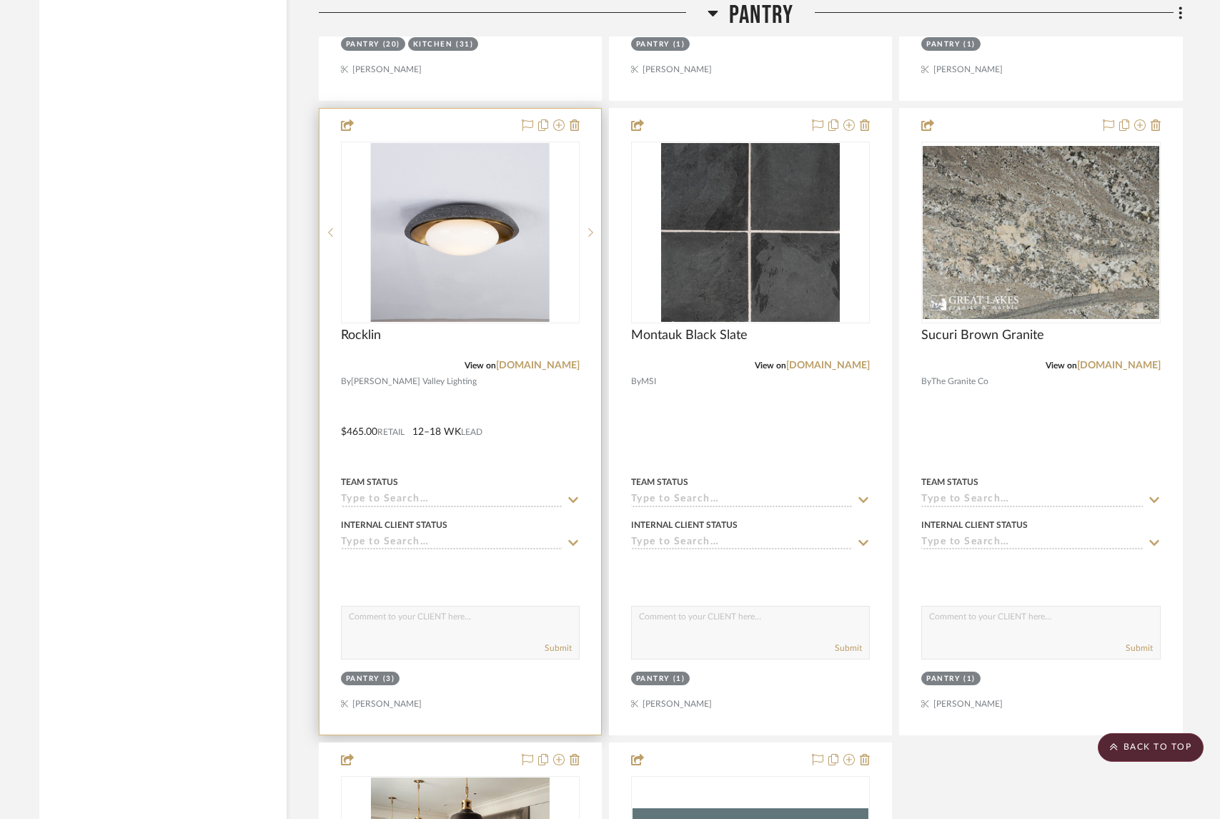
click at [530, 403] on div at bounding box center [461, 422] width 282 height 626
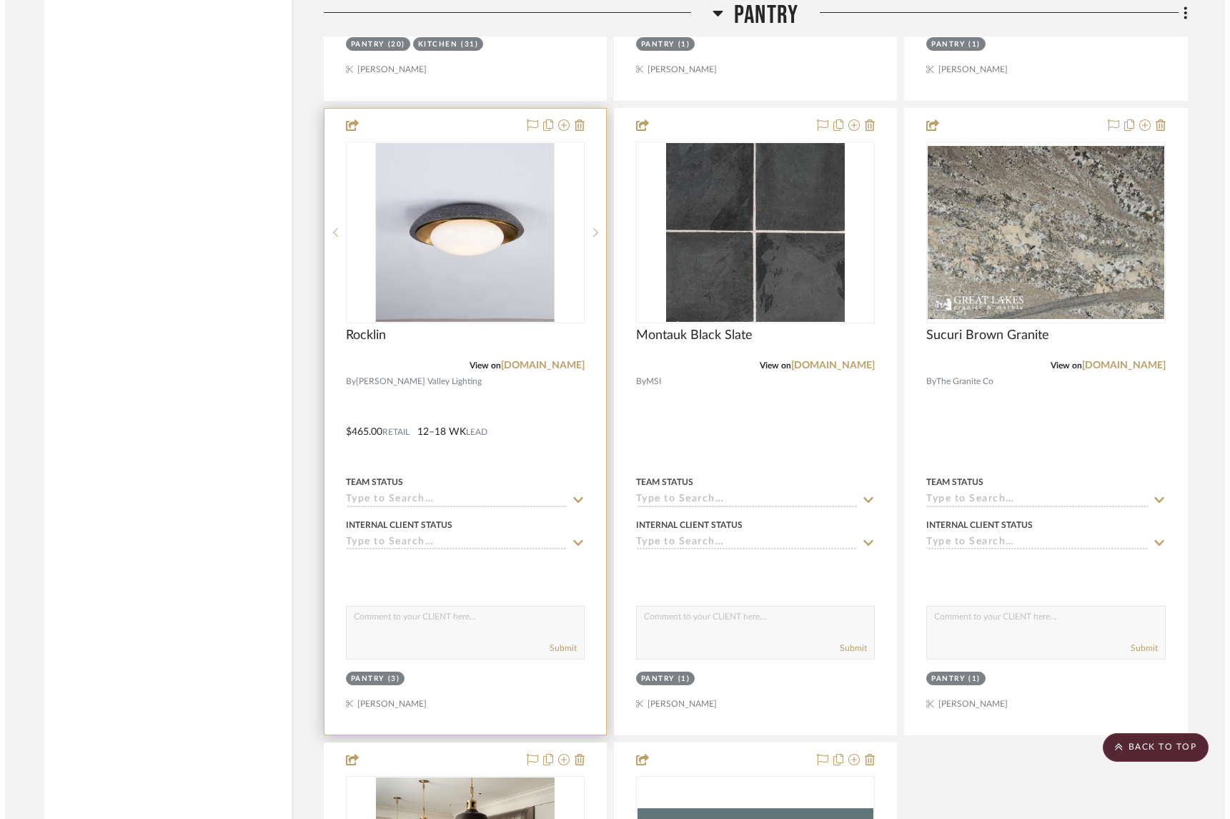
scroll to position [0, 0]
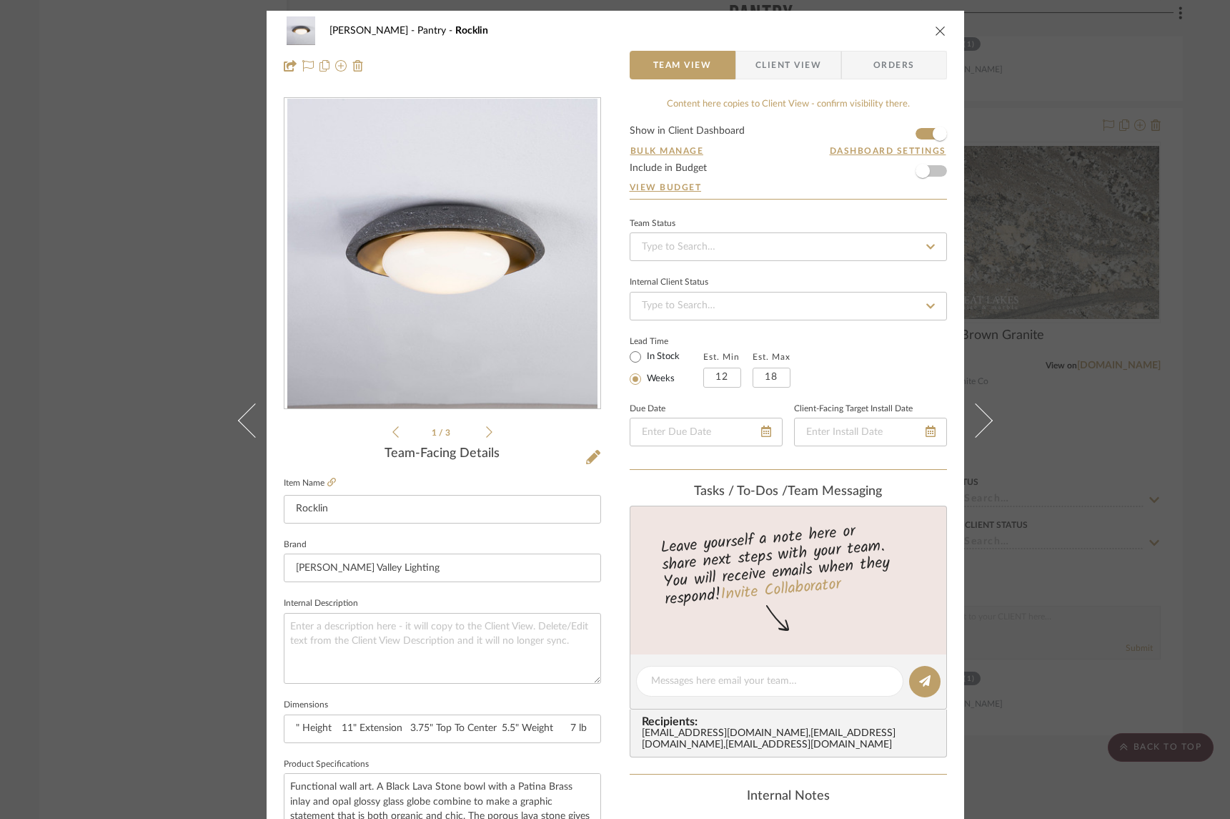
click at [790, 73] on span "Client View" at bounding box center [789, 65] width 66 height 29
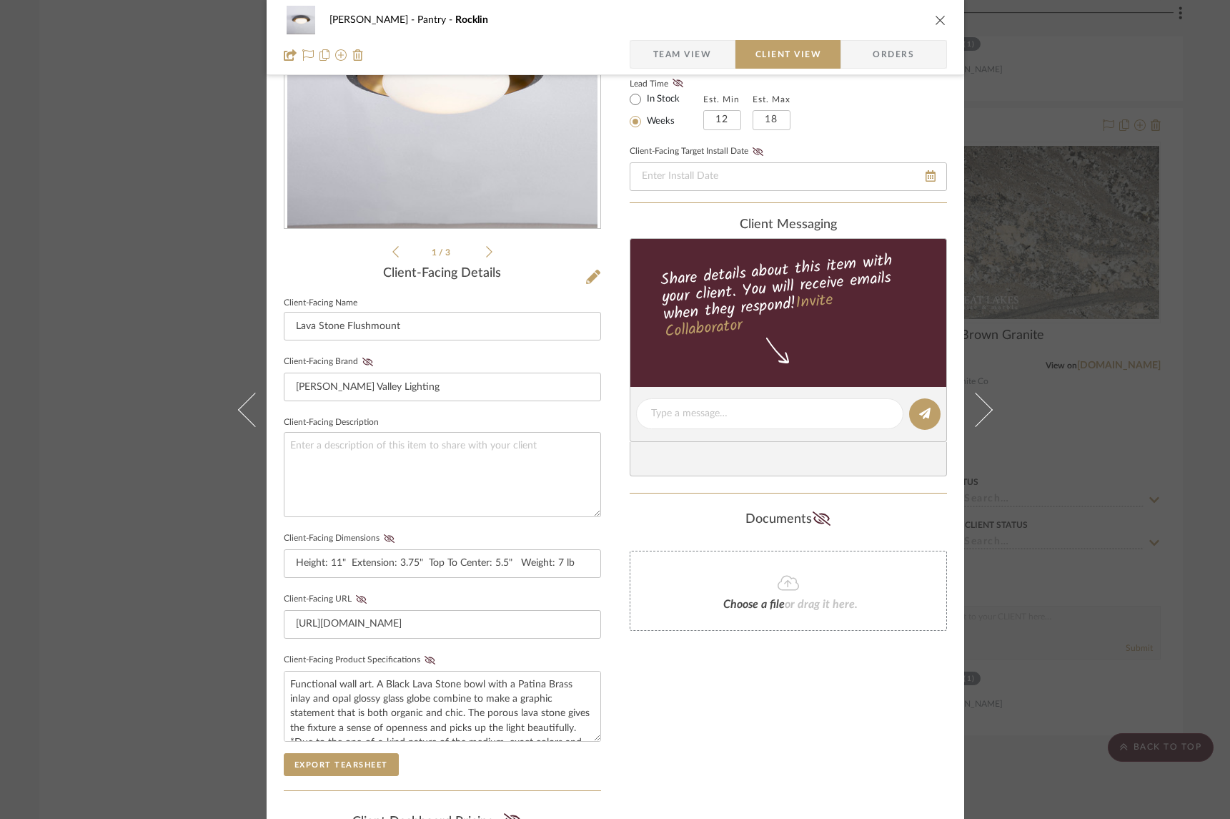
scroll to position [181, 0]
click at [705, 49] on span "Team View" at bounding box center [682, 54] width 59 height 29
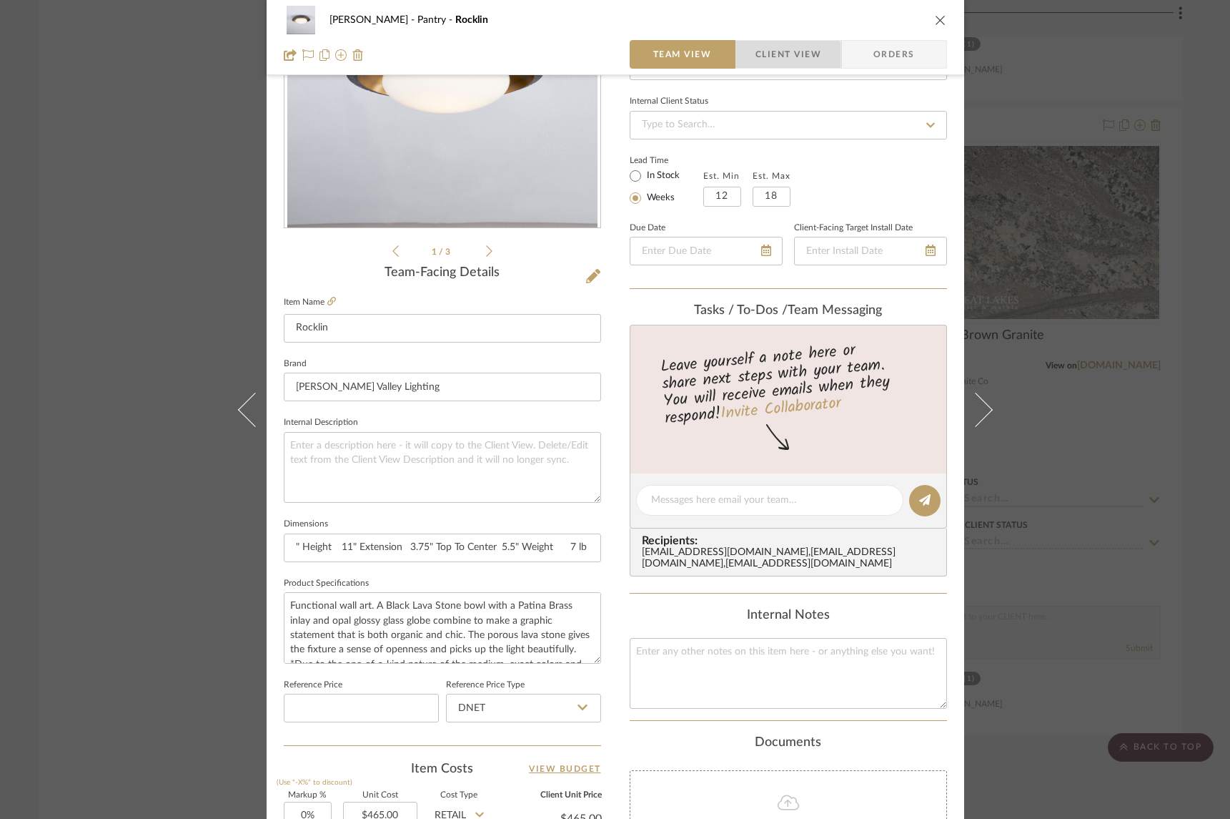
click at [779, 59] on span "Client View" at bounding box center [789, 54] width 66 height 29
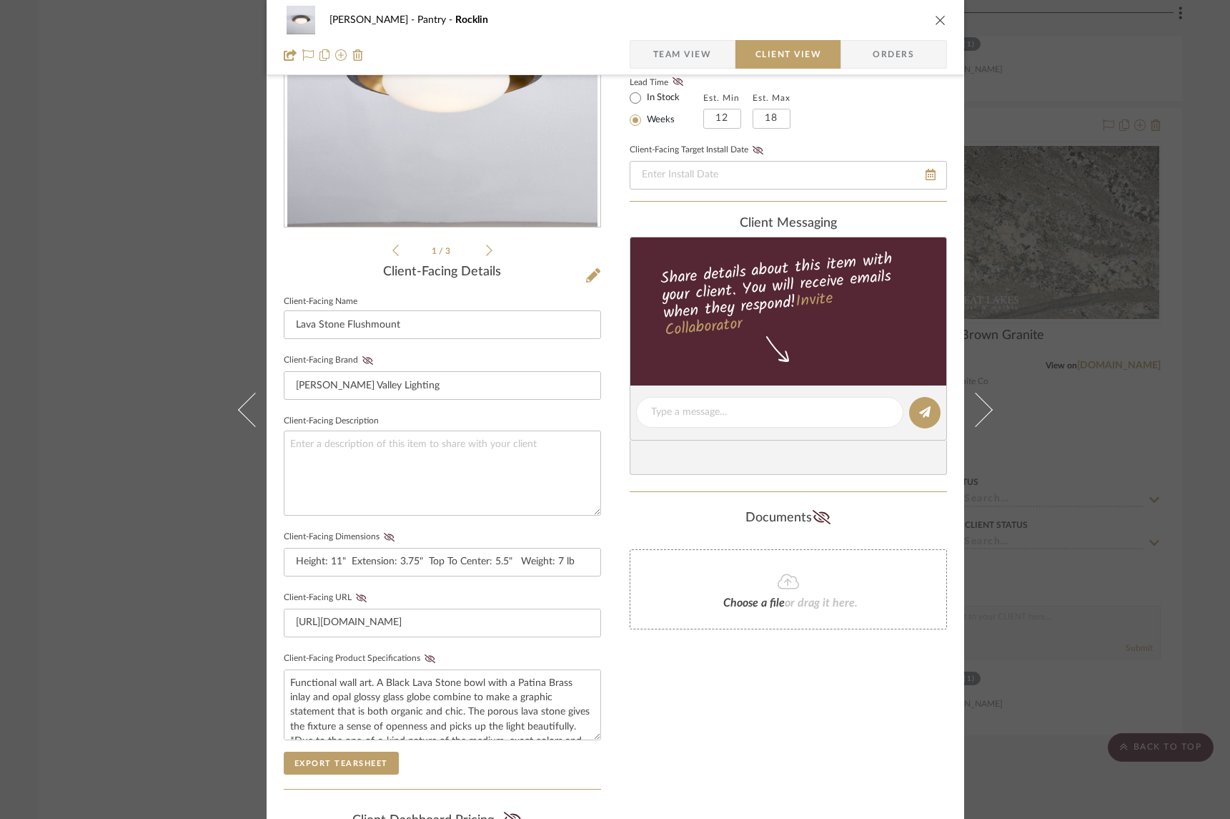
scroll to position [187, 0]
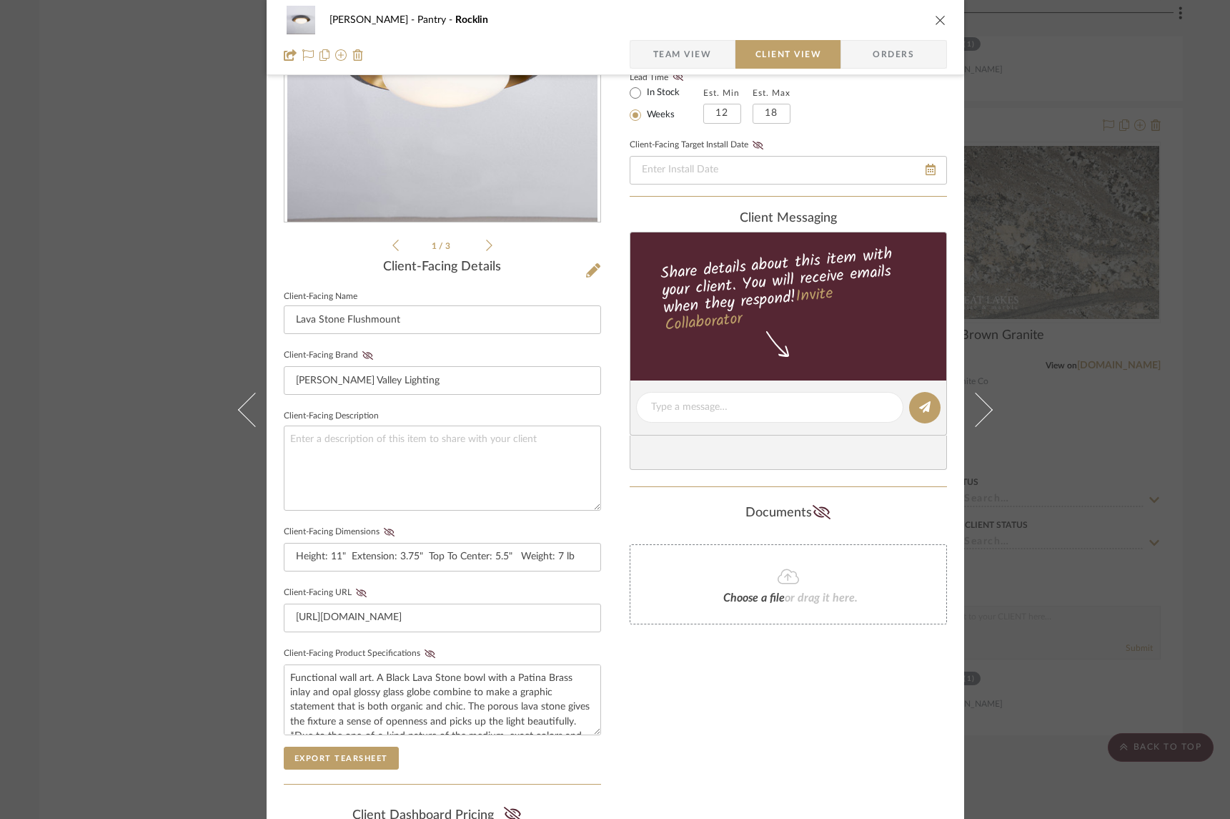
click at [1057, 482] on div "Keuler Pantry Rocklin Team View Client View Orders 1 / 3 Client-Facing Details …" at bounding box center [615, 409] width 1230 height 819
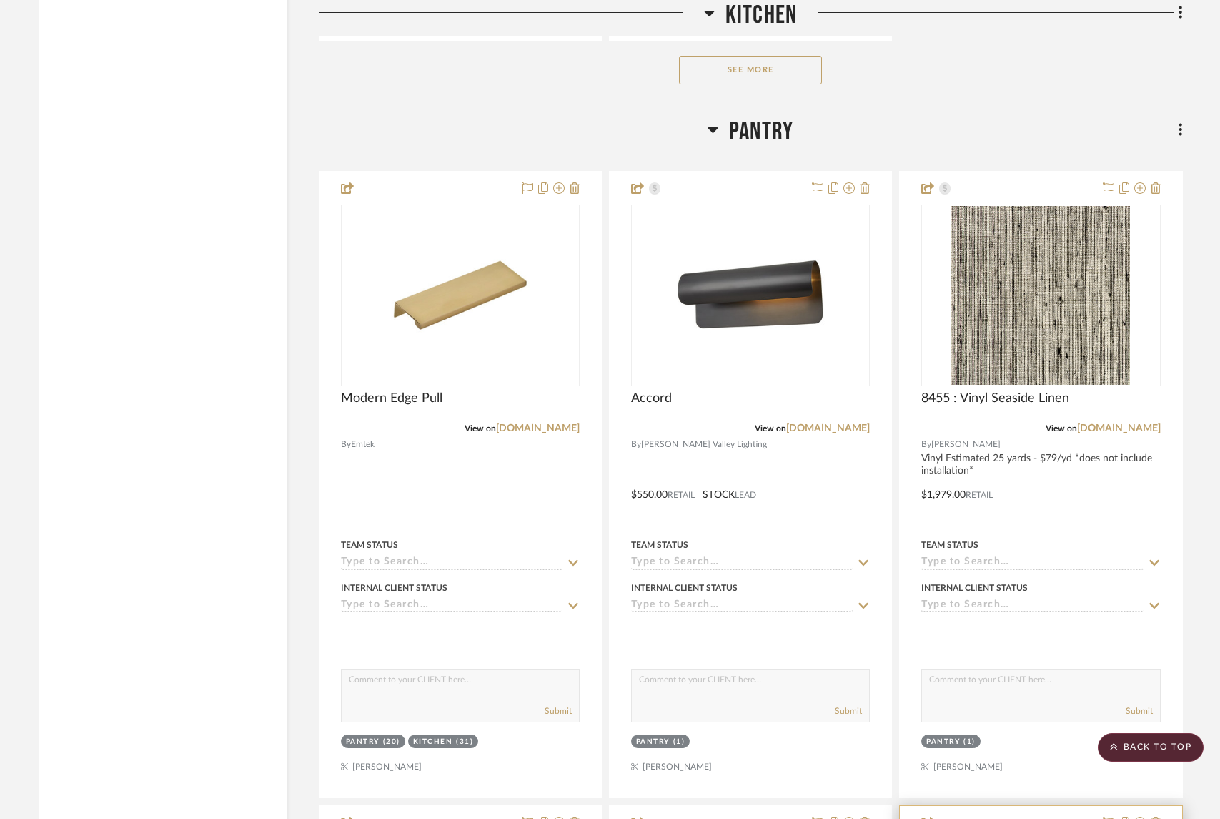
scroll to position [2895, 0]
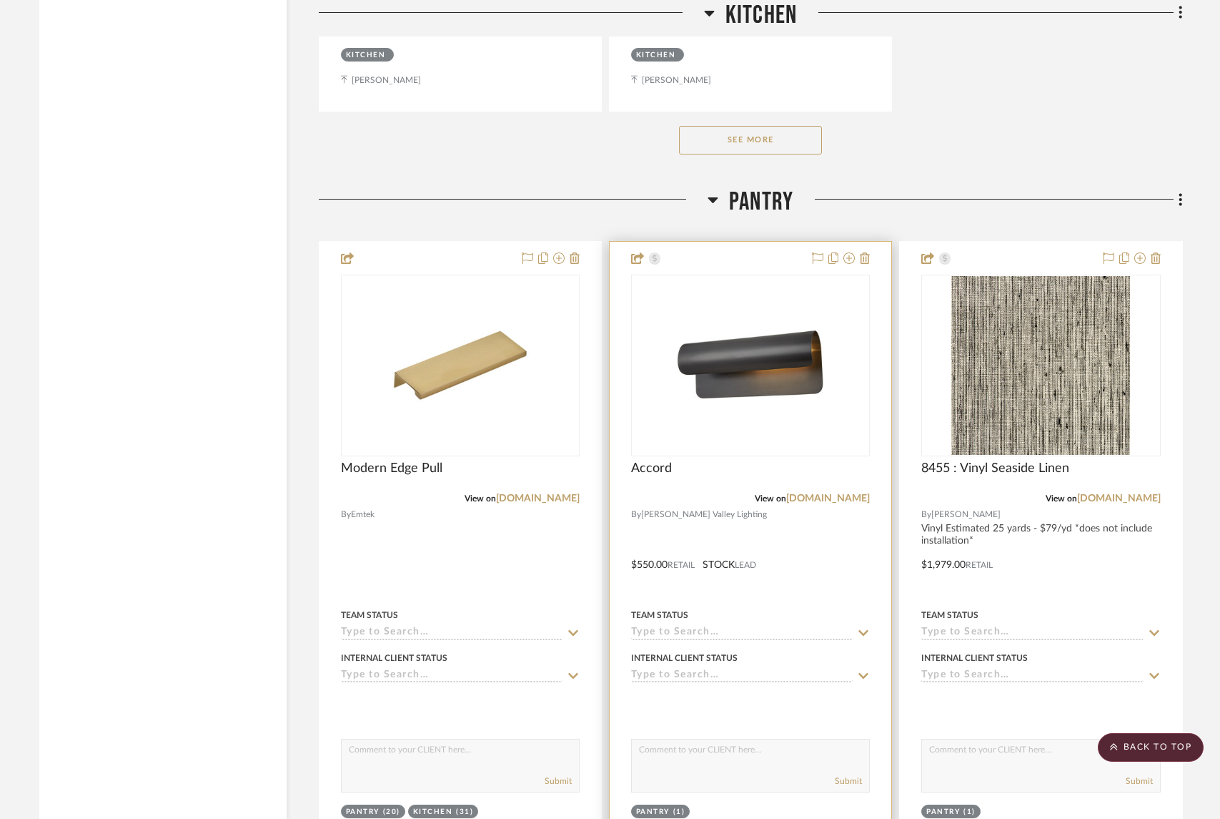
click at [778, 563] on div at bounding box center [751, 555] width 282 height 626
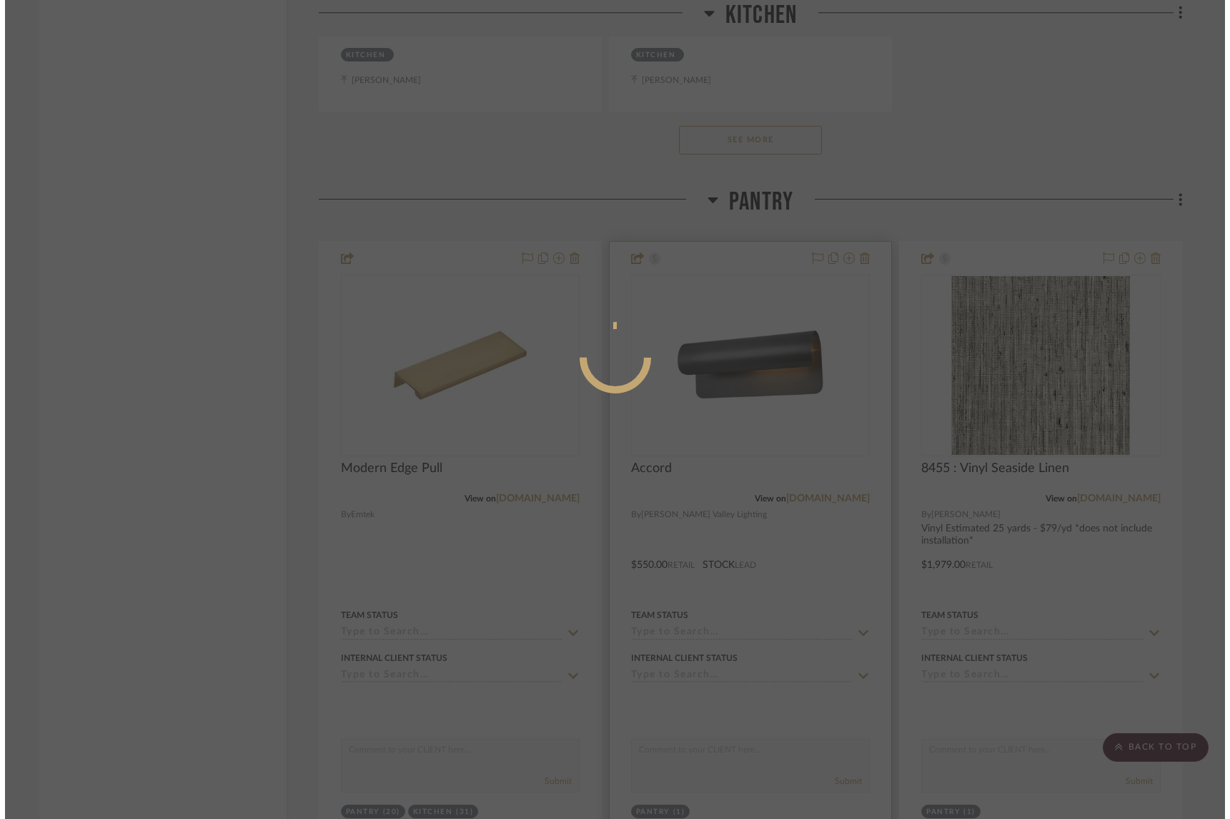
scroll to position [0, 0]
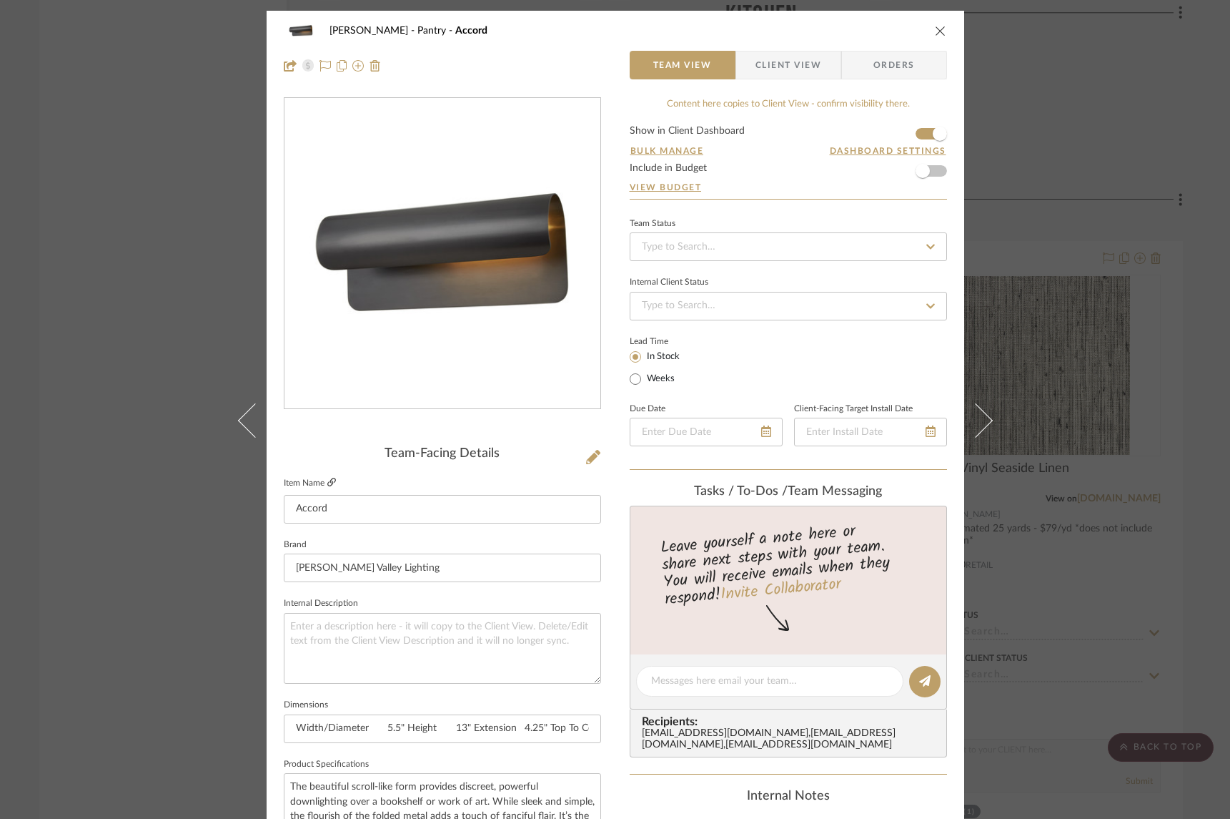
click at [327, 480] on icon at bounding box center [331, 482] width 9 height 9
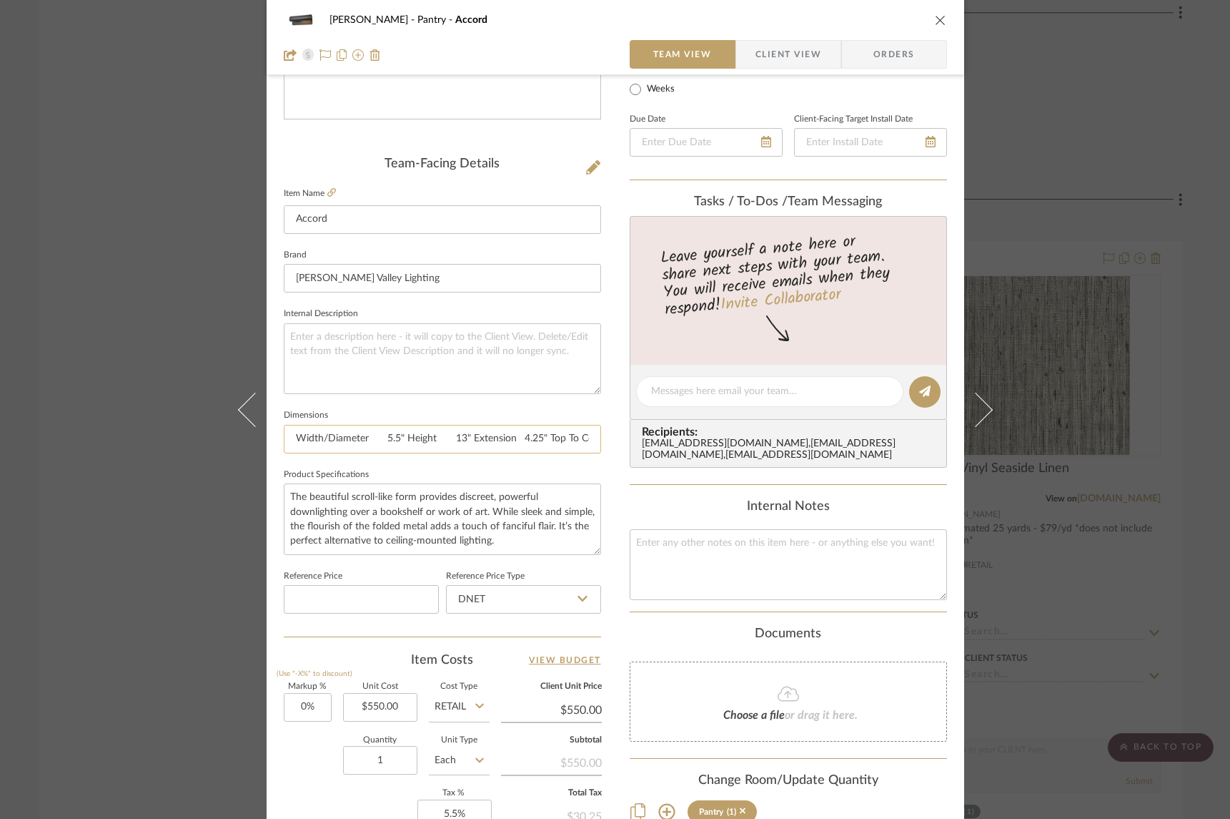
scroll to position [510, 0]
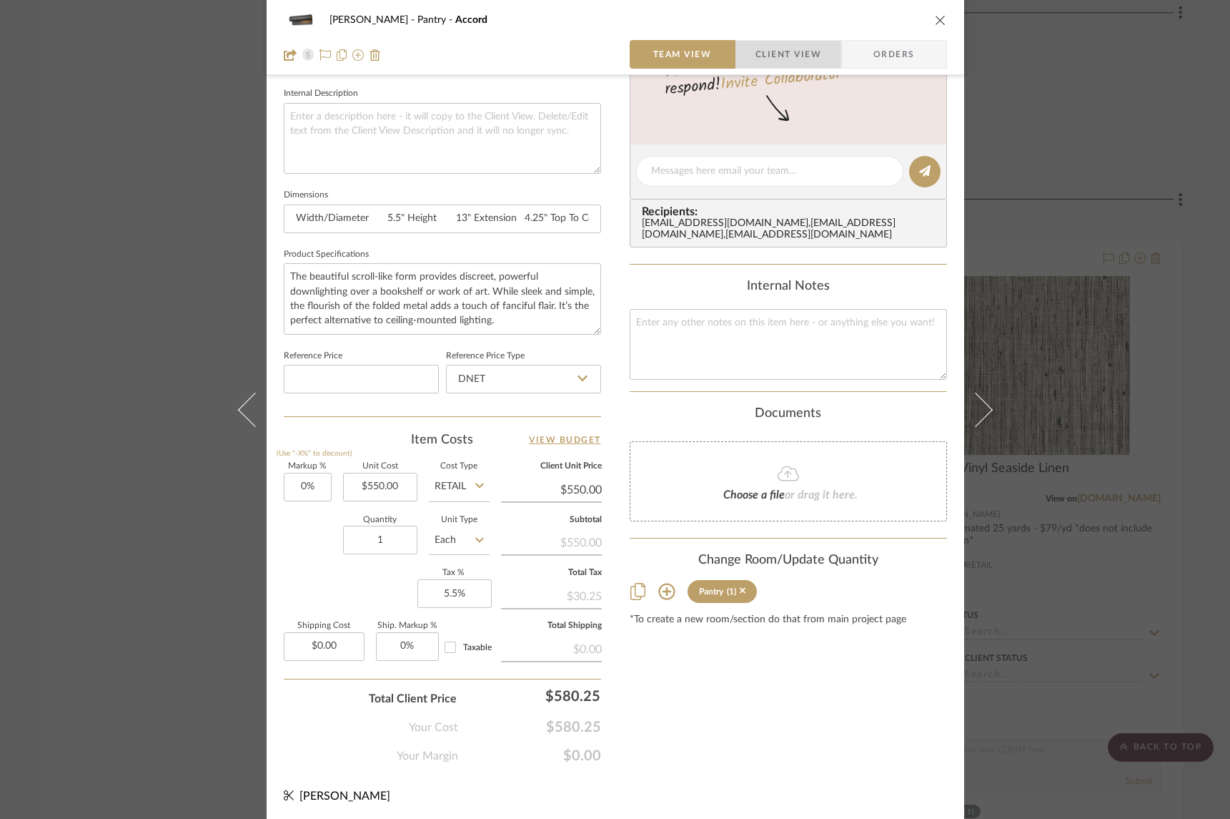
drag, startPoint x: 808, startPoint y: 54, endPoint x: 807, endPoint y: 71, distance: 17.2
click at [808, 55] on span "Client View" at bounding box center [789, 54] width 66 height 29
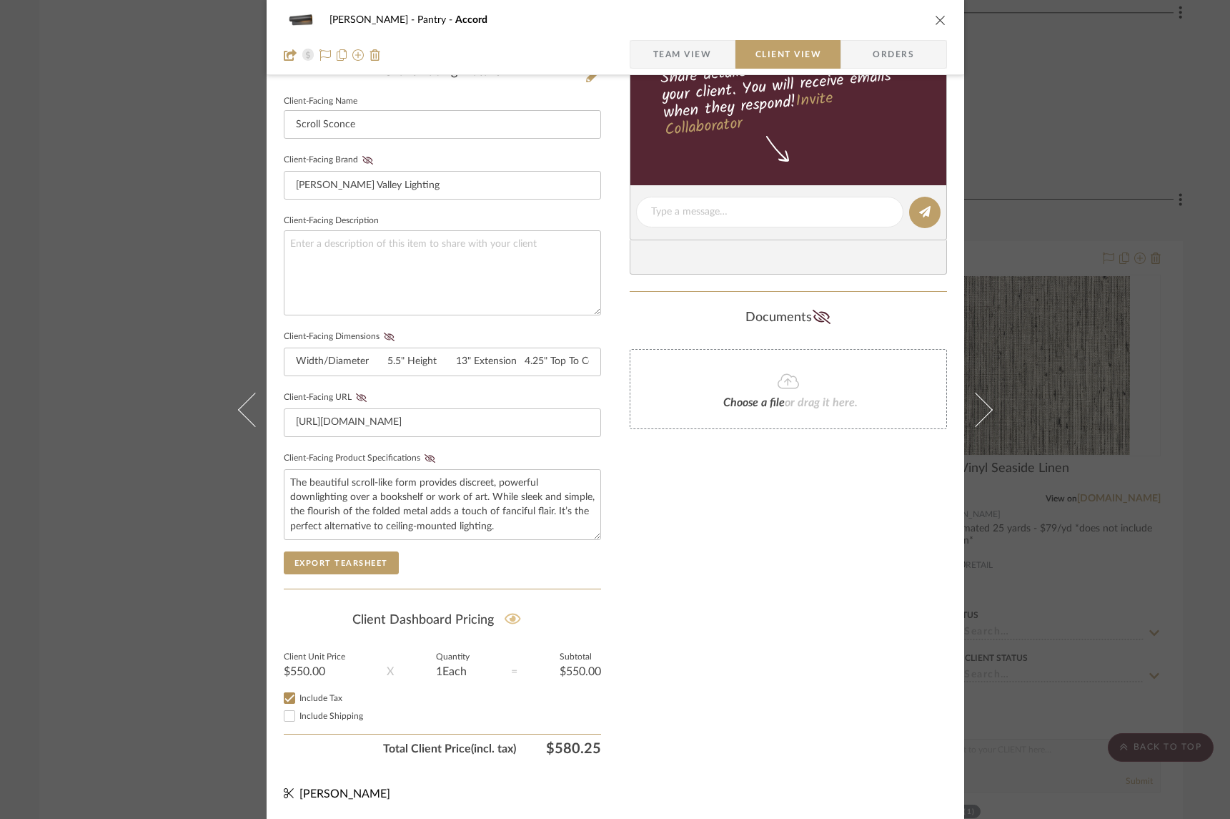
click at [511, 618] on icon at bounding box center [513, 618] width 16 height 11
click at [864, 580] on div "Only content on this tab can share to Dashboard. Click eyeball icon to show or …" at bounding box center [788, 238] width 317 height 1047
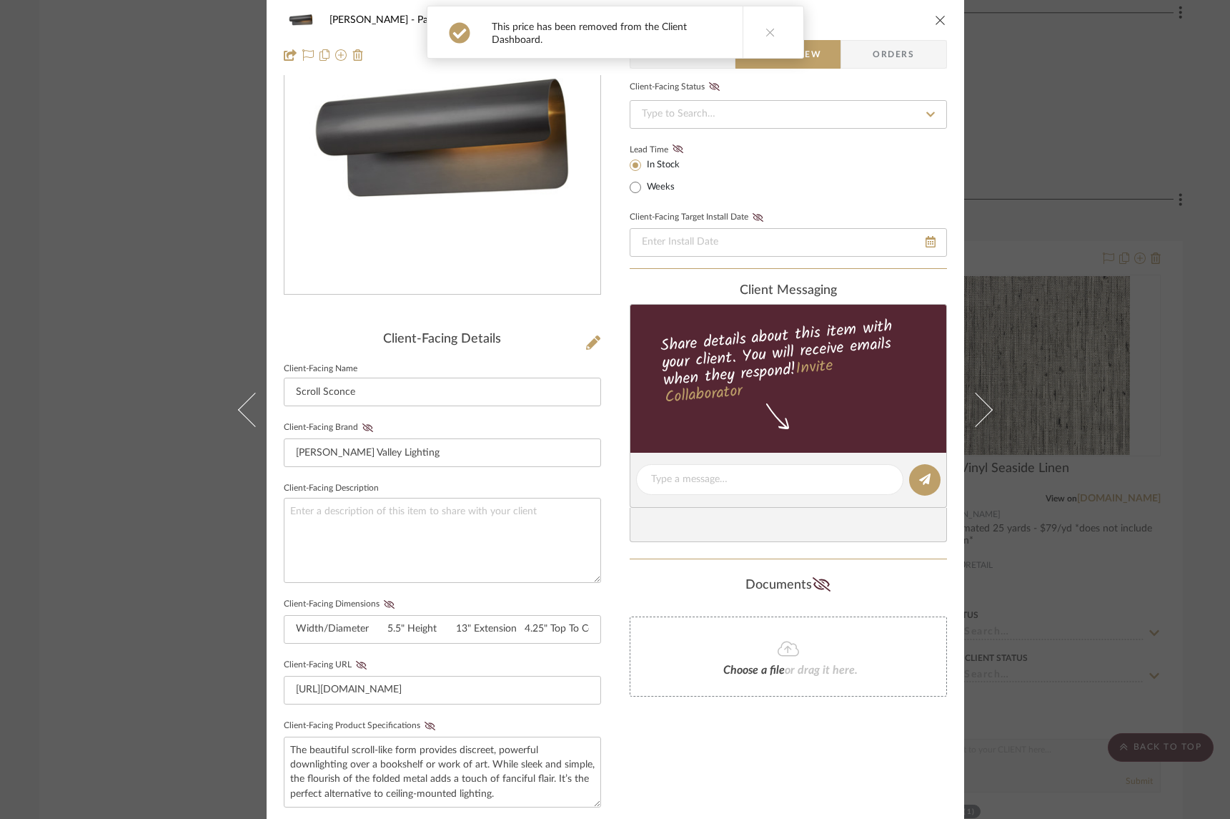
scroll to position [0, 0]
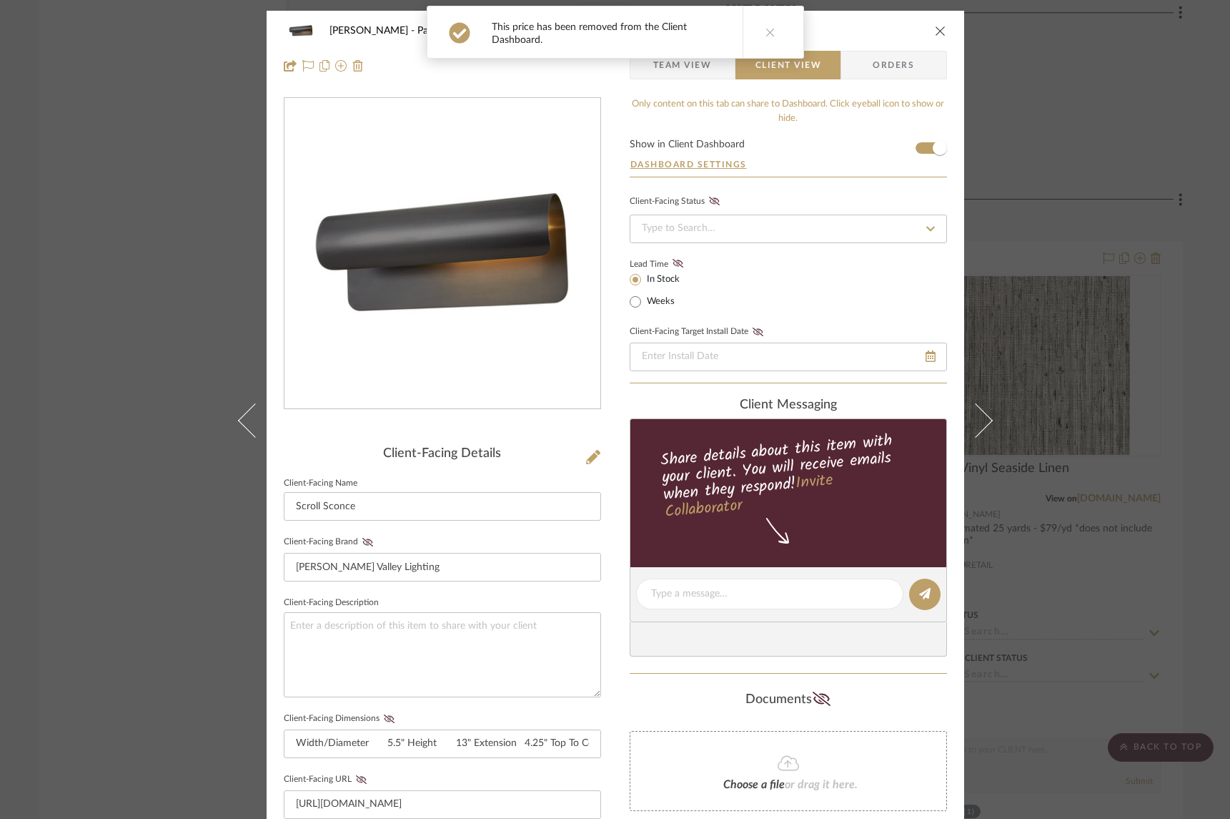
click at [771, 24] on button at bounding box center [770, 31] width 55 height 51
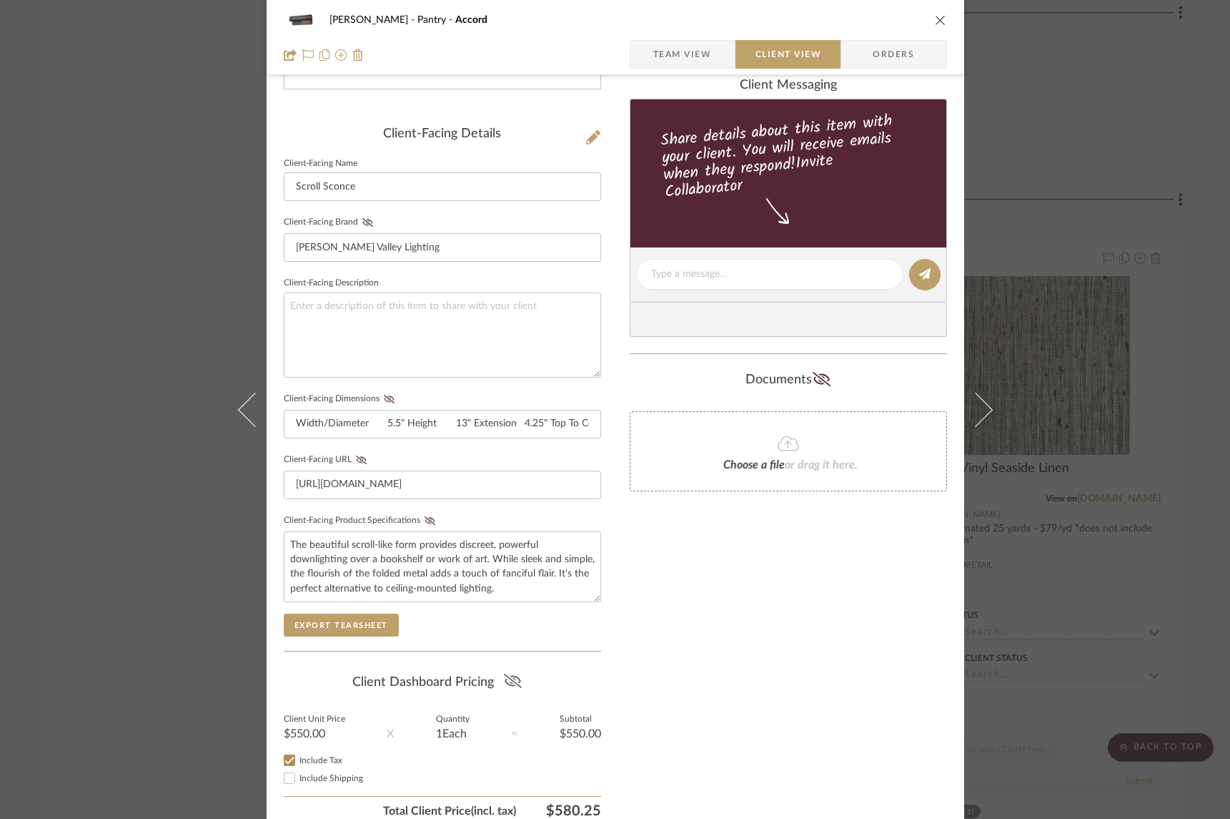
scroll to position [317, 0]
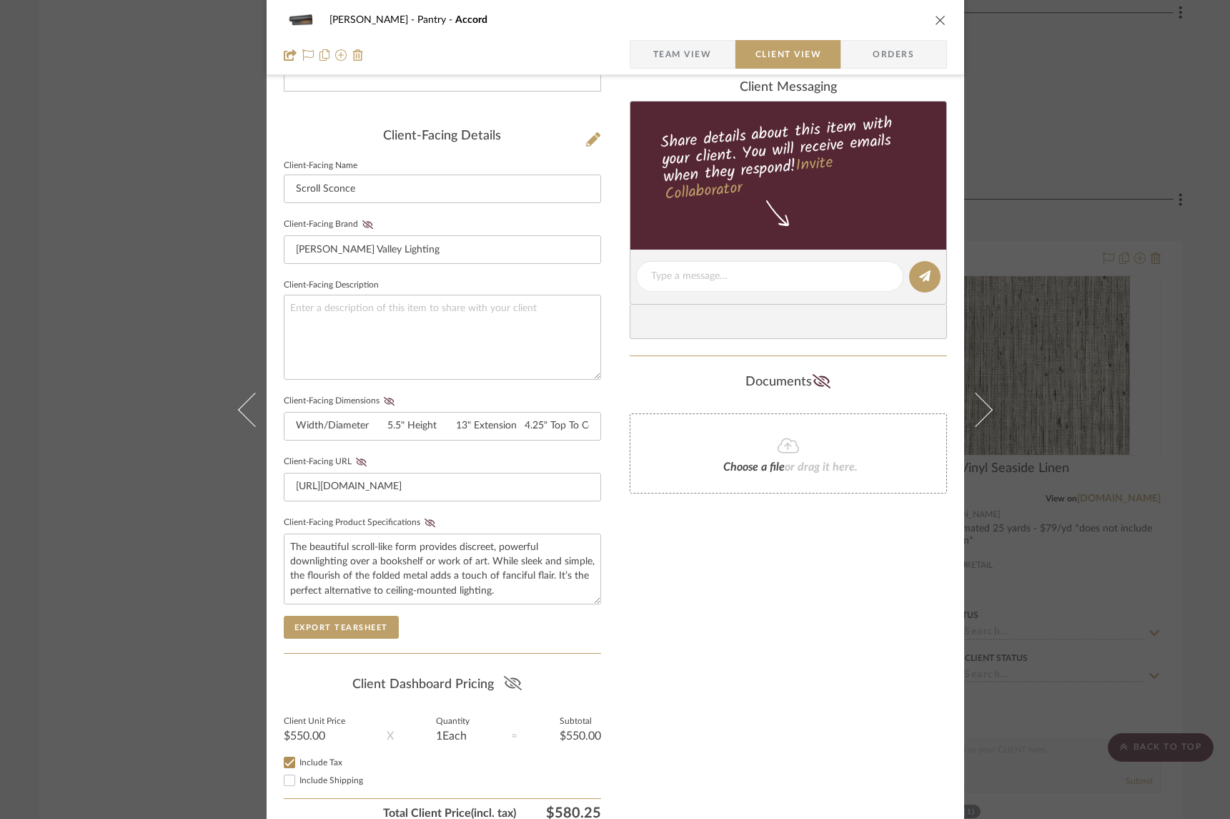
click at [146, 543] on div "Keuler Pantry Accord Team View Client View Orders Client-Facing Details Client-…" at bounding box center [615, 409] width 1230 height 819
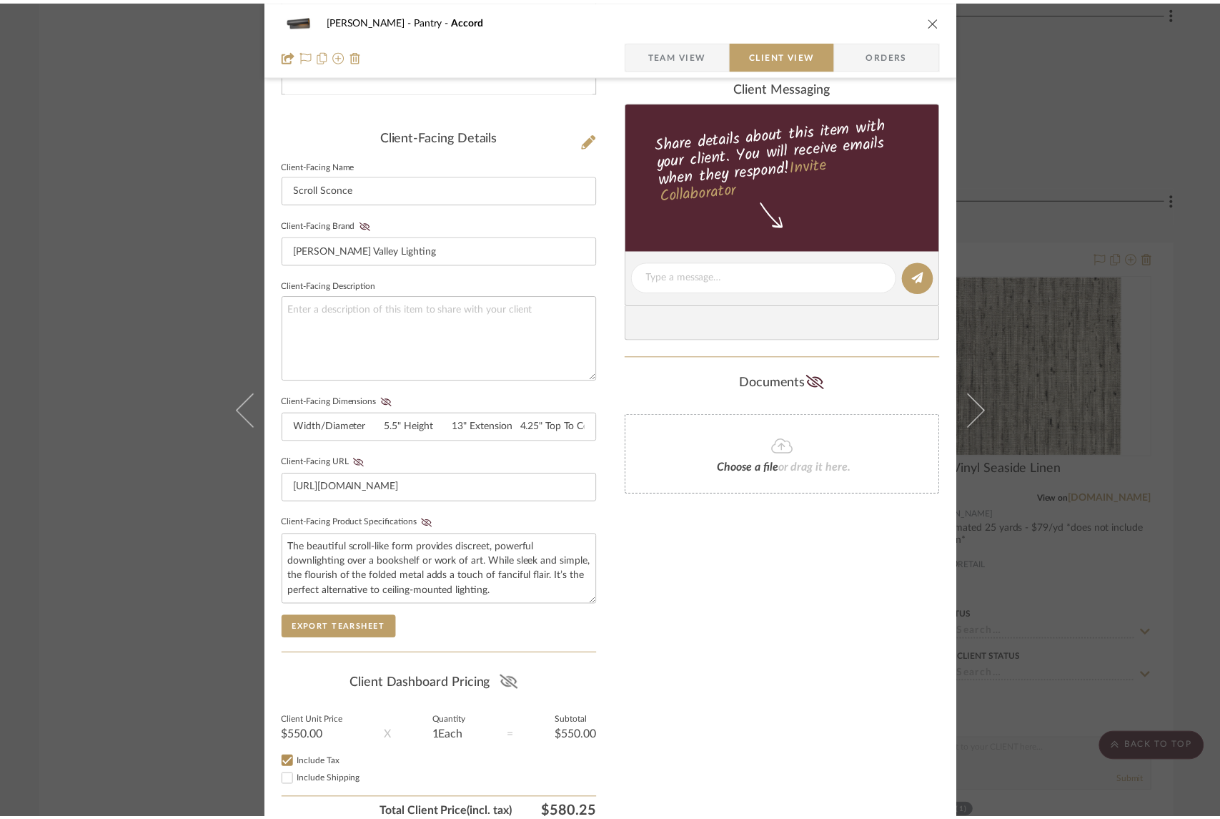
scroll to position [2895, 0]
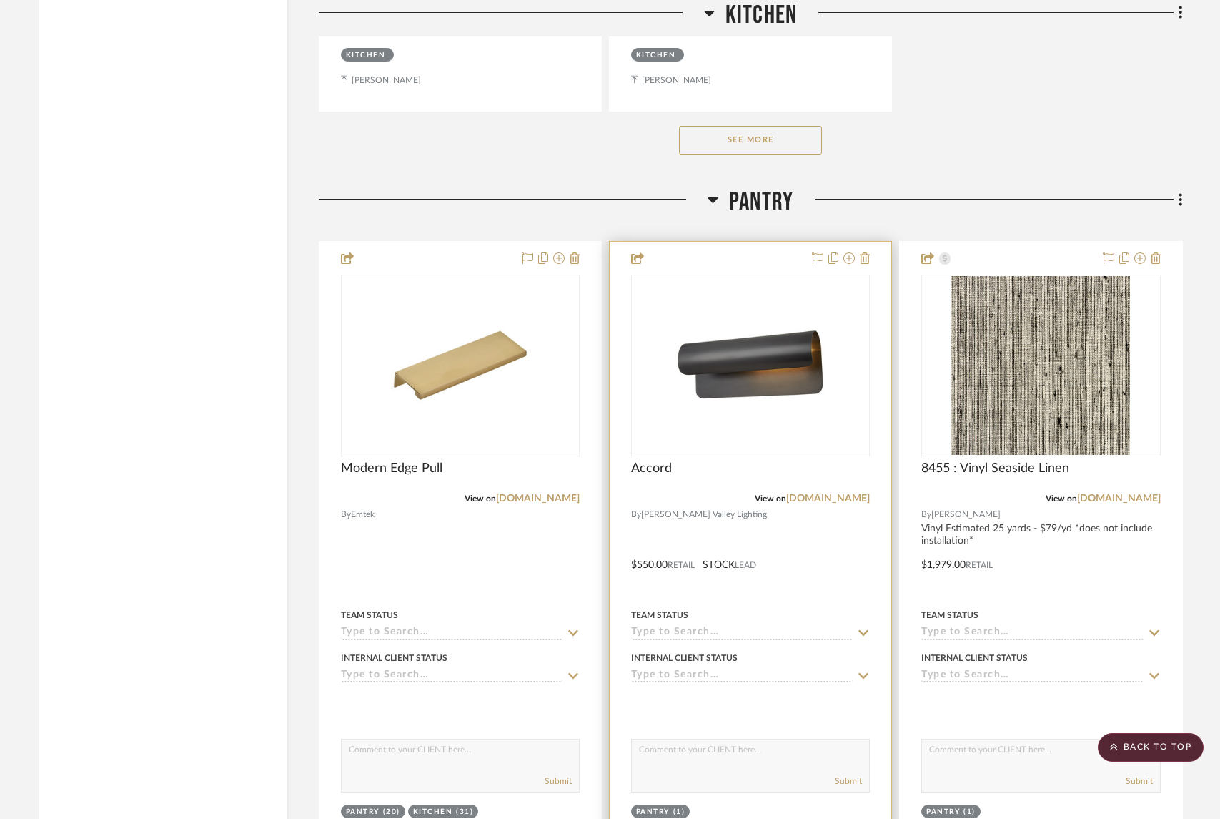
click at [794, 548] on div at bounding box center [751, 555] width 282 height 626
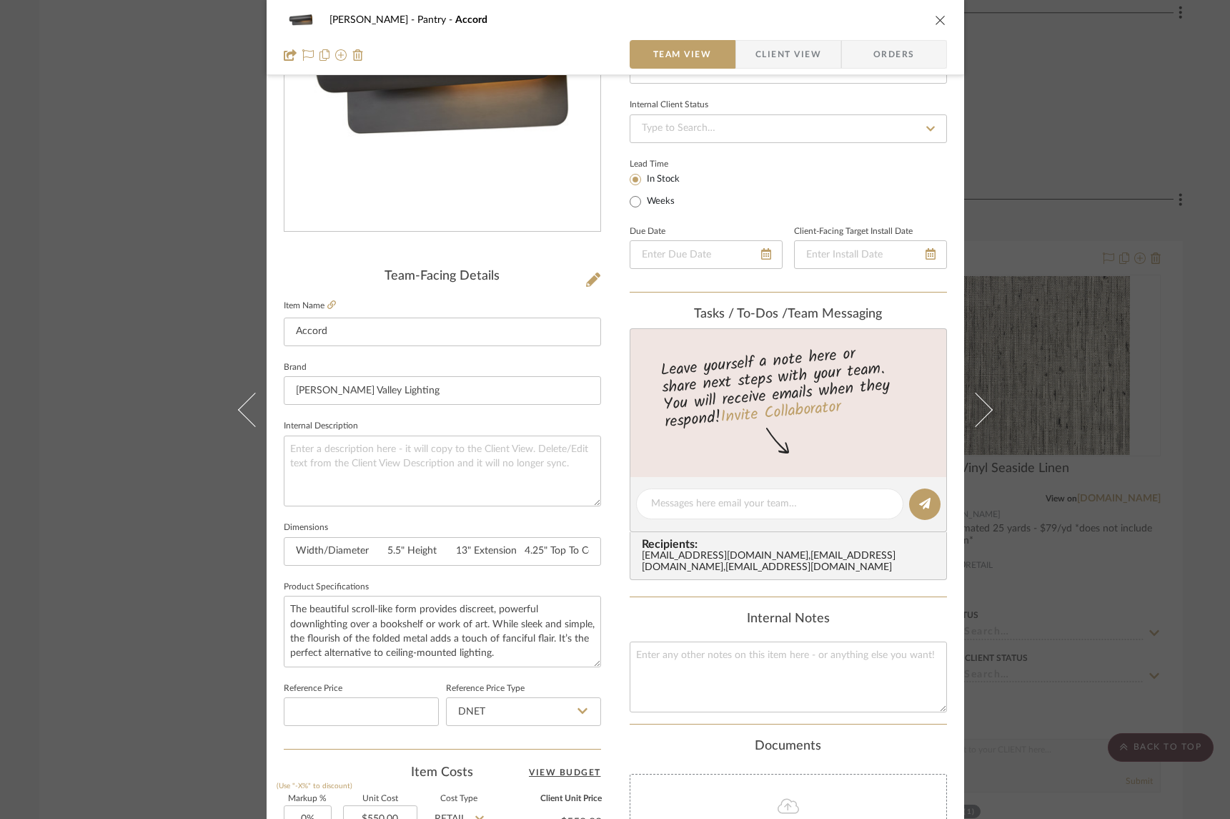
scroll to position [0, 0]
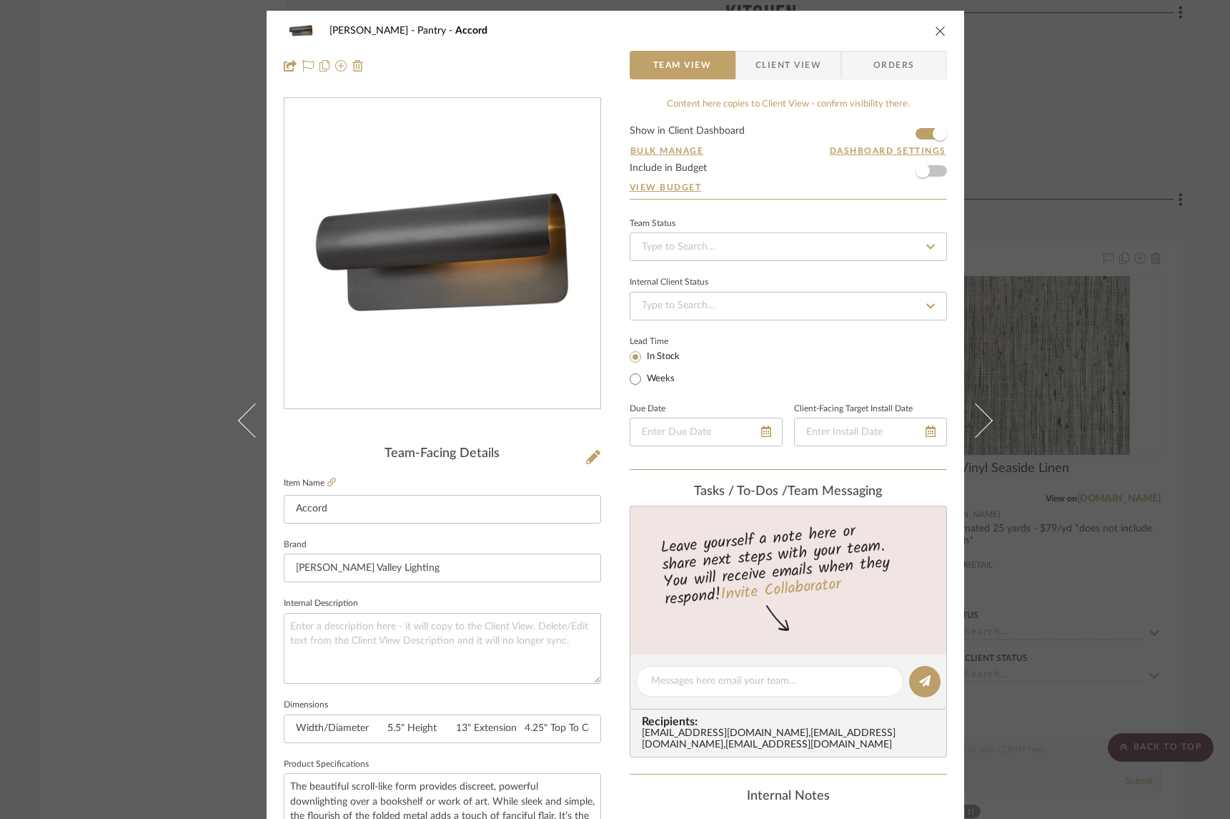
click at [939, 29] on div "Keuler Pantry Accord Team View Client View Orders" at bounding box center [616, 48] width 698 height 75
click at [939, 29] on icon "close" at bounding box center [940, 30] width 11 height 11
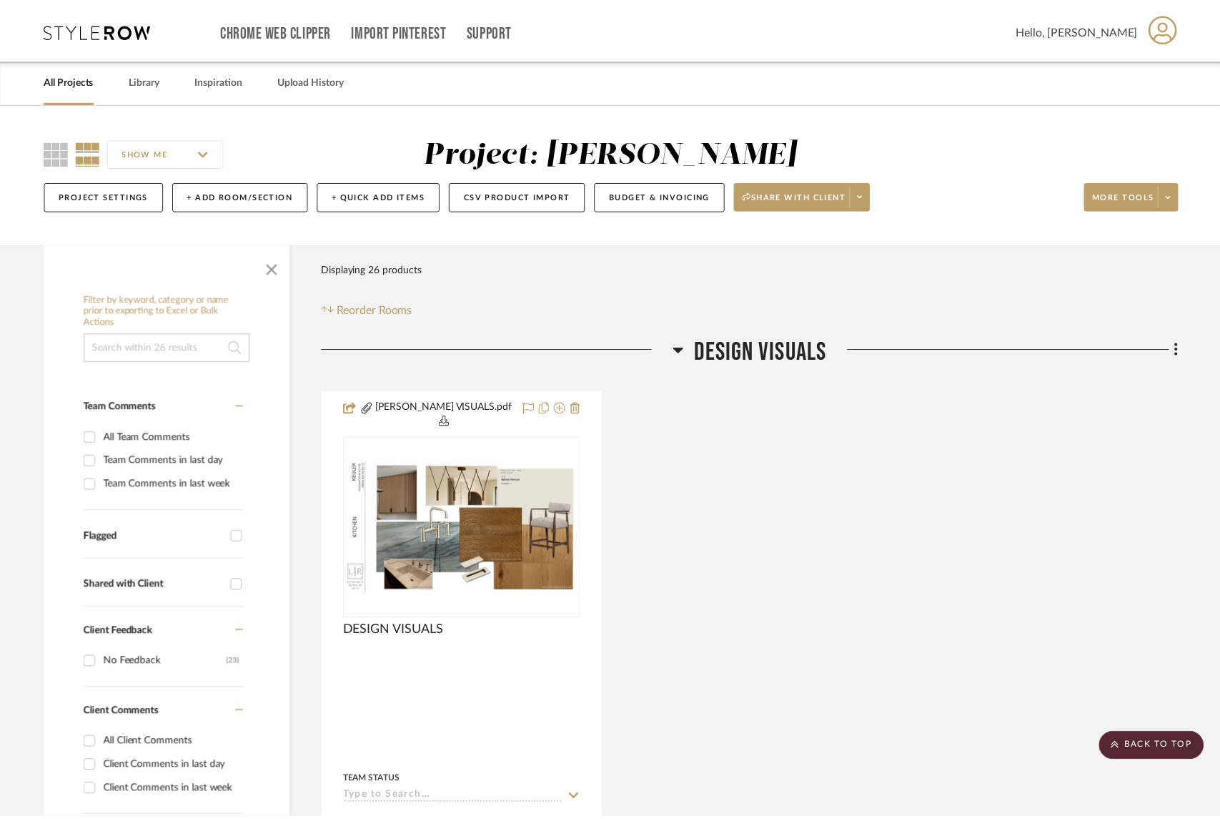
scroll to position [2895, 0]
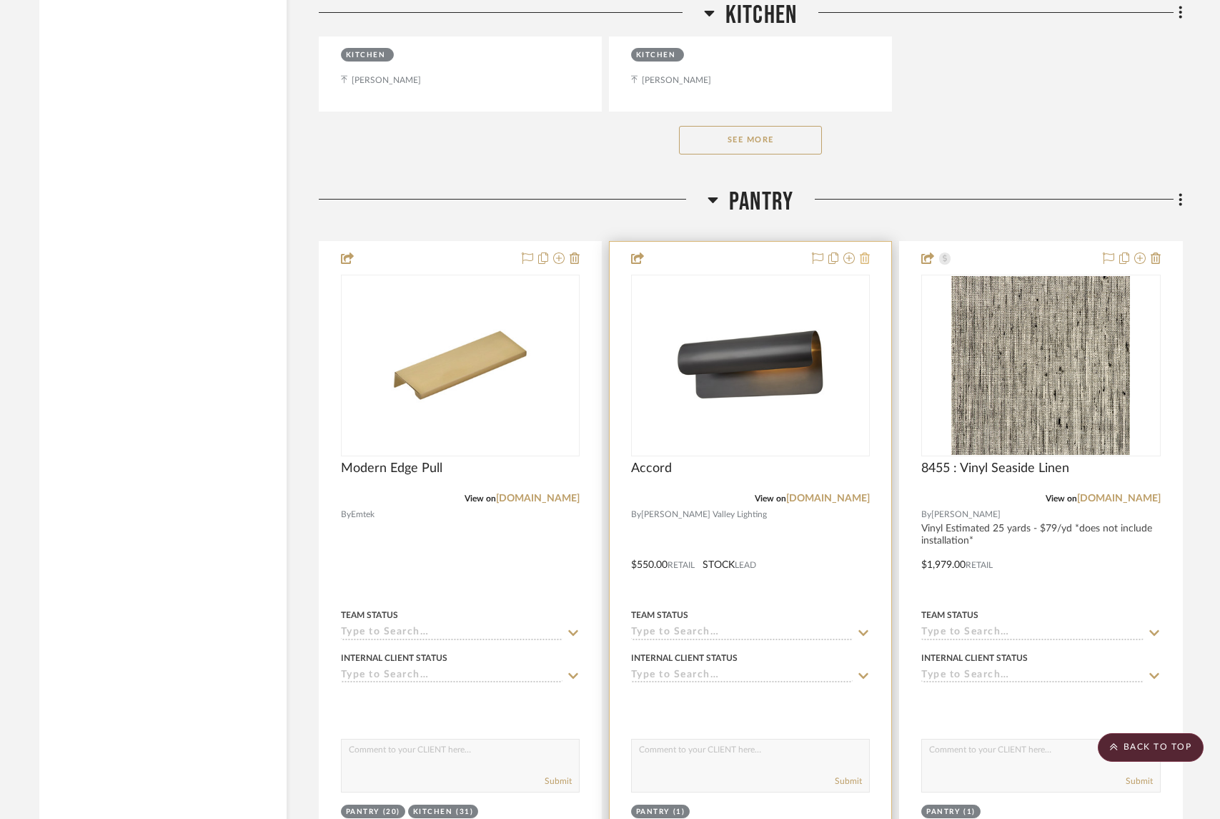
click at [867, 252] on icon at bounding box center [865, 257] width 10 height 11
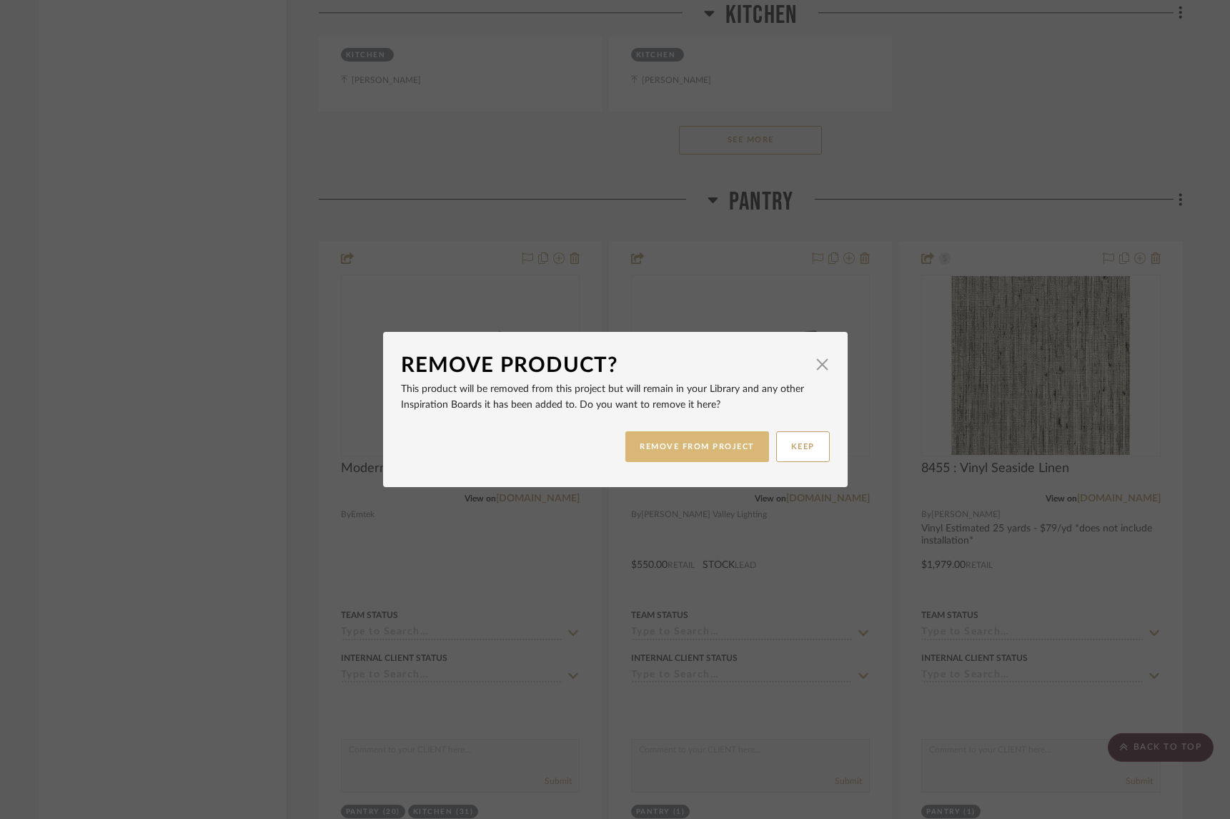
click at [701, 448] on button "REMOVE FROM PROJECT" at bounding box center [698, 446] width 144 height 31
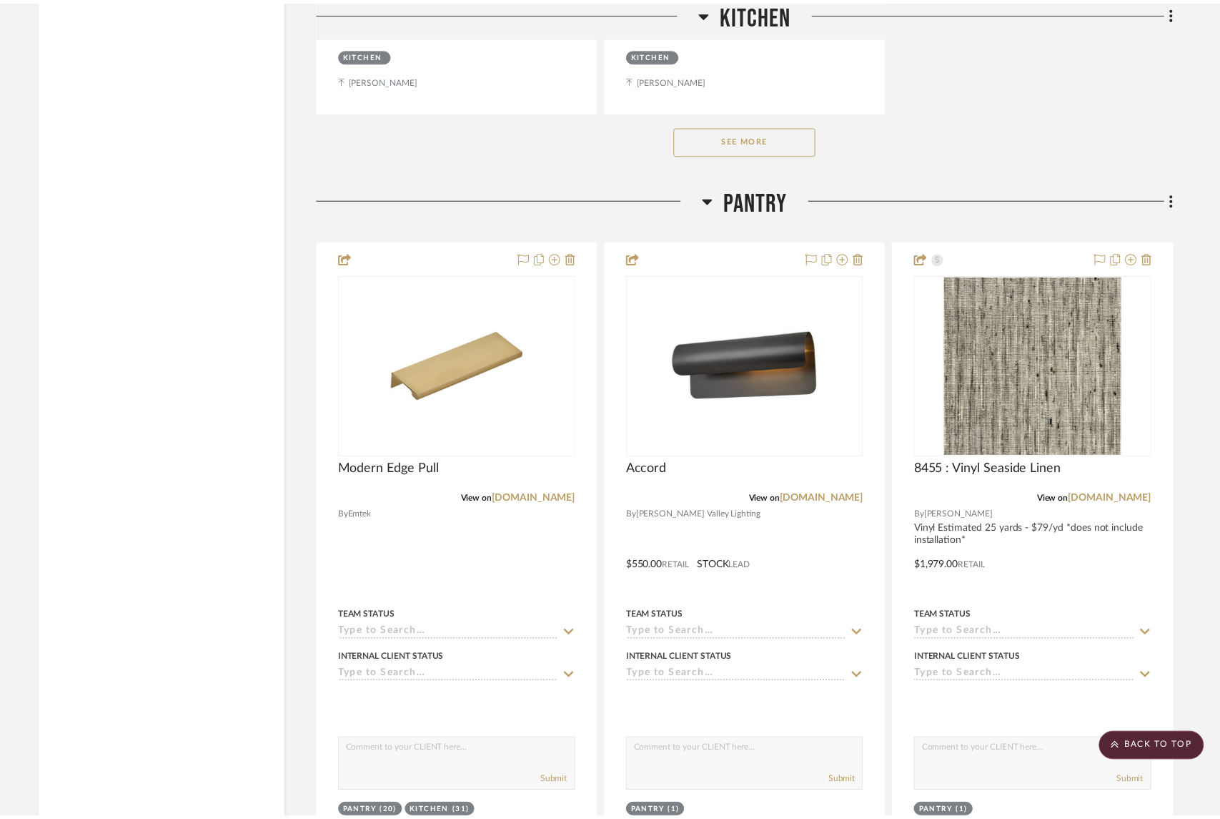
scroll to position [2895, 0]
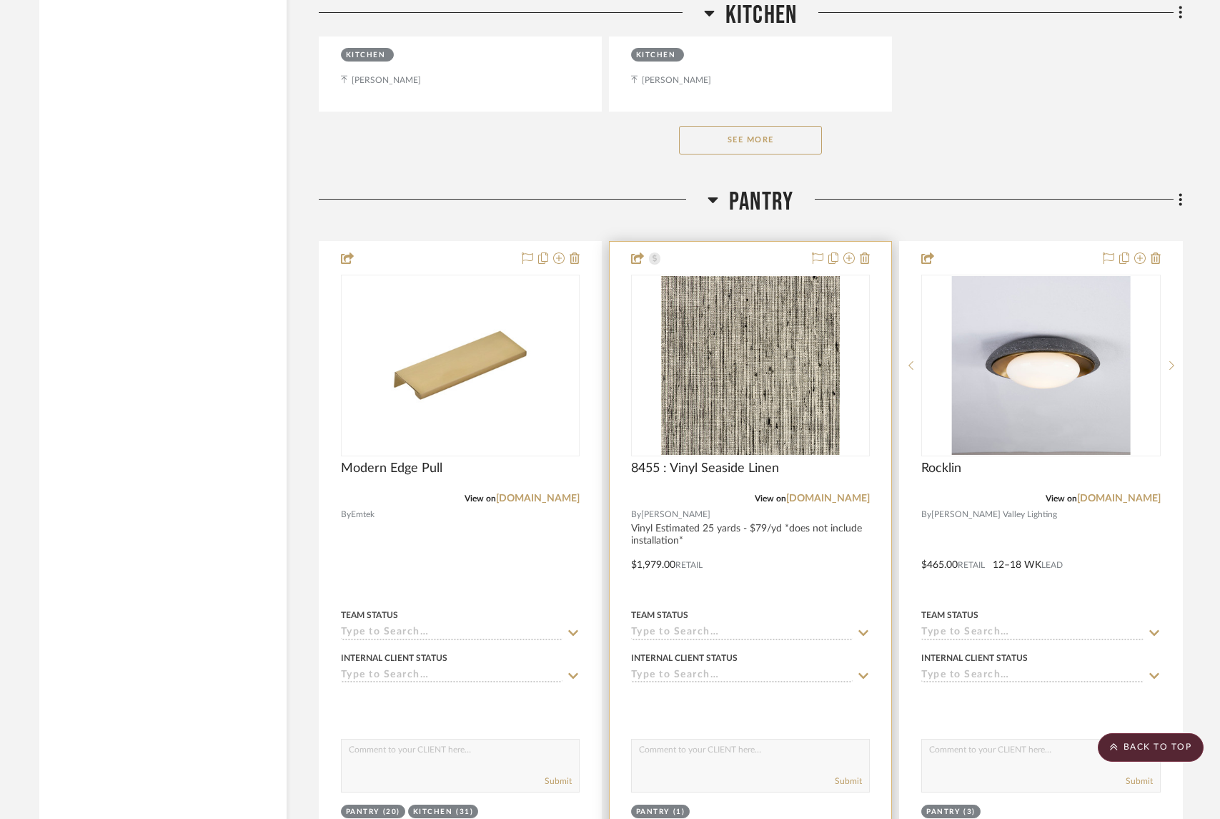
click at [734, 391] on img "0" at bounding box center [750, 365] width 179 height 179
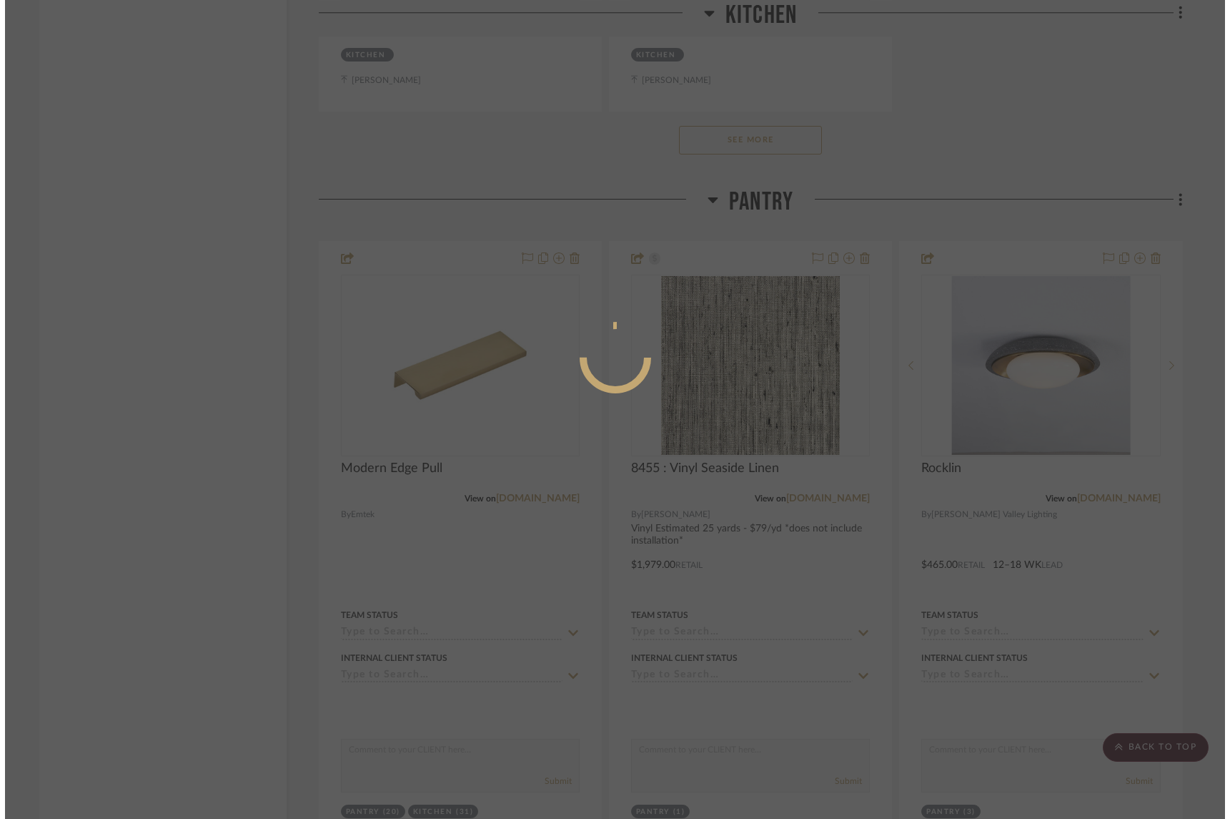
scroll to position [0, 0]
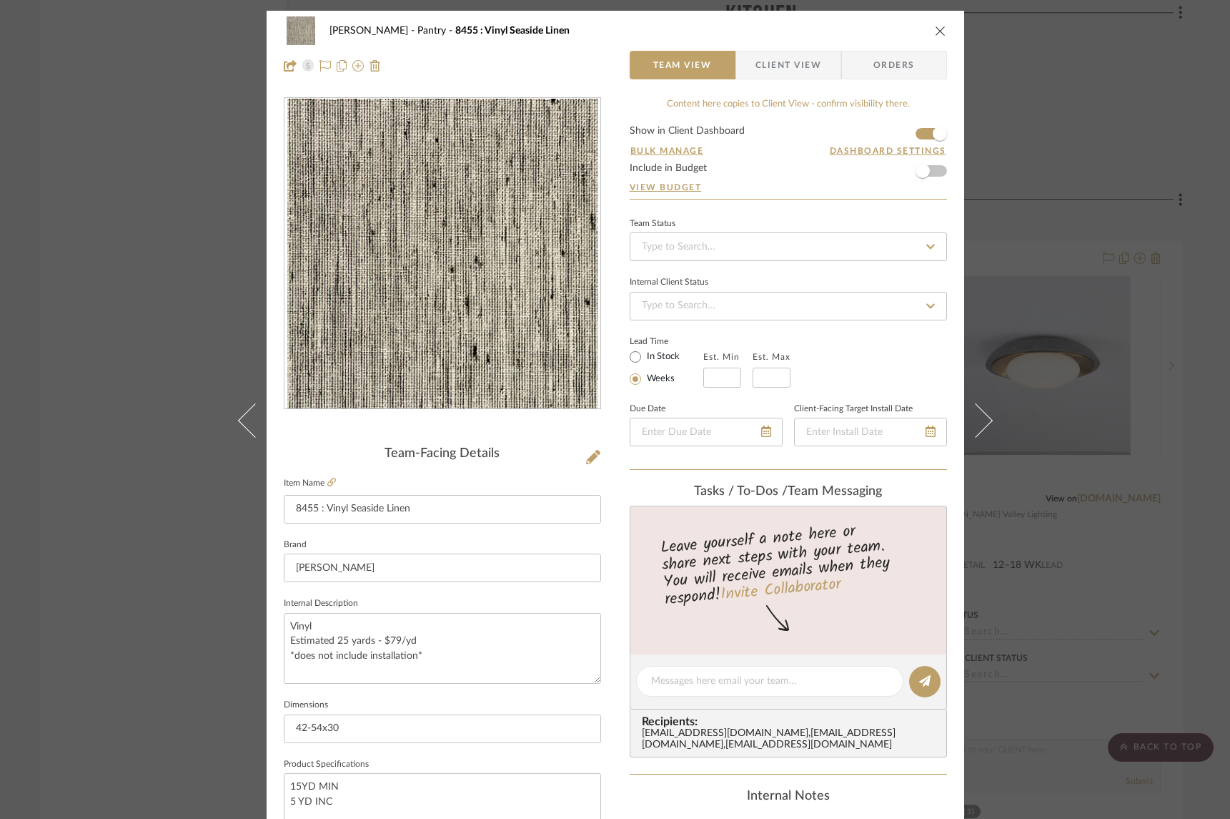
click at [771, 57] on span "Client View" at bounding box center [789, 65] width 66 height 29
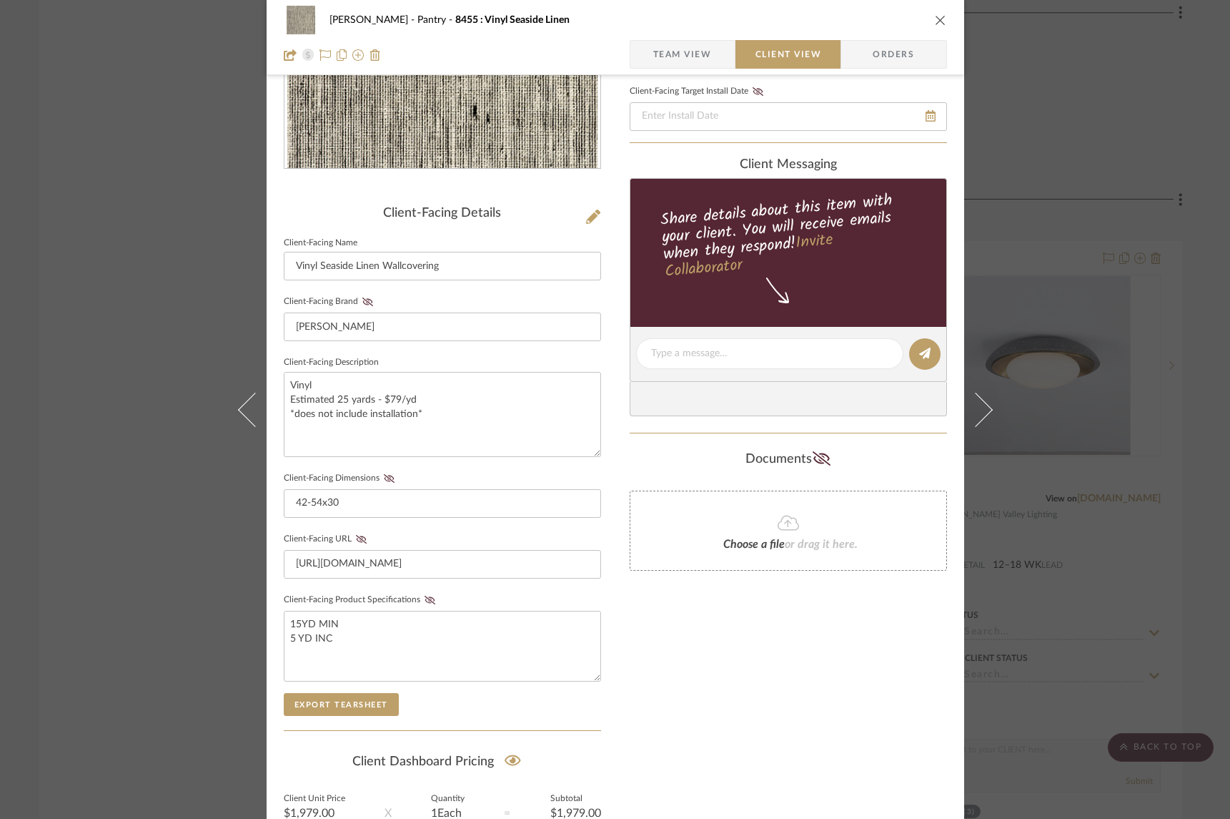
scroll to position [382, 0]
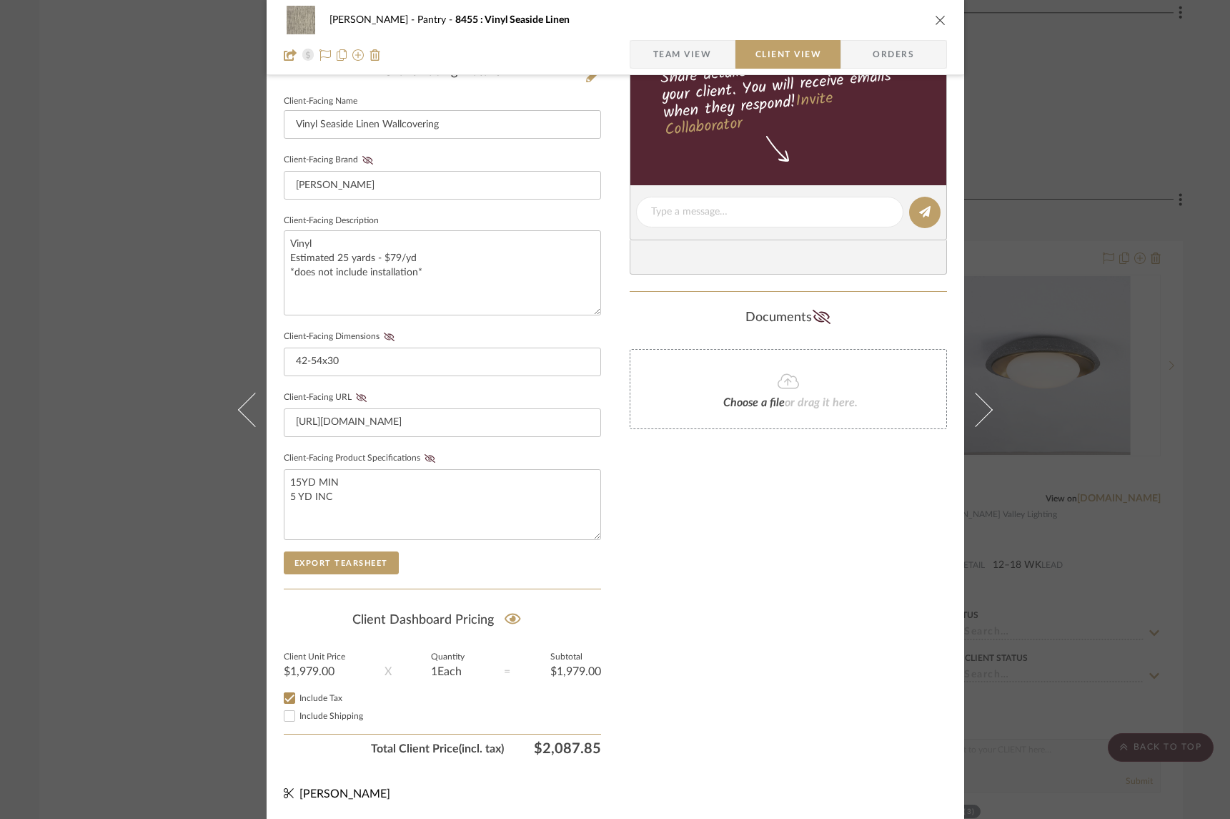
click at [827, 471] on div "Only content on this tab can share to Dashboard. Click eyeball icon to show or …" at bounding box center [788, 238] width 317 height 1047
drag, startPoint x: 933, startPoint y: 14, endPoint x: 982, endPoint y: 74, distance: 77.3
click at [934, 14] on button "close" at bounding box center [940, 20] width 13 height 13
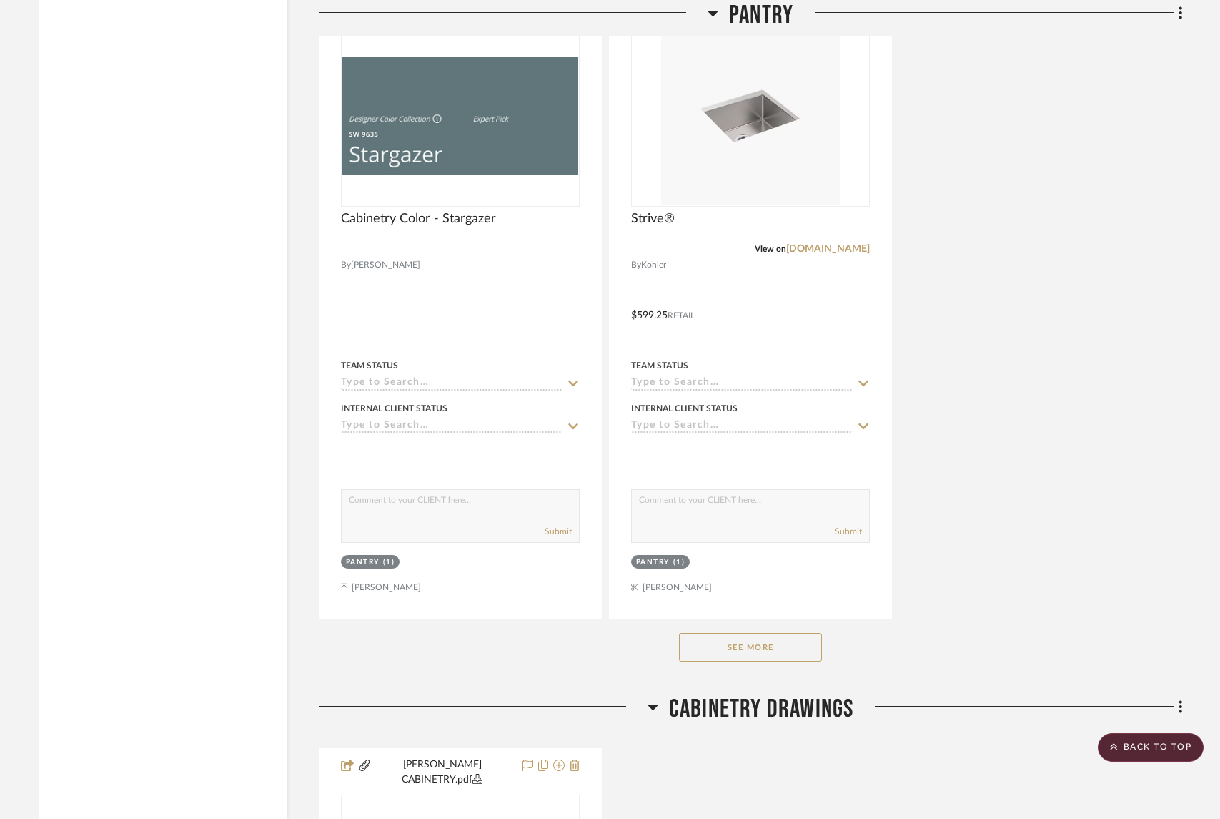
scroll to position [4734, 0]
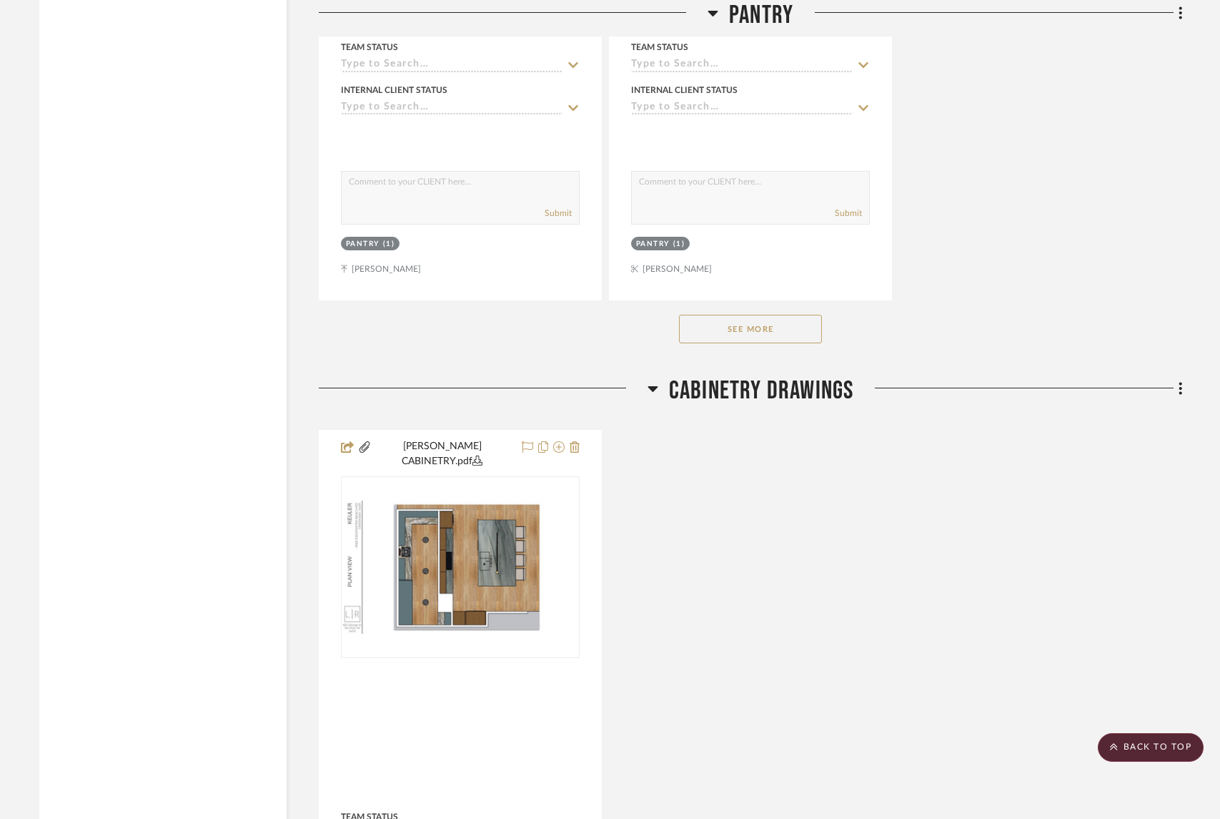
drag, startPoint x: 759, startPoint y: 315, endPoint x: 827, endPoint y: 320, distance: 68.1
click at [760, 315] on button "See More" at bounding box center [750, 329] width 143 height 29
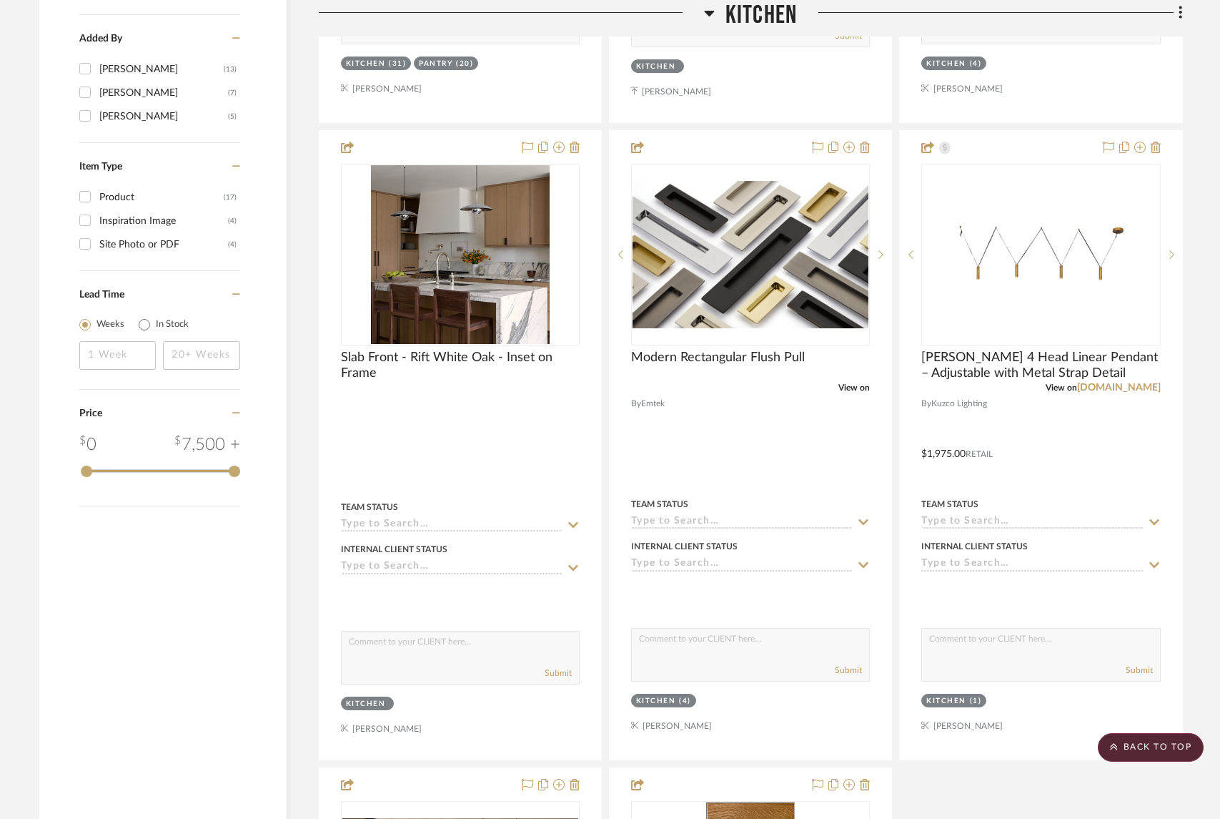
scroll to position [0, 0]
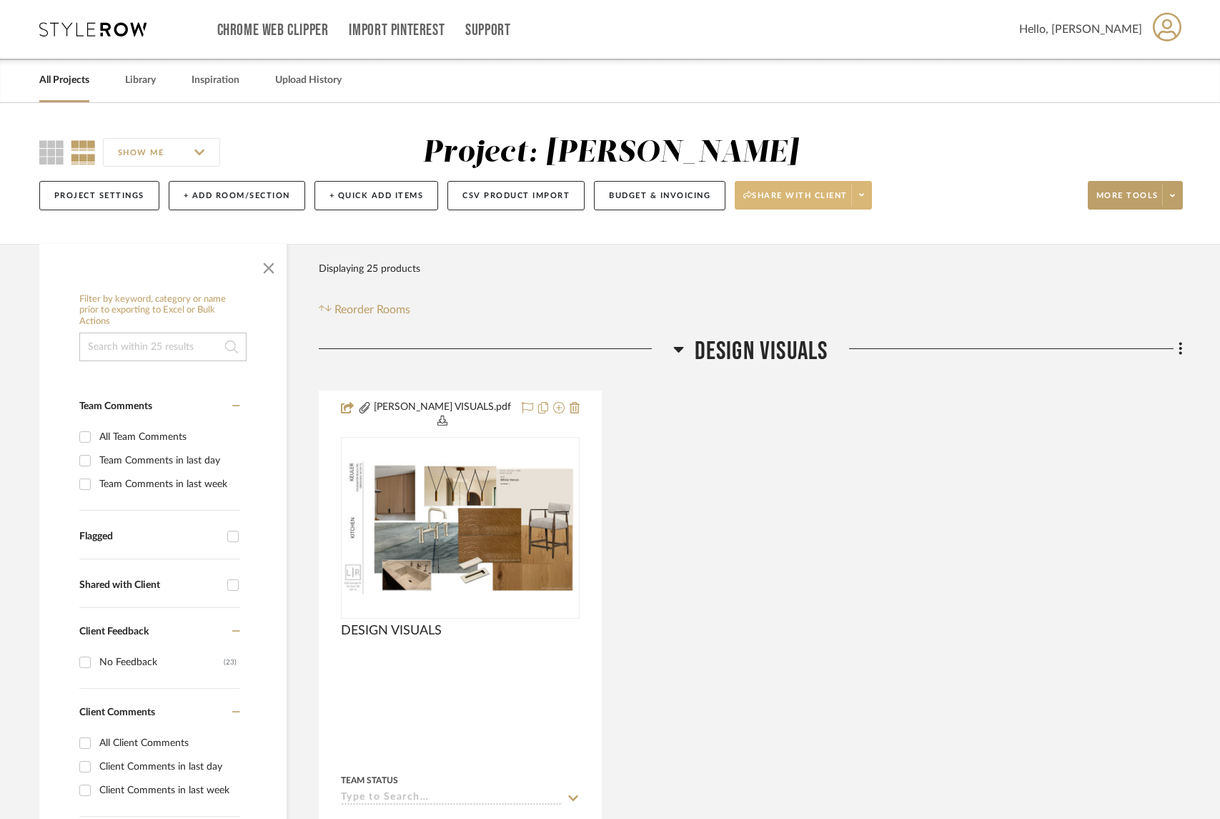
click at [862, 194] on icon at bounding box center [861, 195] width 5 height 8
click at [801, 273] on span "Generate URL to Share" at bounding box center [810, 271] width 122 height 12
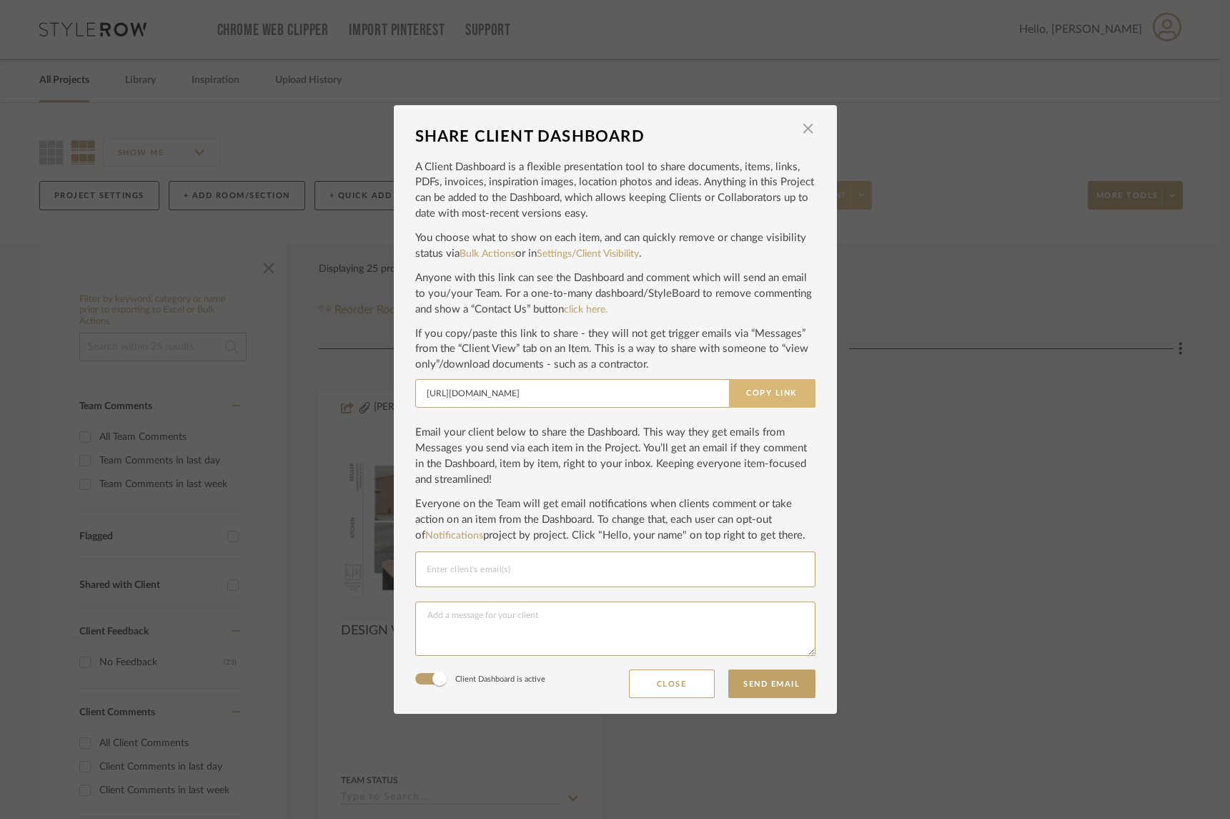
click at [764, 392] on button "Copy Link" at bounding box center [772, 393] width 87 height 29
click at [796, 128] on span "button" at bounding box center [808, 128] width 29 height 29
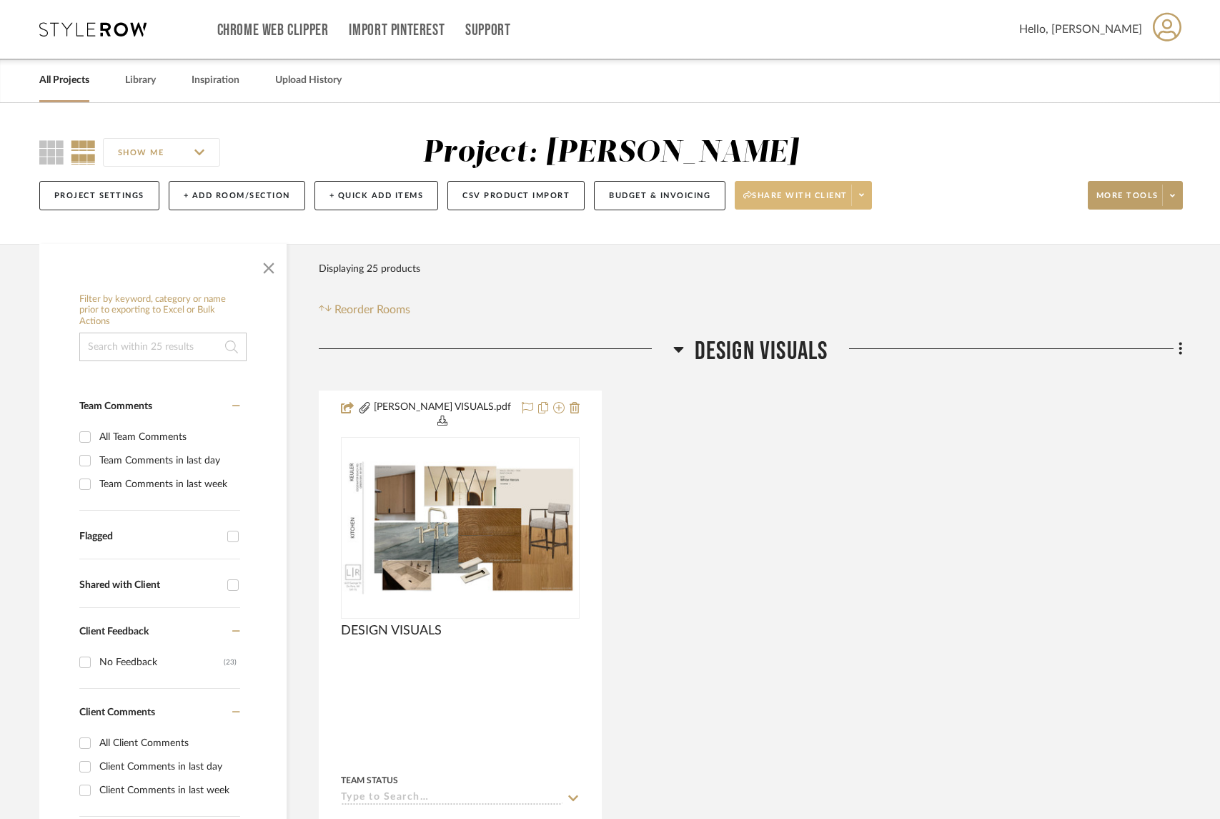
click at [673, 350] on icon at bounding box center [678, 348] width 11 height 17
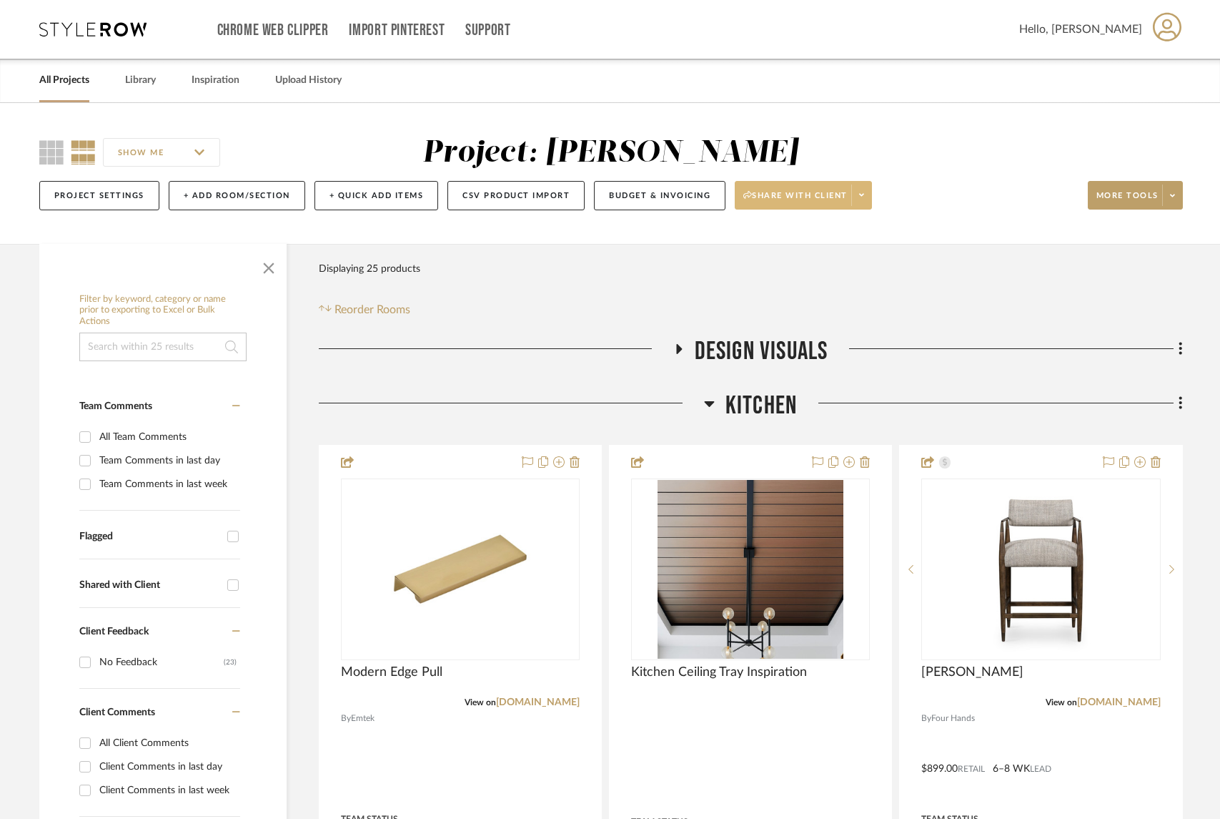
click at [705, 399] on icon at bounding box center [709, 403] width 11 height 17
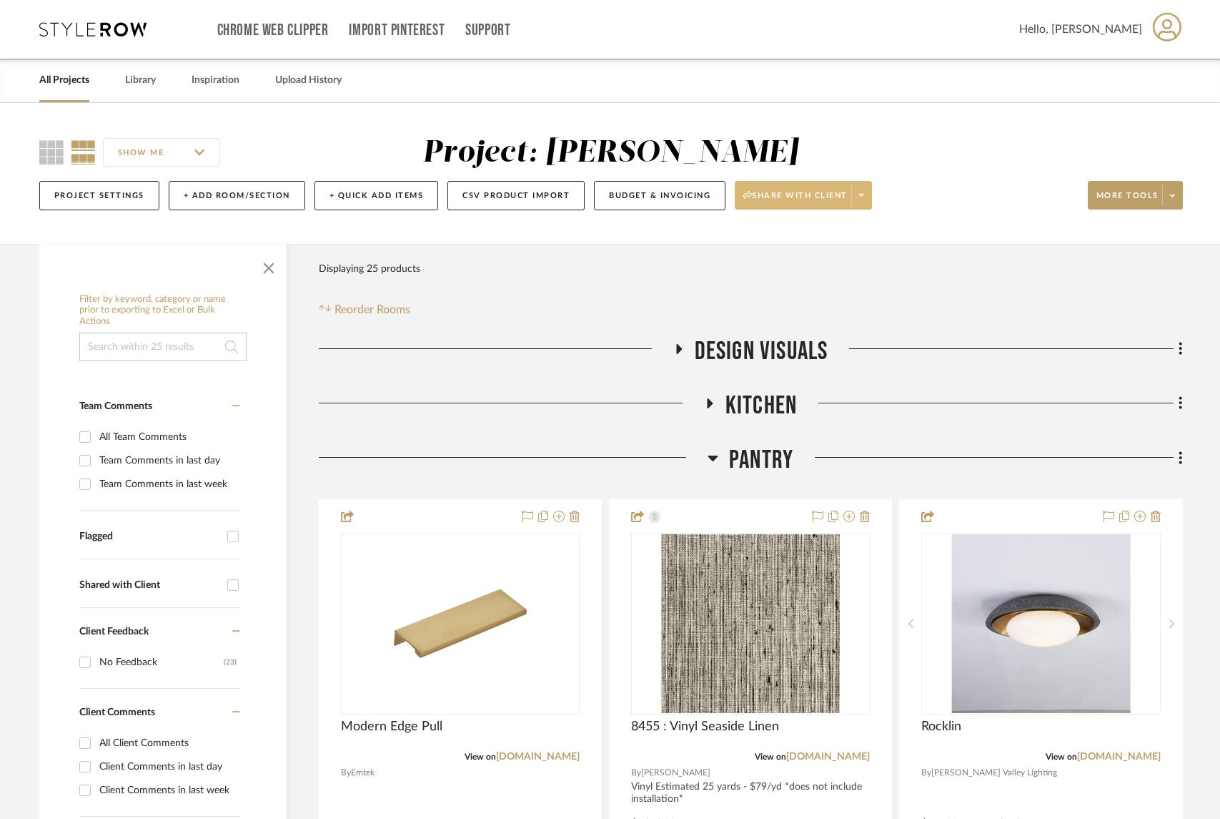
click at [714, 456] on icon at bounding box center [713, 458] width 10 height 6
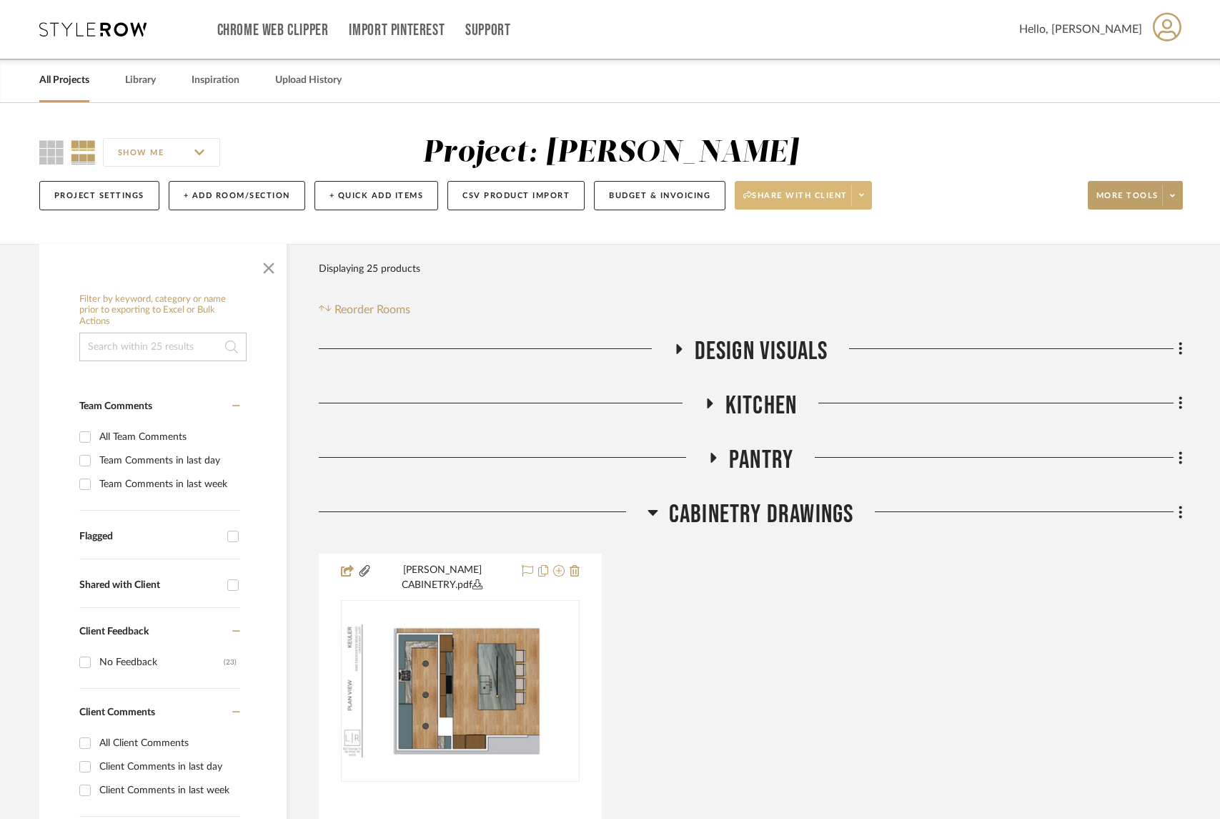
click at [653, 508] on icon at bounding box center [653, 511] width 11 height 17
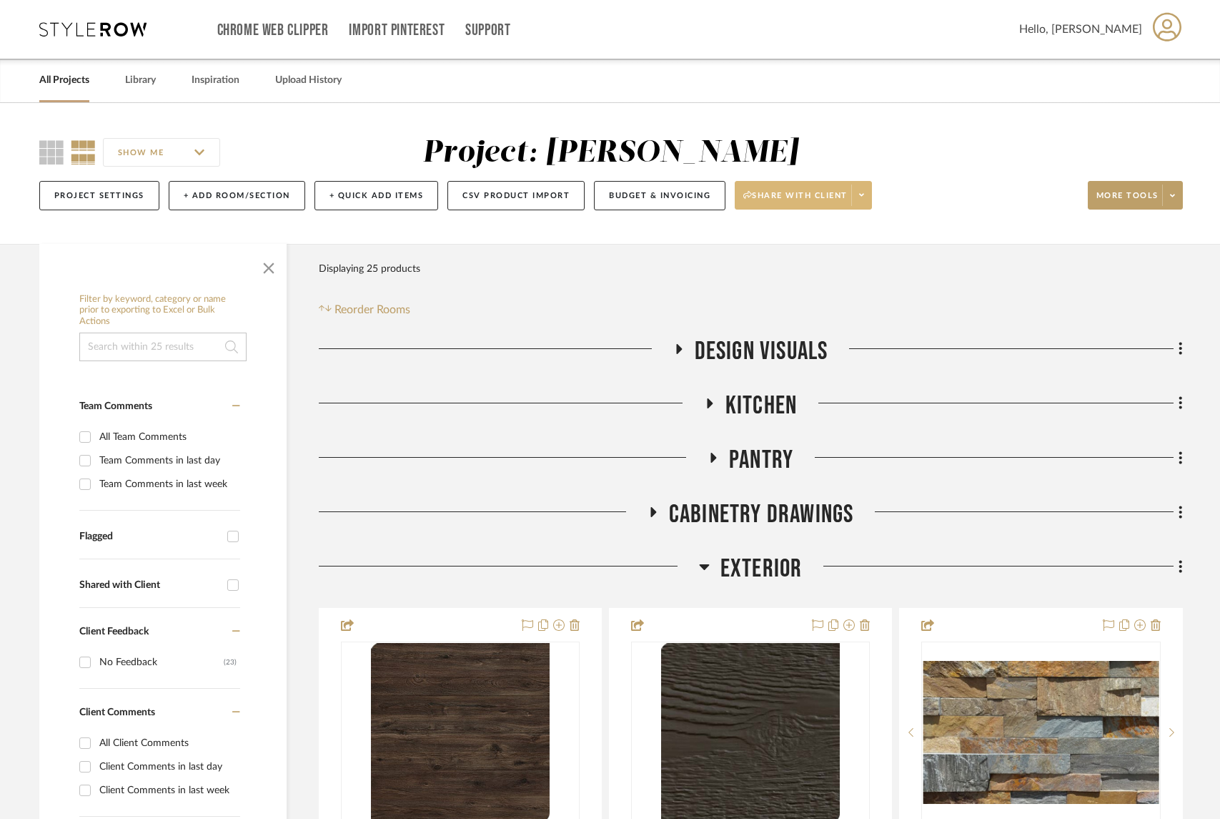
click at [701, 564] on icon at bounding box center [704, 566] width 11 height 17
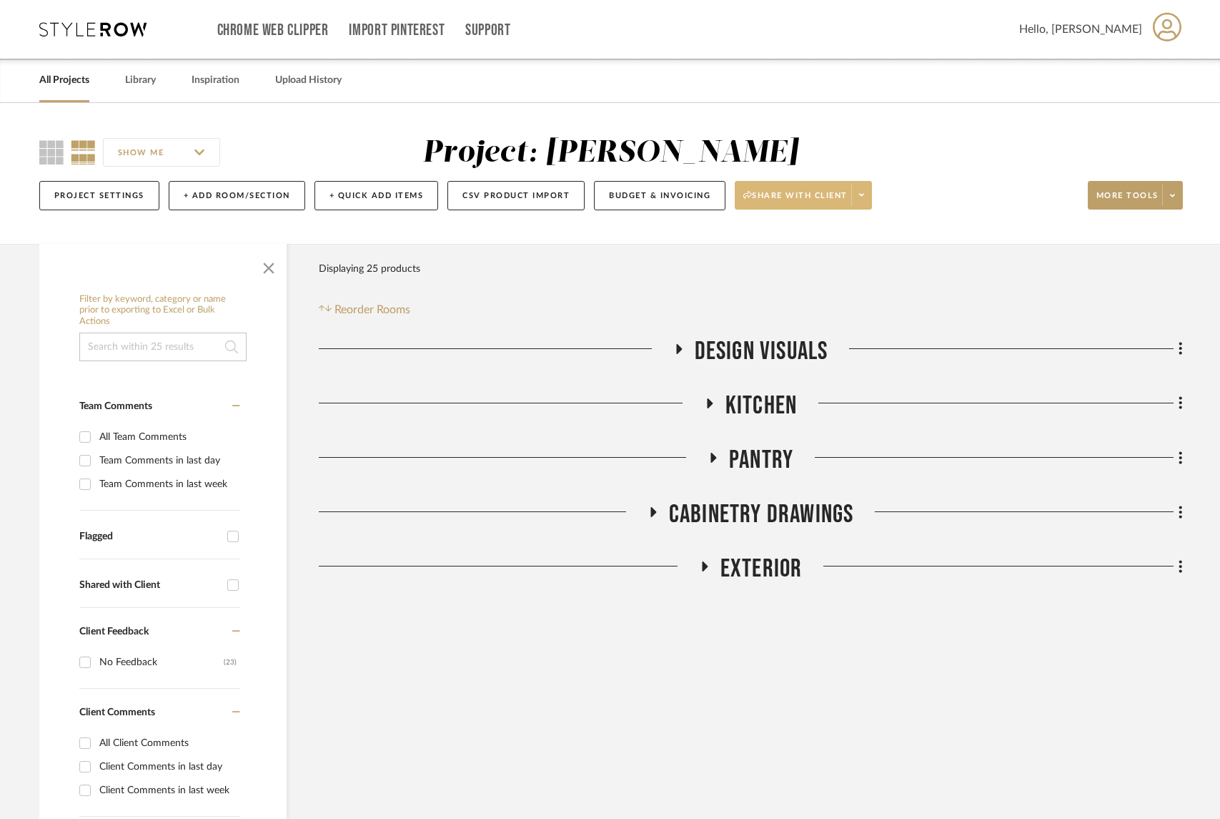
drag, startPoint x: 742, startPoint y: 516, endPoint x: 737, endPoint y: 391, distance: 125.2
click at [737, 391] on div "DESIGN VISUALS Kitchen Pantry Cabinetry Drawings Exterior Sorry, we can’t find …" at bounding box center [751, 463] width 864 height 255
click at [1175, 513] on fa-icon at bounding box center [1178, 513] width 9 height 24
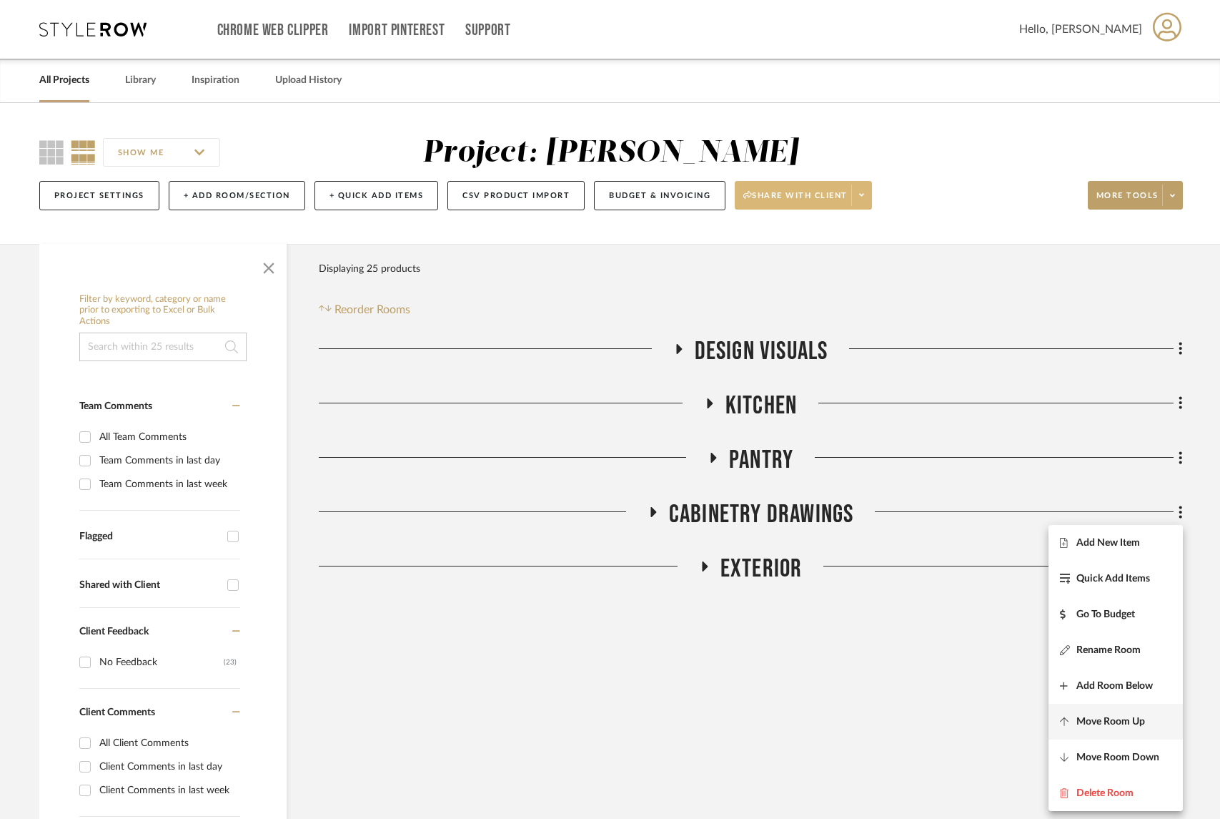
click at [1117, 723] on span "Move Room Up" at bounding box center [1111, 722] width 69 height 12
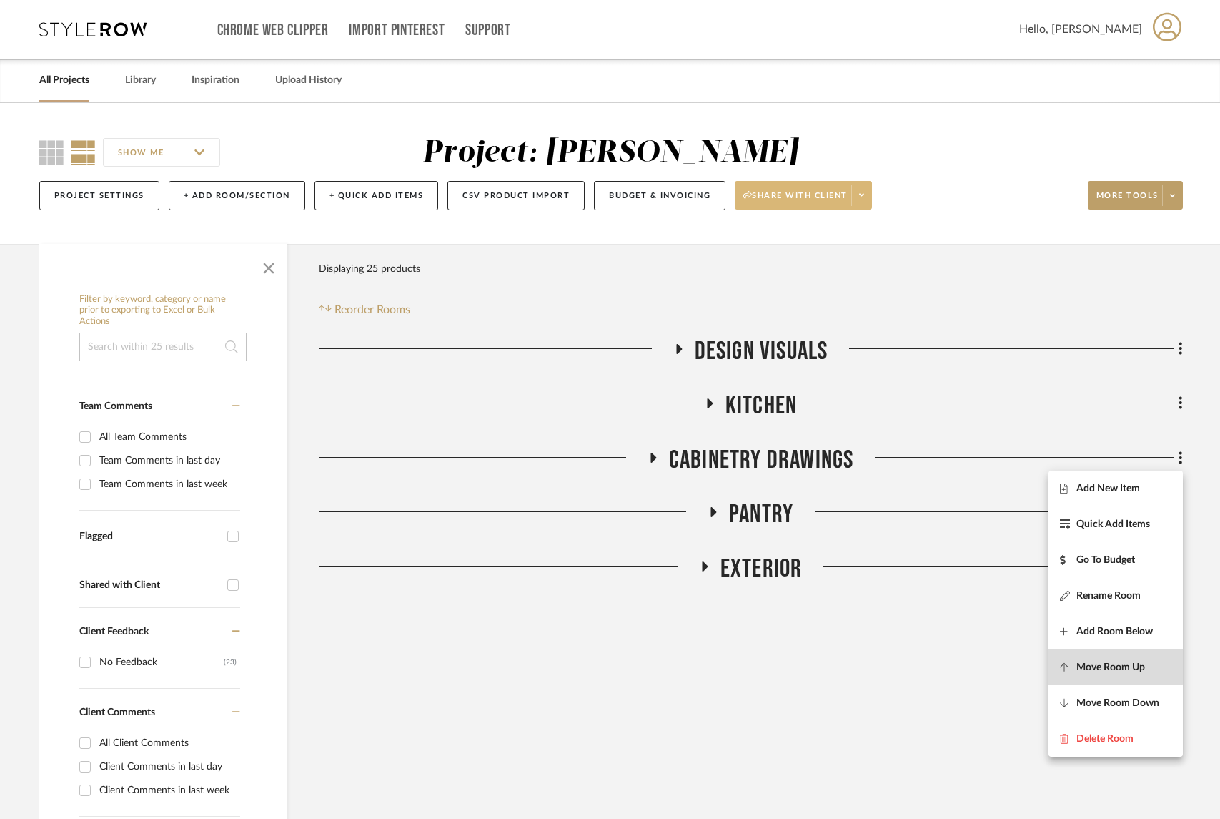
click at [1091, 663] on span "Move Room Up" at bounding box center [1111, 667] width 69 height 12
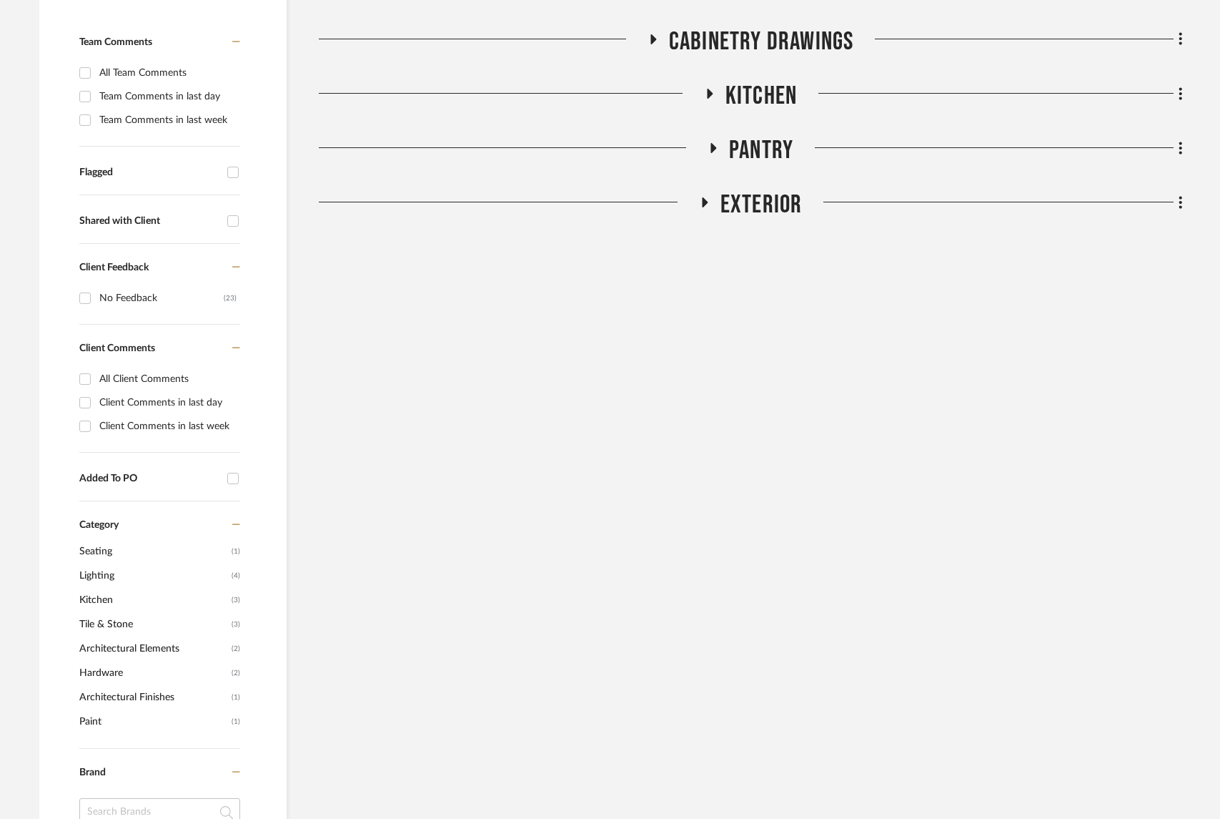
scroll to position [390, 0]
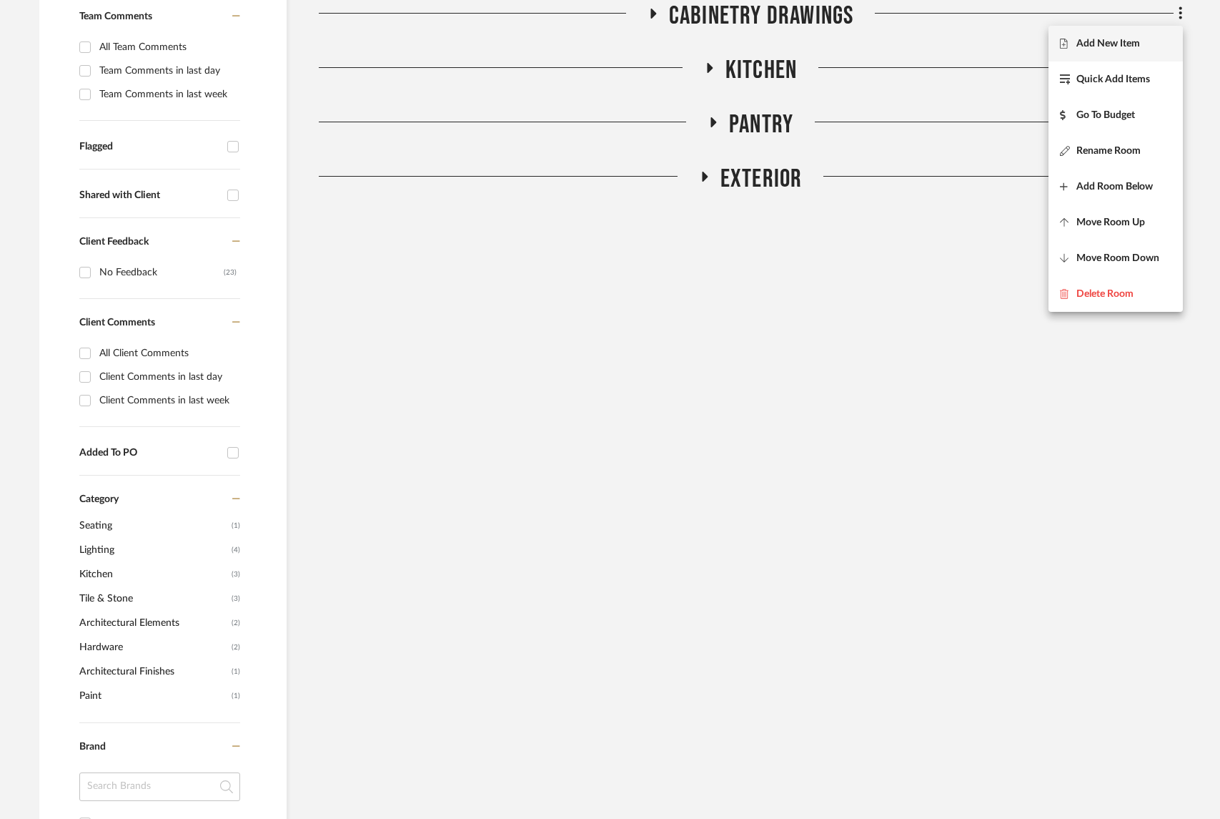
click at [1052, 429] on body "Chrome Web Clipper Import Pinterest Support All Projects Library Inspiration Up…" at bounding box center [610, 19] width 1220 height 819
click at [976, 523] on div at bounding box center [610, 409] width 1220 height 819
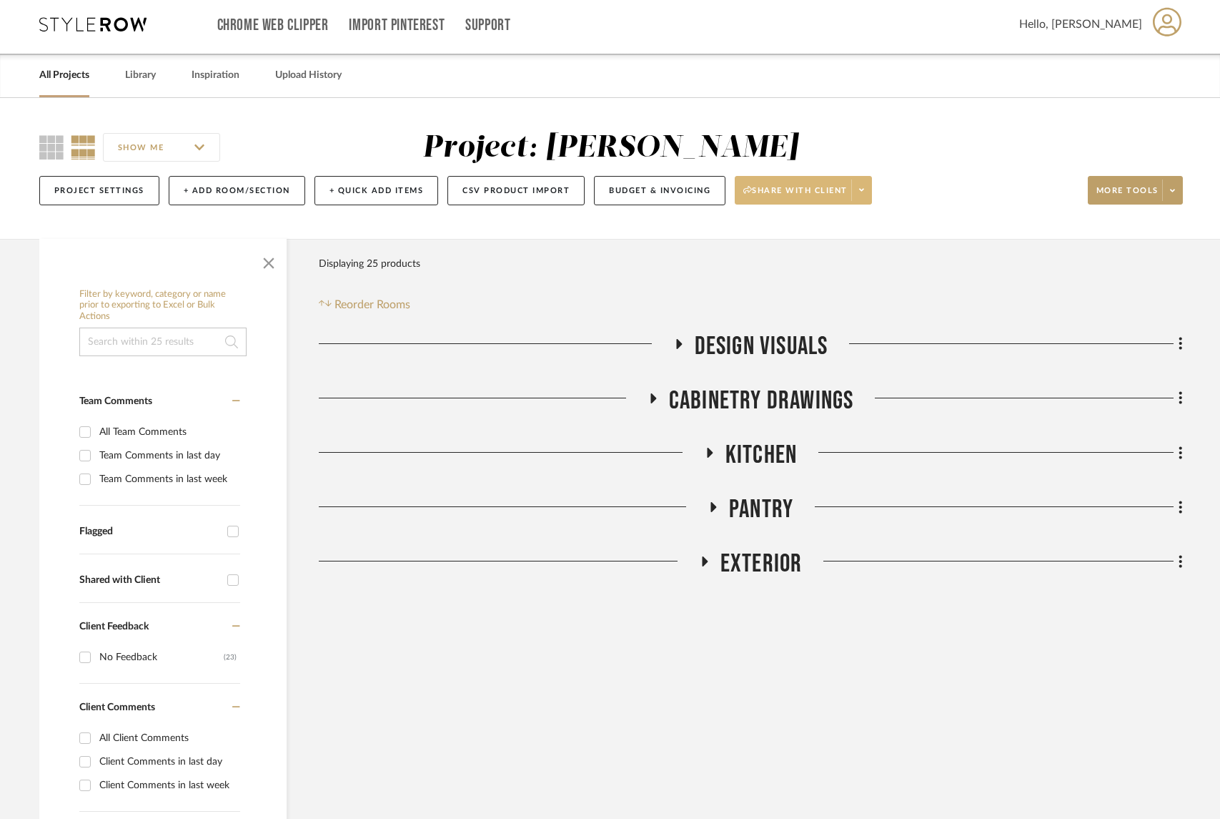
scroll to position [11, 0]
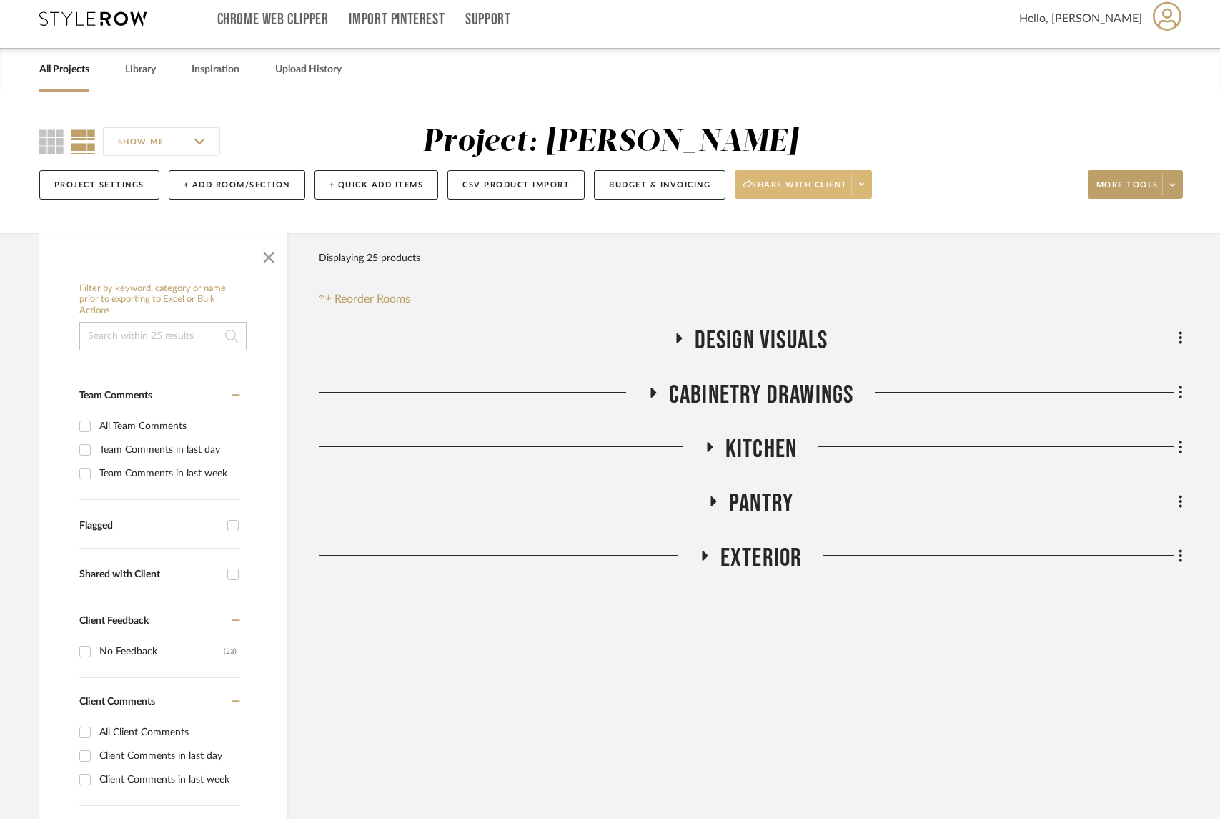
drag, startPoint x: 708, startPoint y: 447, endPoint x: 728, endPoint y: 451, distance: 20.5
click at [708, 448] on icon at bounding box center [710, 447] width 6 height 10
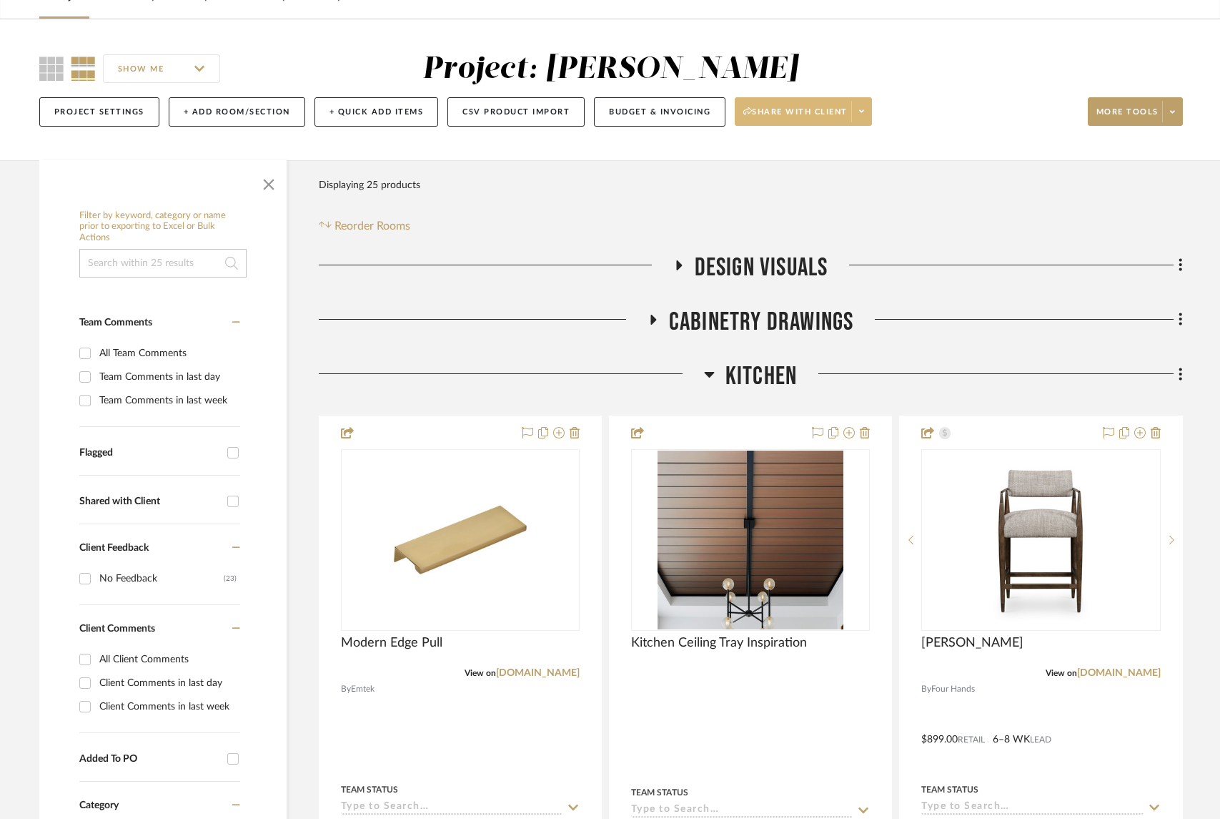
scroll to position [448, 0]
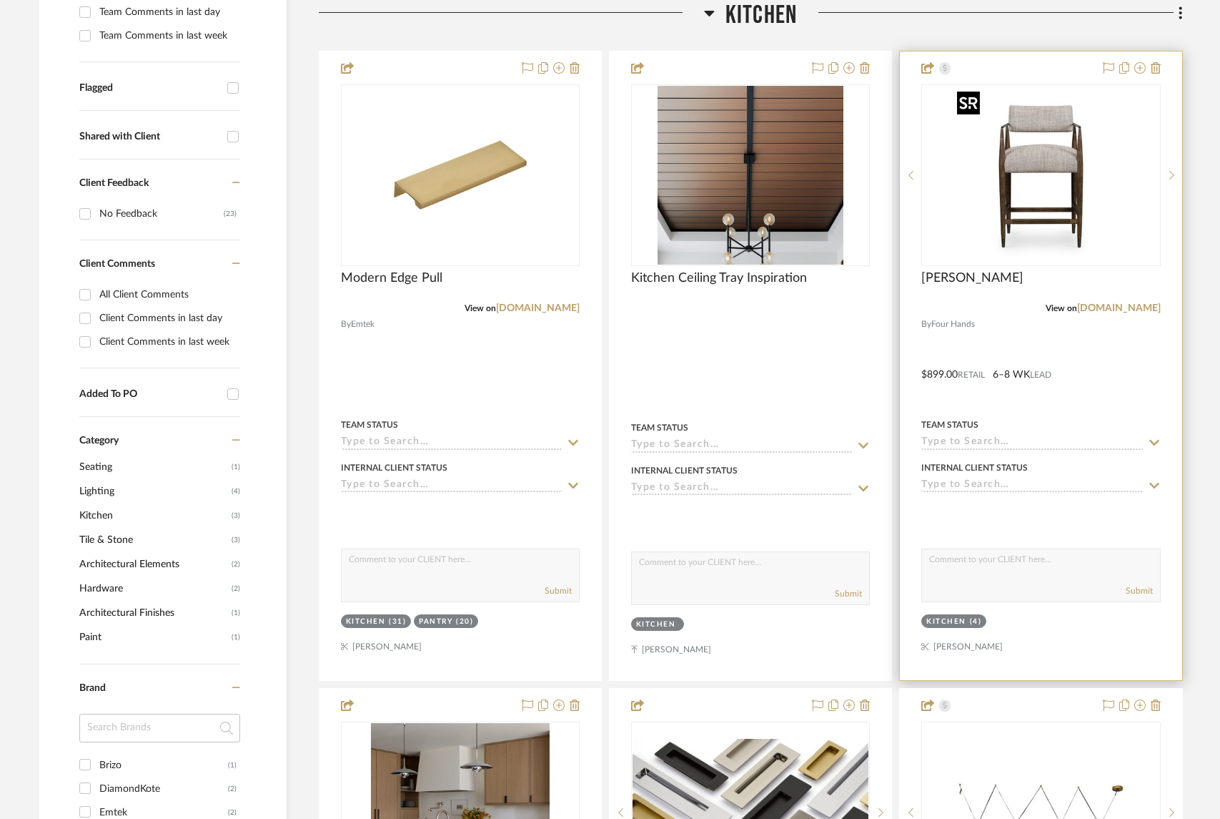
click at [0, 0] on img at bounding box center [0, 0] width 0 height 0
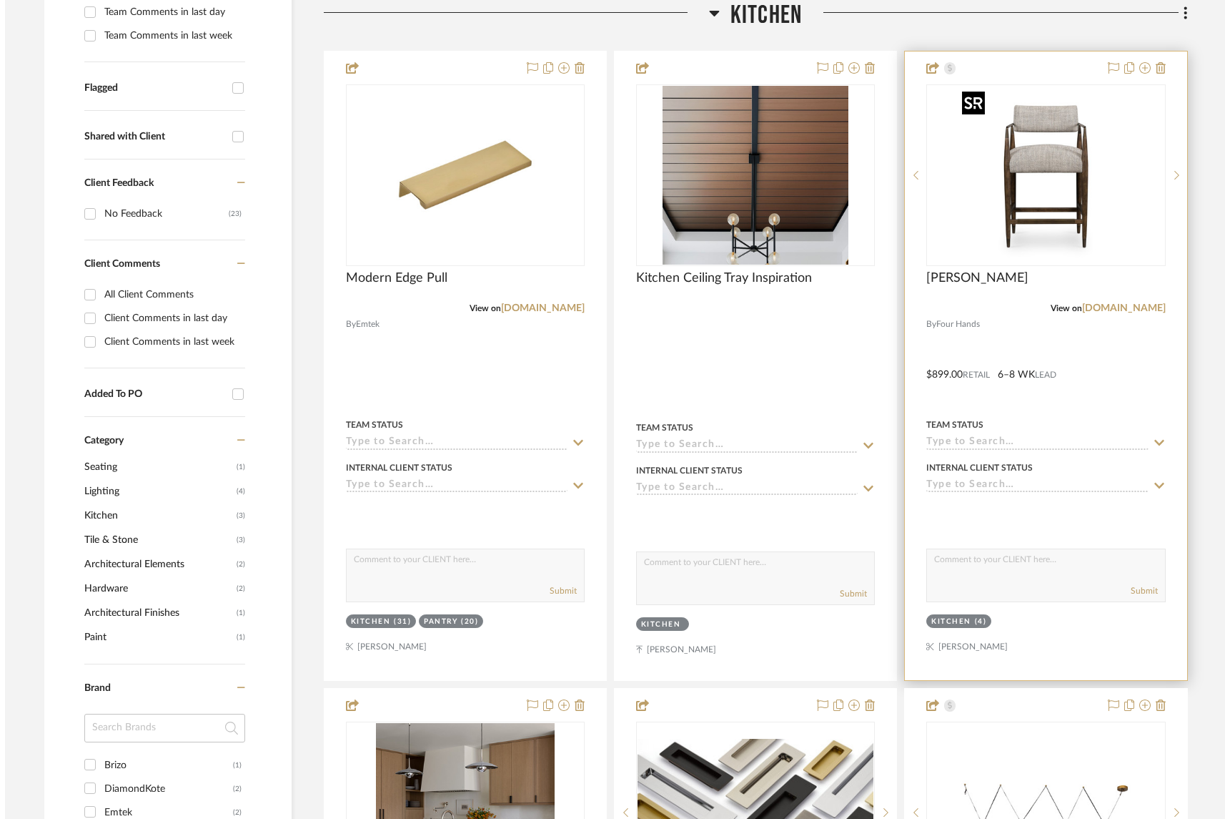
scroll to position [0, 0]
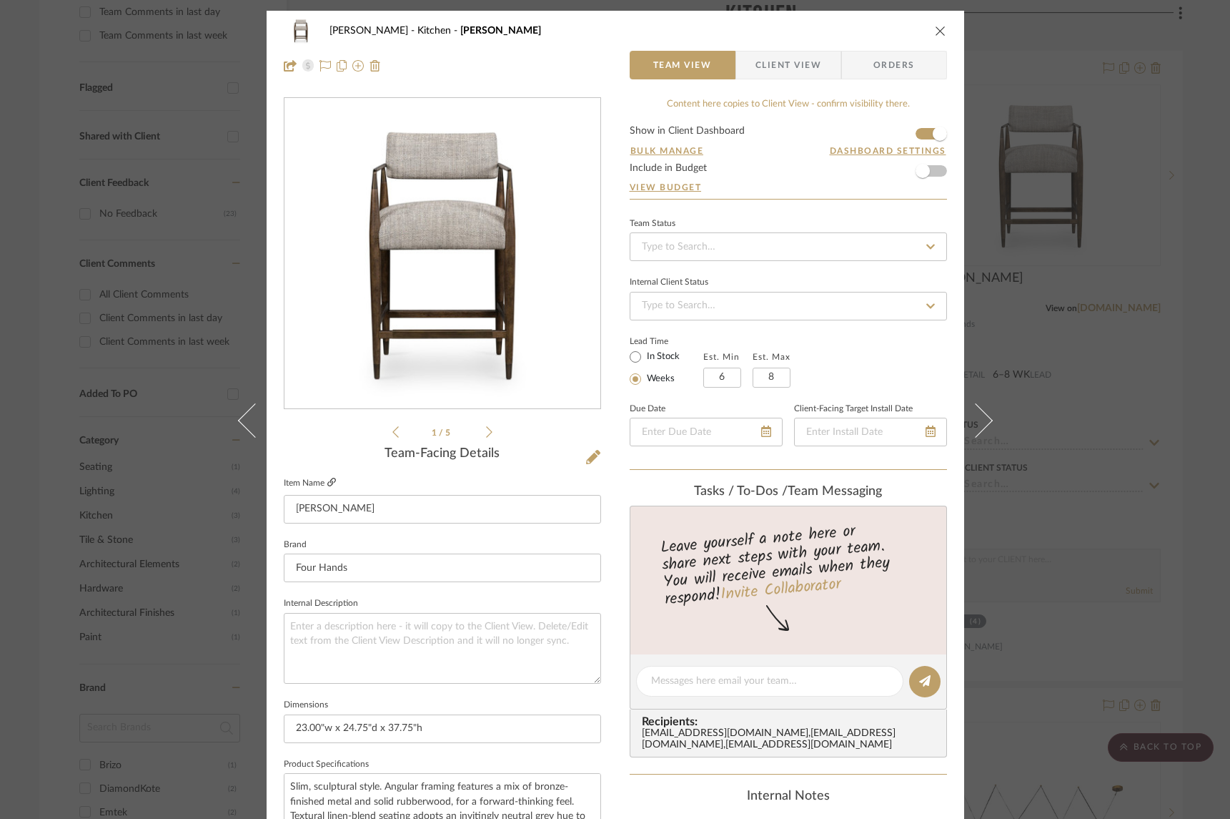
click at [327, 482] on icon at bounding box center [331, 482] width 9 height 9
click at [937, 29] on icon "close" at bounding box center [940, 30] width 11 height 11
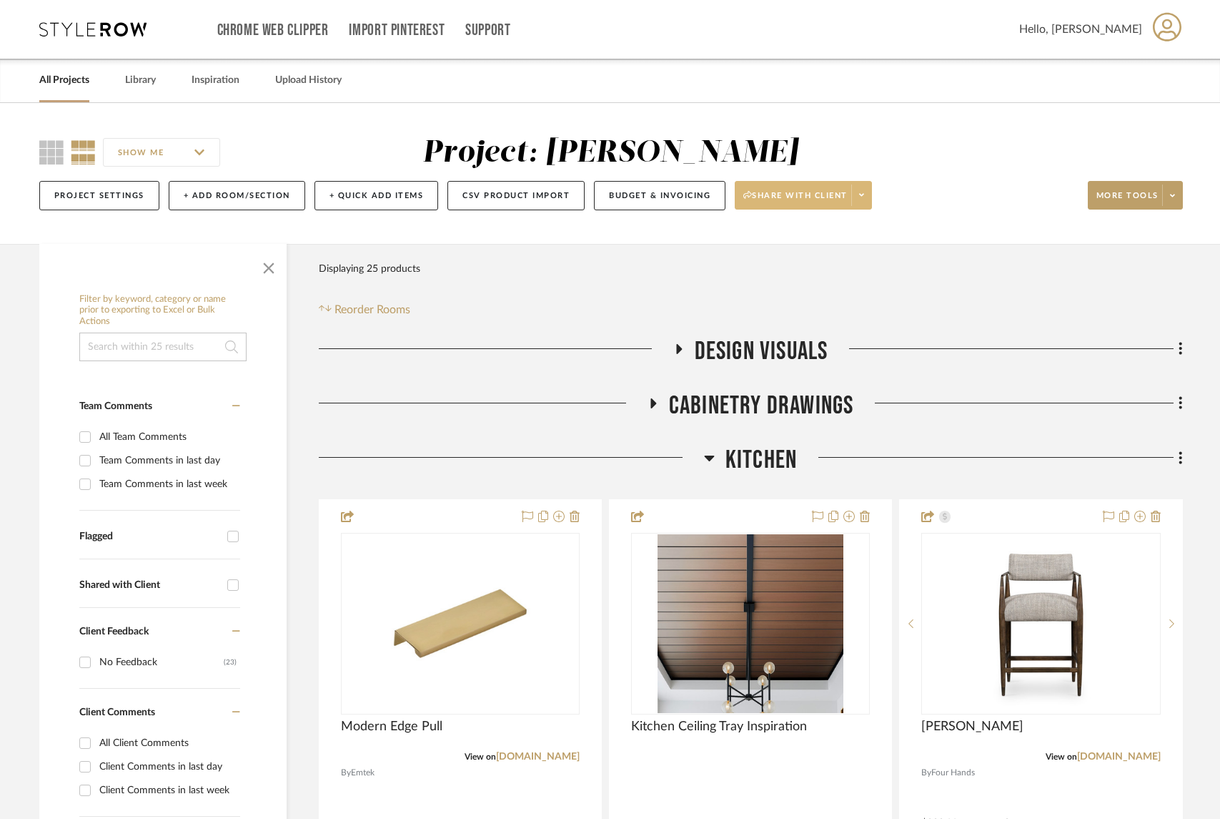
click at [864, 204] on span at bounding box center [862, 194] width 20 height 21
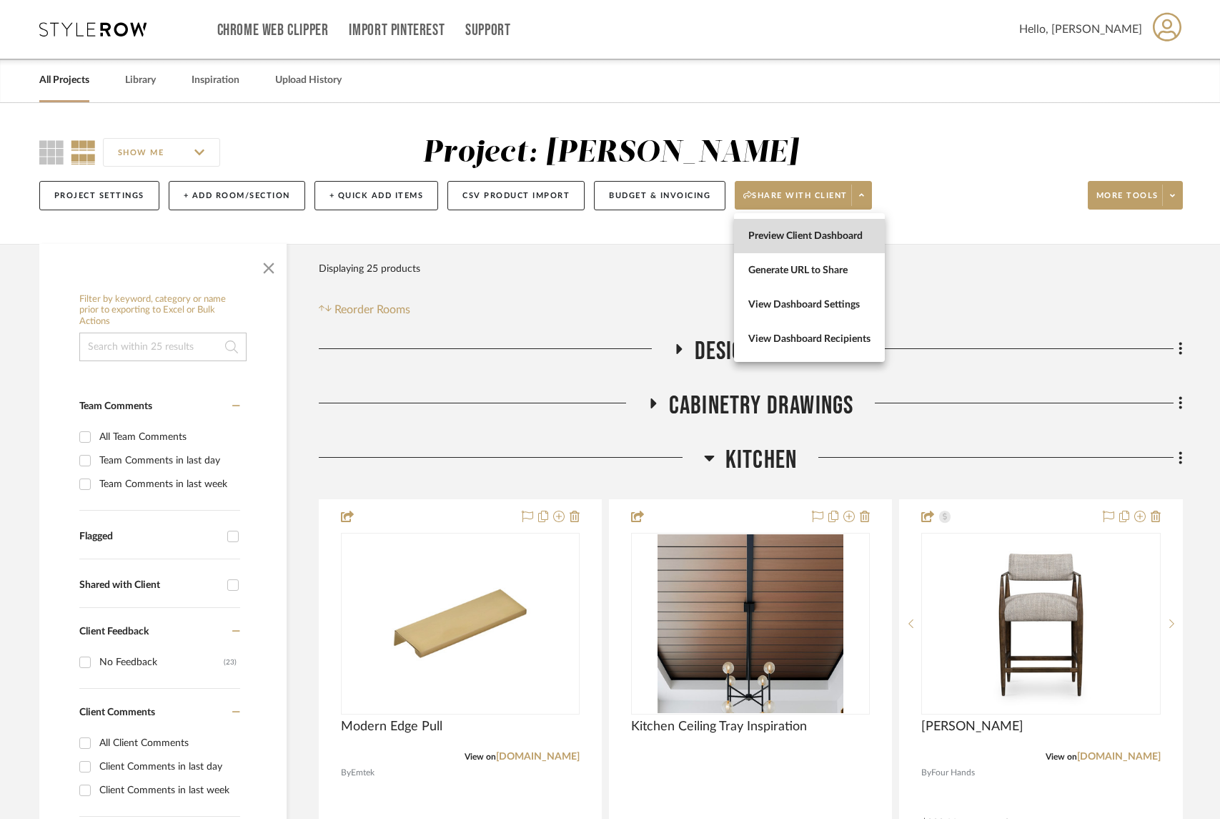
click at [789, 232] on span "Preview Client Dashboard" at bounding box center [810, 236] width 122 height 12
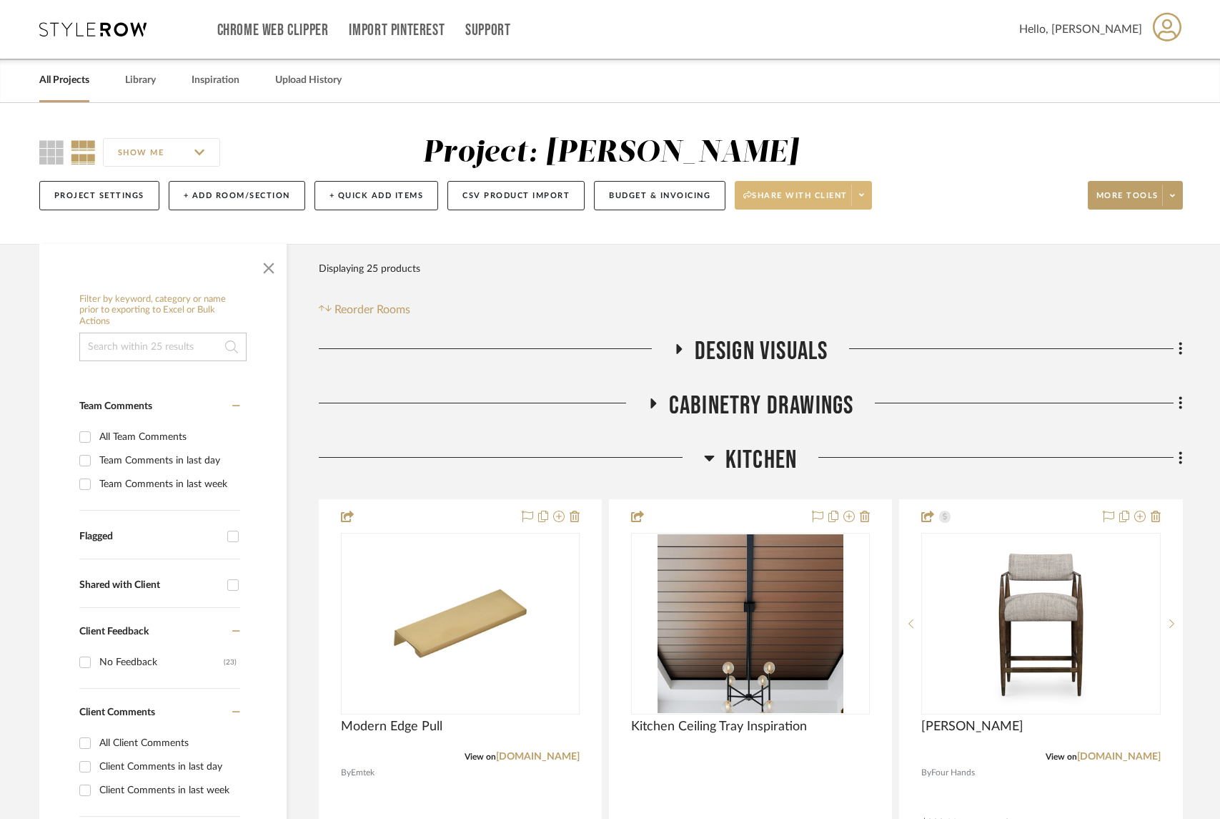
click at [869, 203] on span at bounding box center [862, 194] width 20 height 21
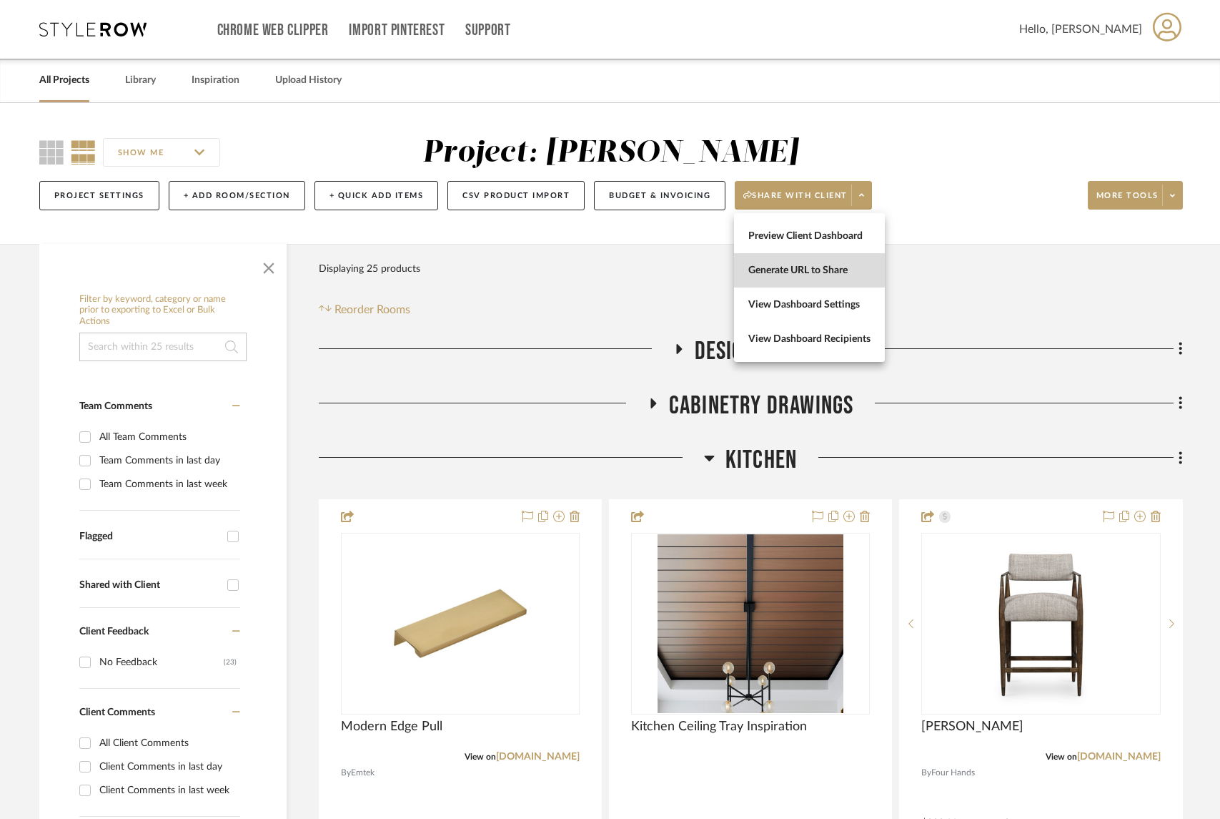
click at [771, 272] on span "Generate URL to Share" at bounding box center [810, 271] width 122 height 12
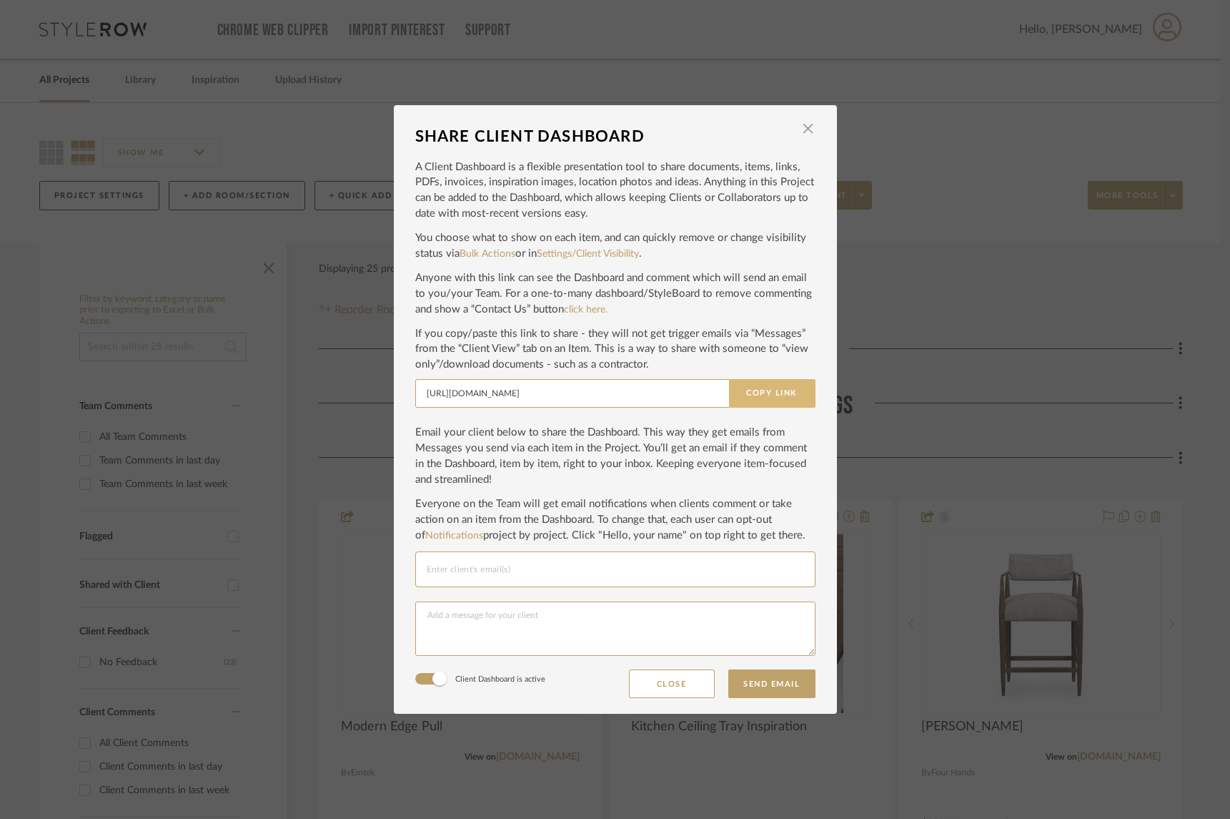
click at [754, 392] on button "Copy Link" at bounding box center [772, 393] width 87 height 29
click at [804, 127] on span "button" at bounding box center [808, 128] width 29 height 29
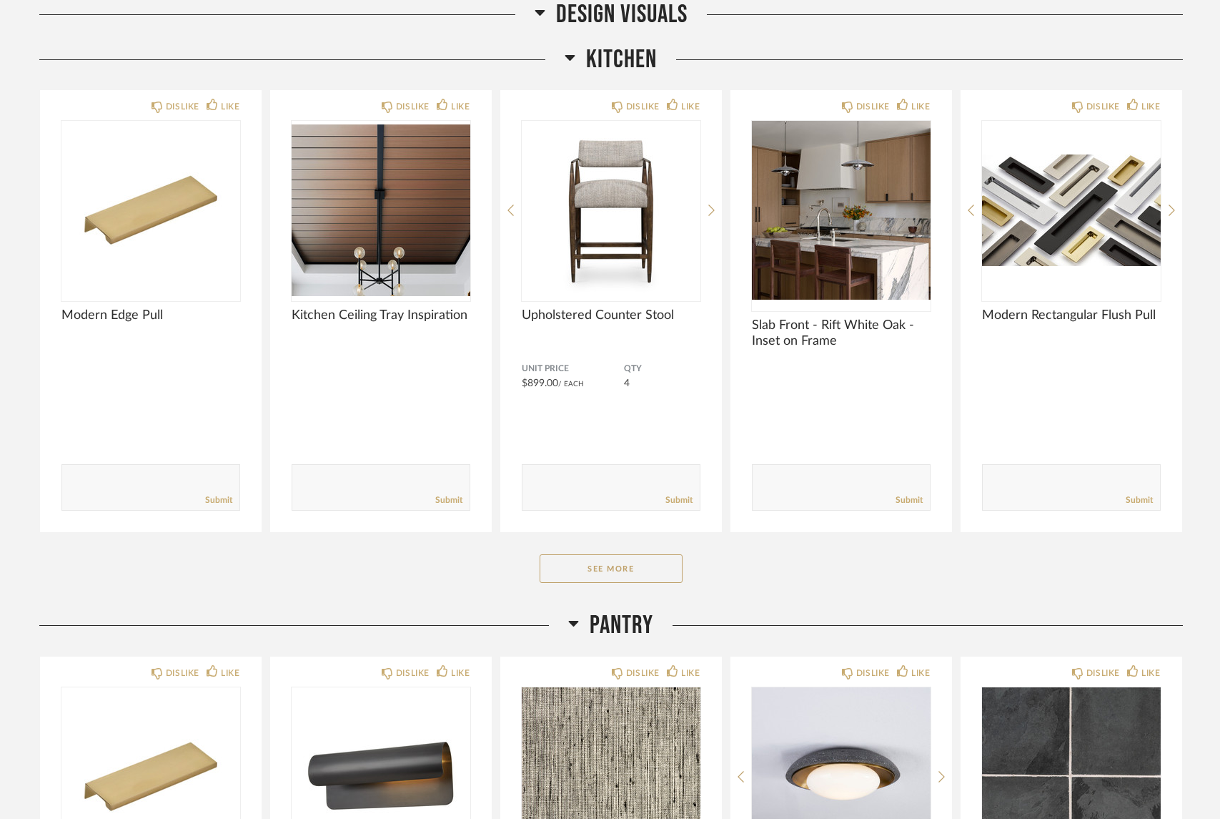
scroll to position [674, 0]
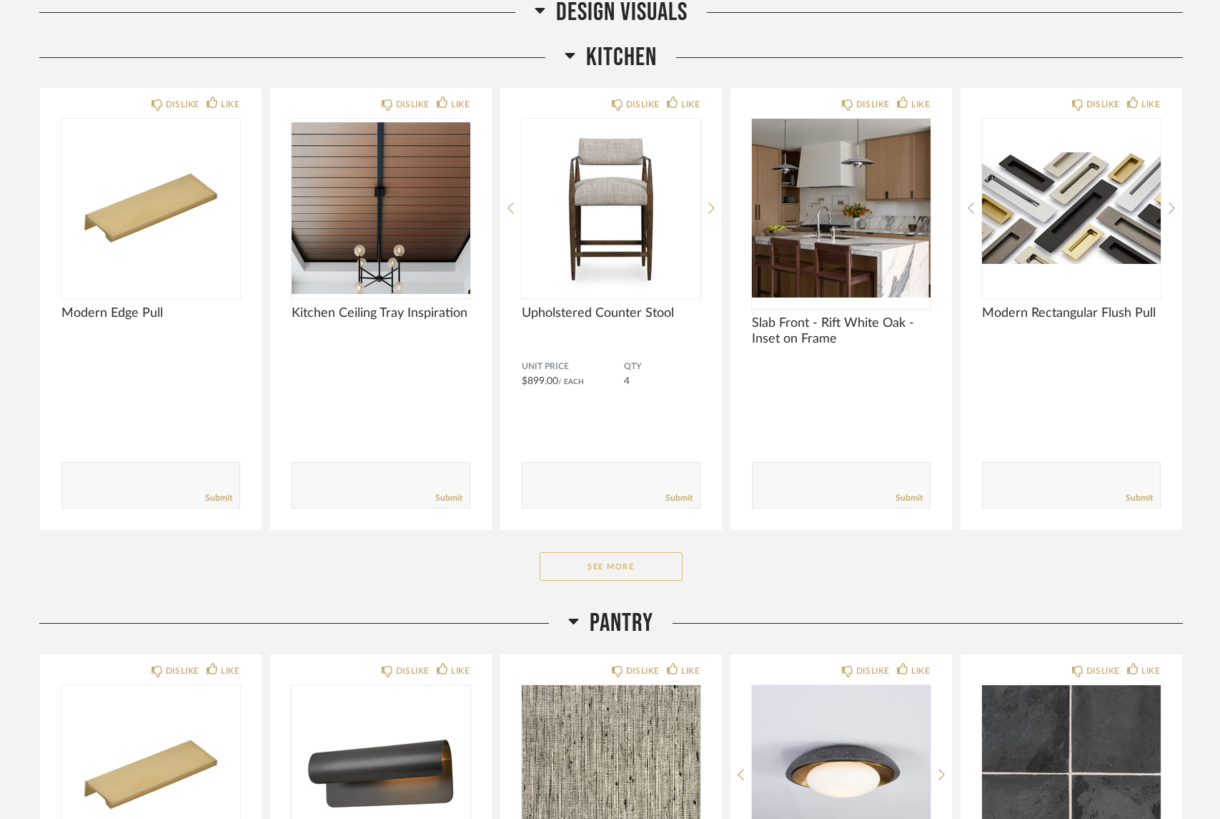
click at [631, 573] on button "See More" at bounding box center [611, 566] width 143 height 29
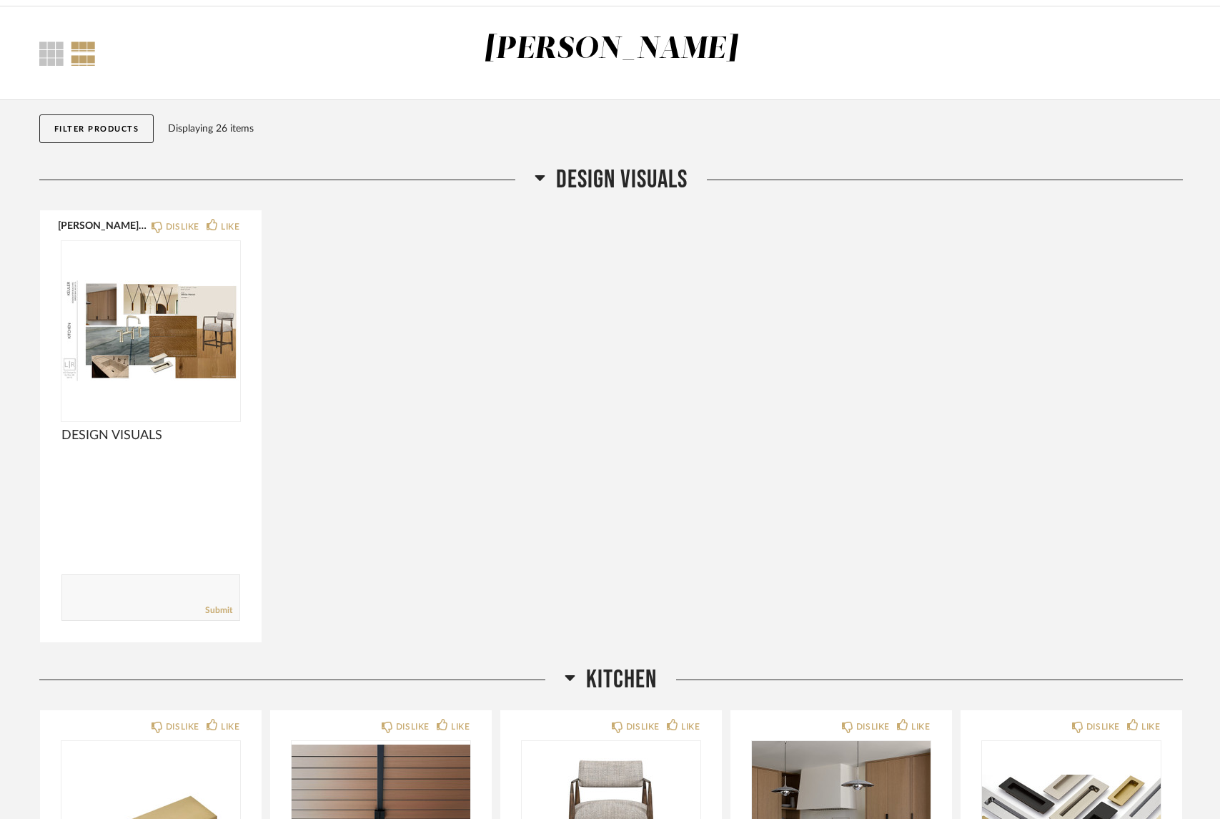
scroll to position [0, 0]
